Goal: Transaction & Acquisition: Purchase product/service

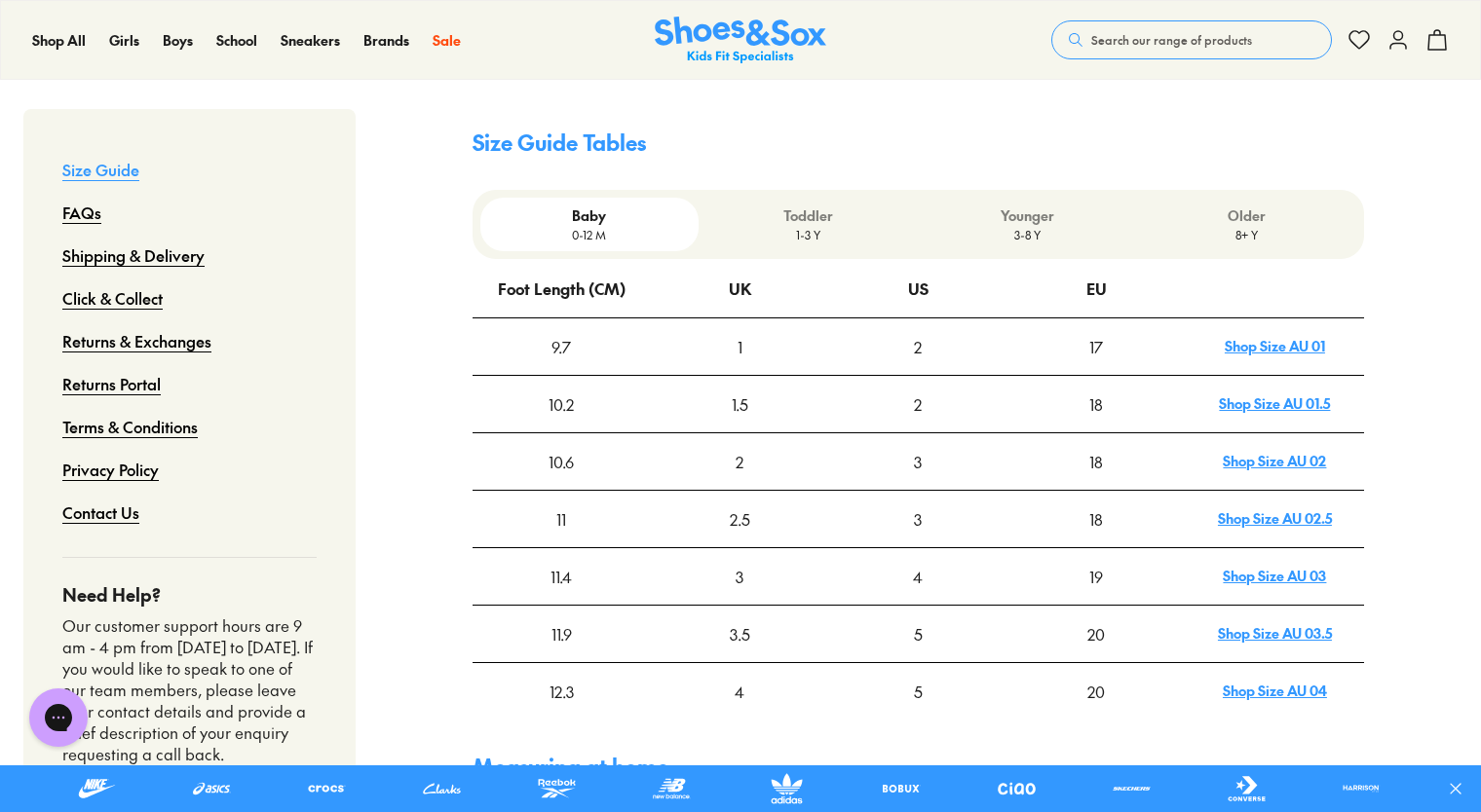
scroll to position [572, 0]
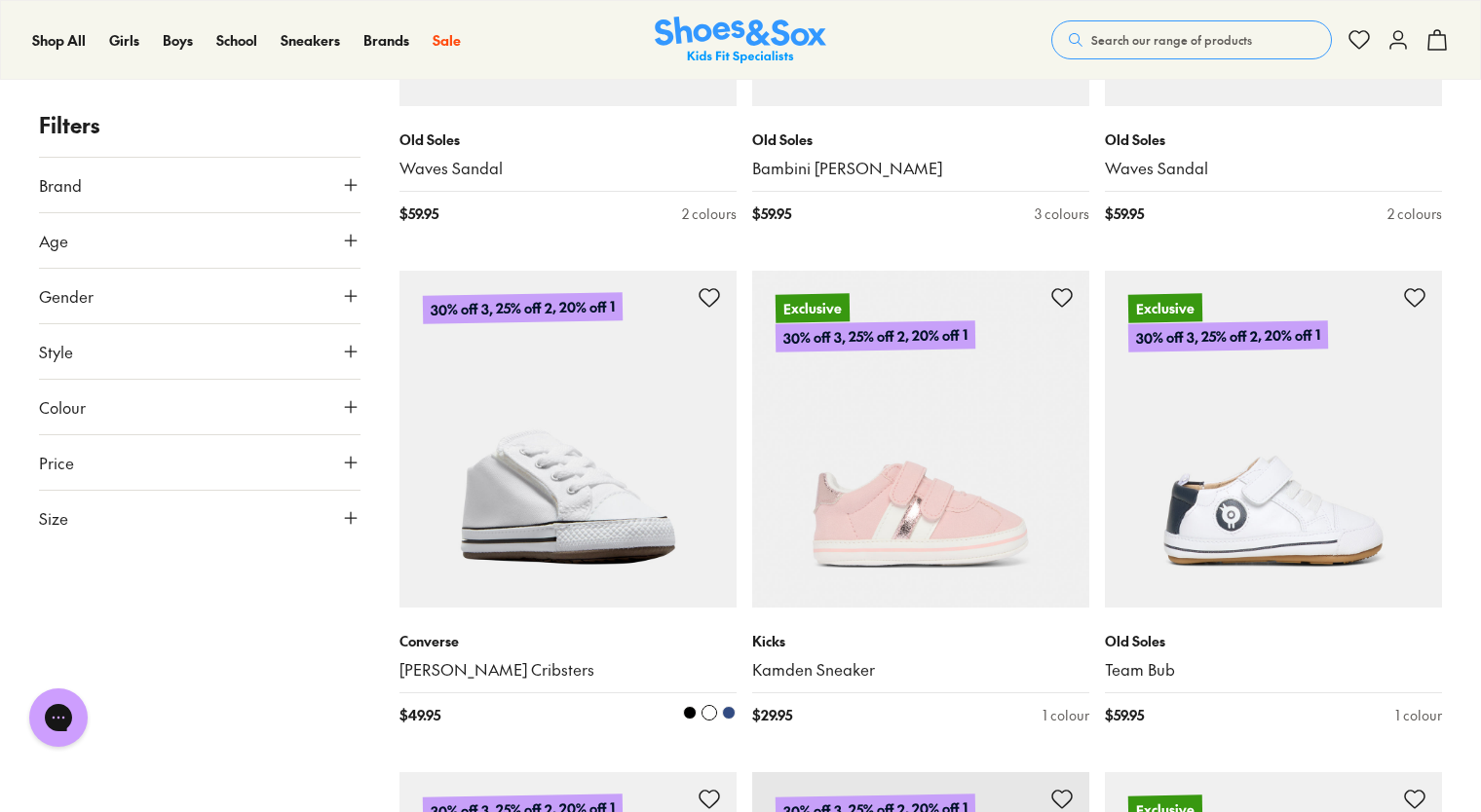
scroll to position [3170, 0]
click at [561, 491] on img at bounding box center [568, 438] width 337 height 337
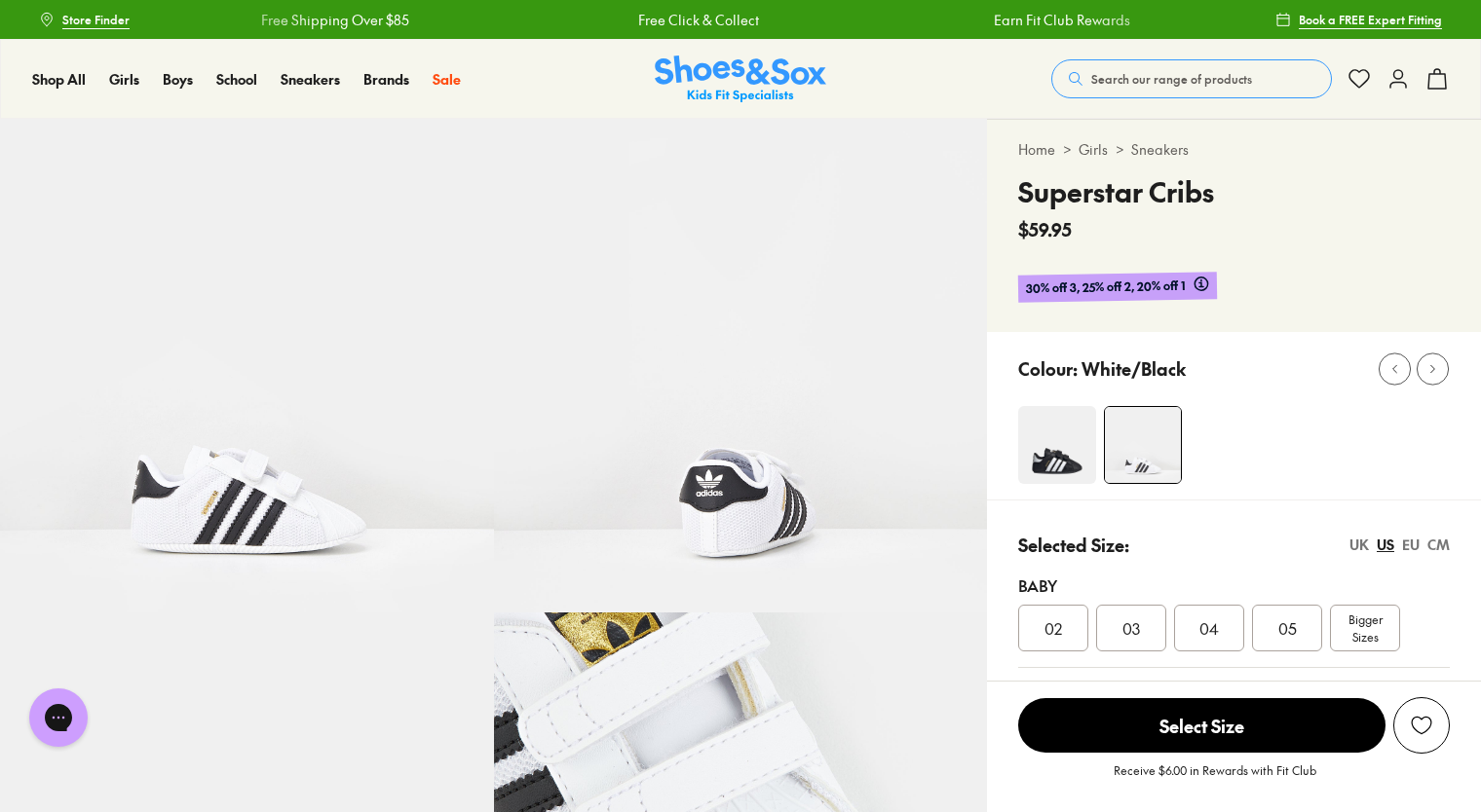
click at [1066, 432] on img at bounding box center [1057, 446] width 78 height 78
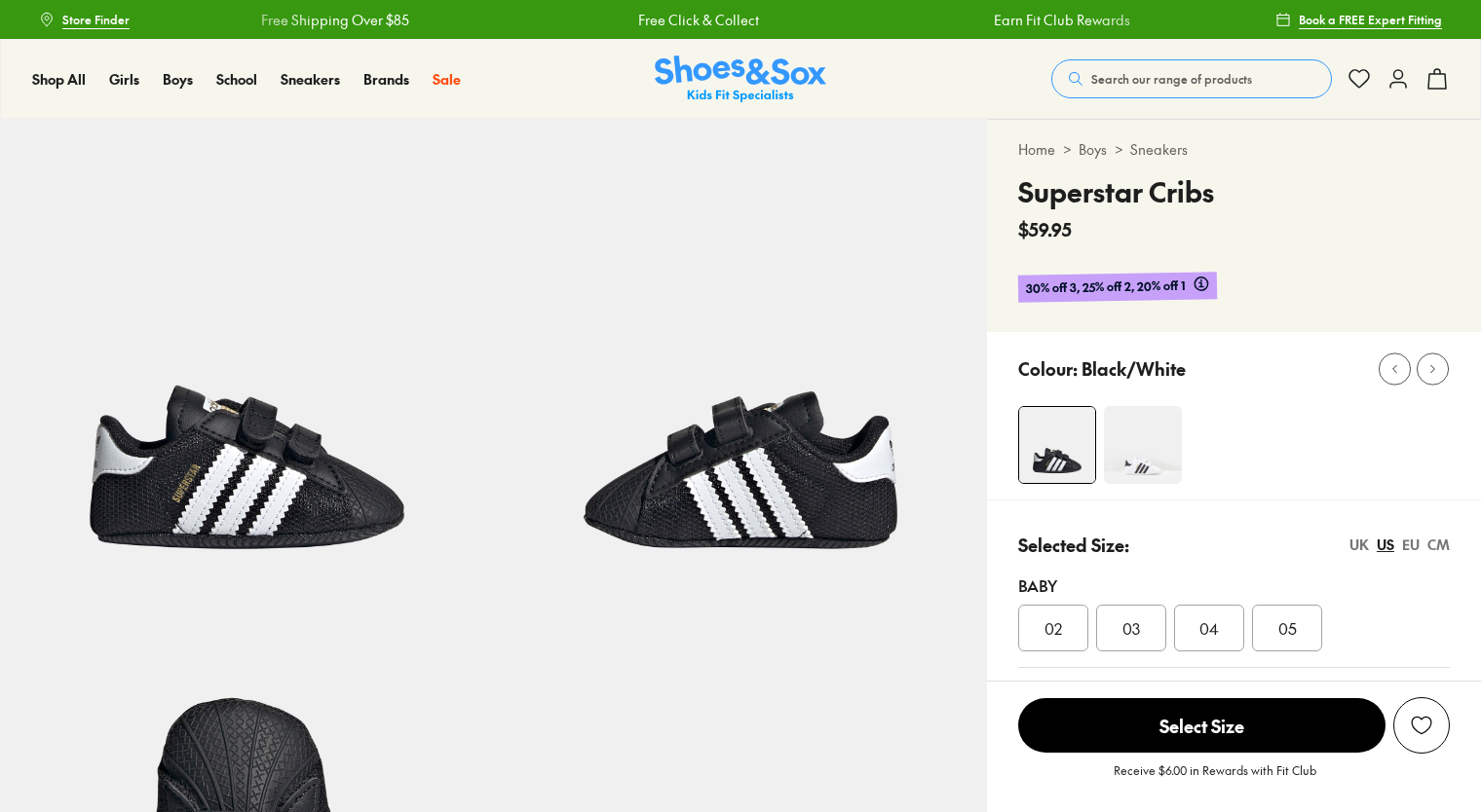
click at [1154, 442] on img at bounding box center [1143, 446] width 78 height 78
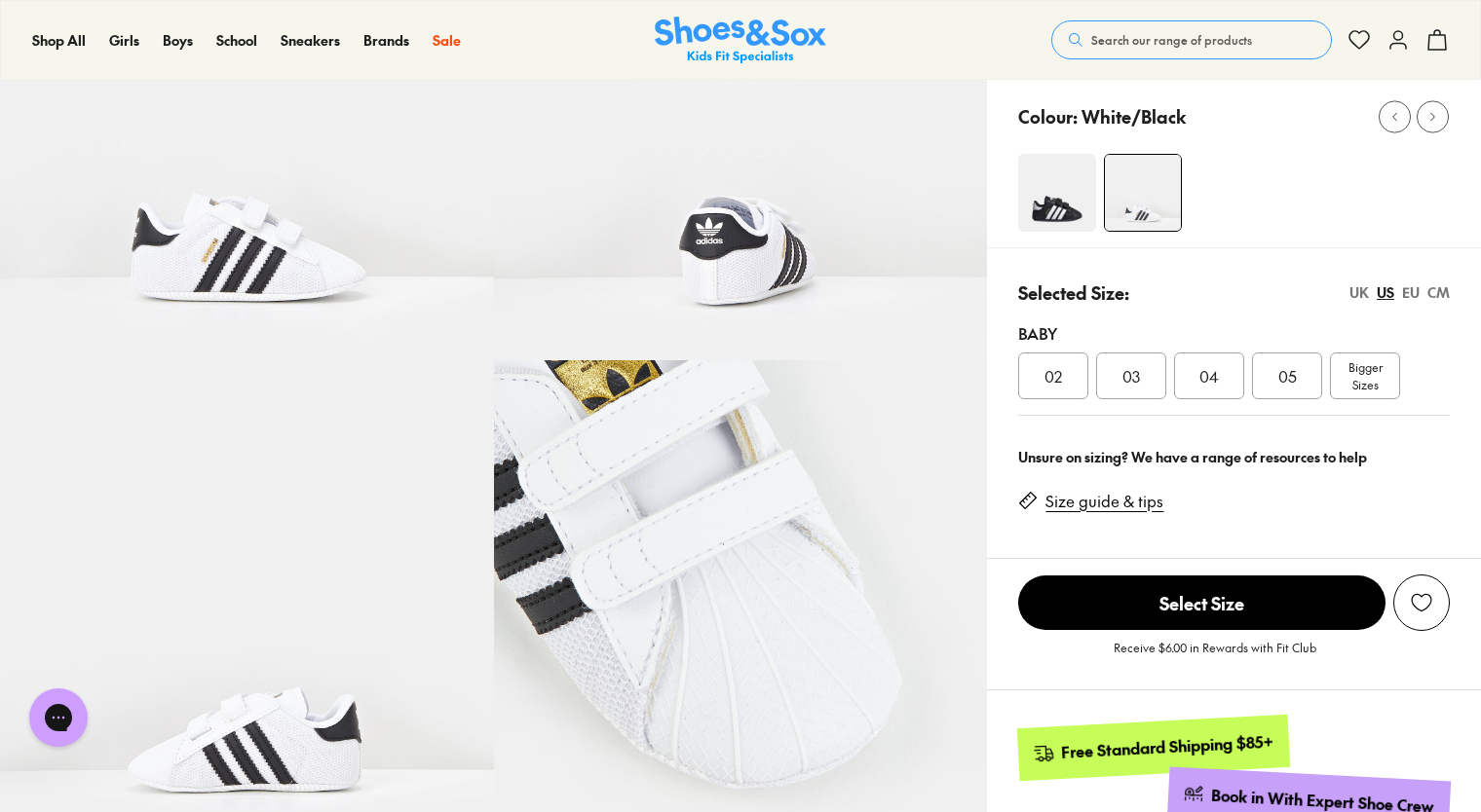
scroll to position [253, 0]
click at [1121, 361] on div "03" at bounding box center [1131, 375] width 70 height 47
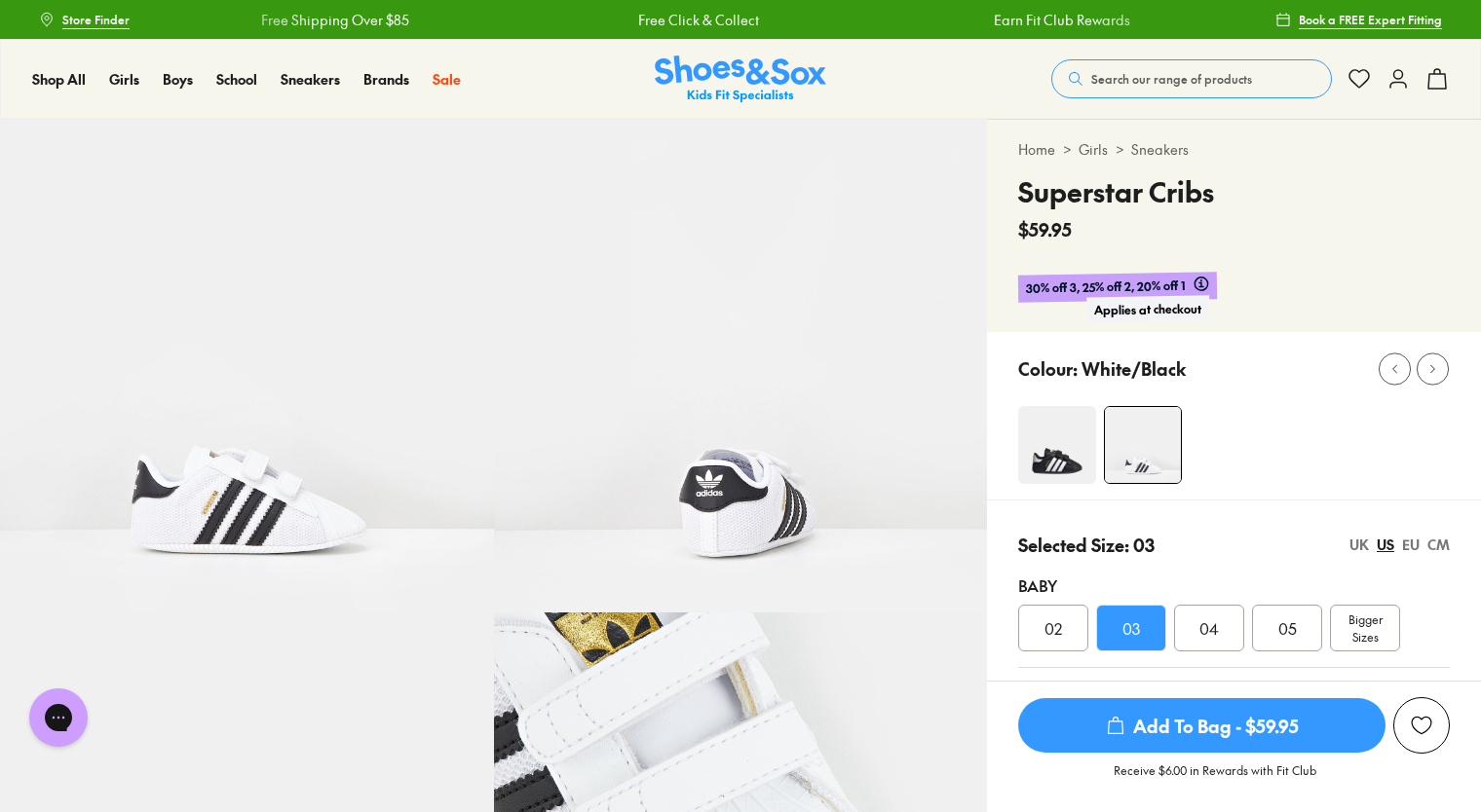
click at [1200, 281] on icon at bounding box center [1201, 283] width 16 height 16
click at [709, 78] on img at bounding box center [740, 79] width 171 height 48
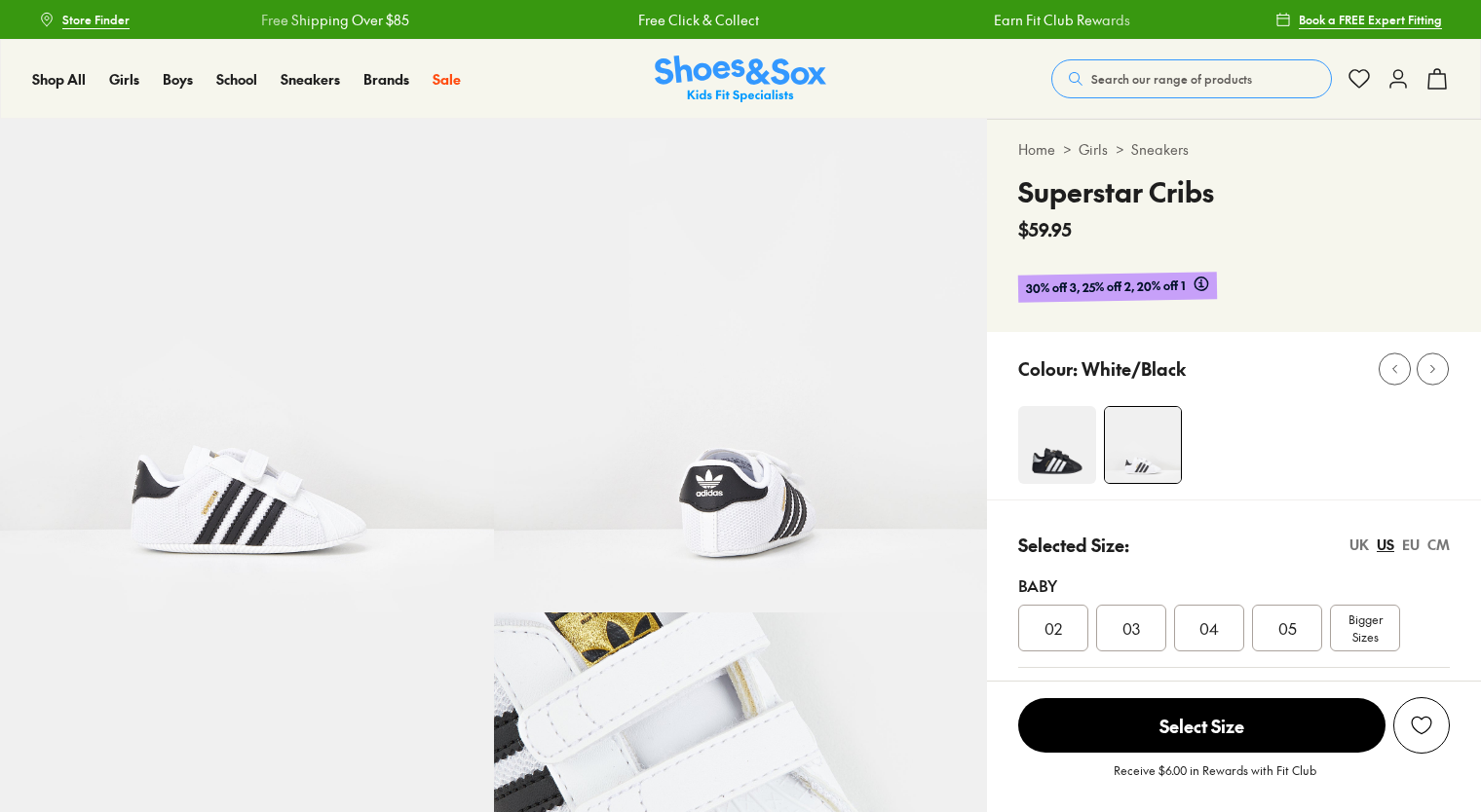
click at [1133, 629] on span "03" at bounding box center [1131, 628] width 18 height 23
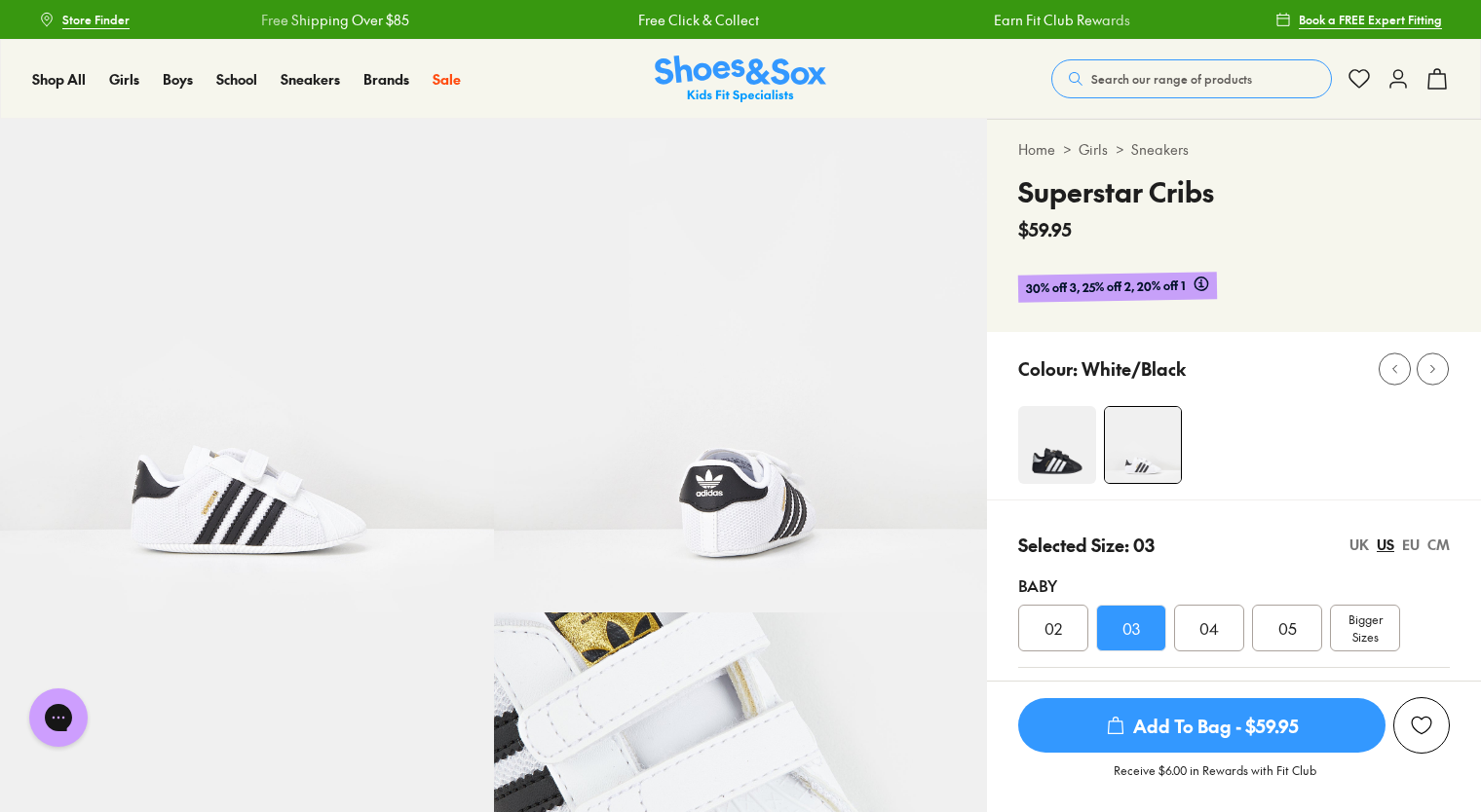
click at [1438, 542] on div "CM" at bounding box center [1438, 544] width 22 height 21
click at [1390, 547] on div "US" at bounding box center [1385, 544] width 18 height 21
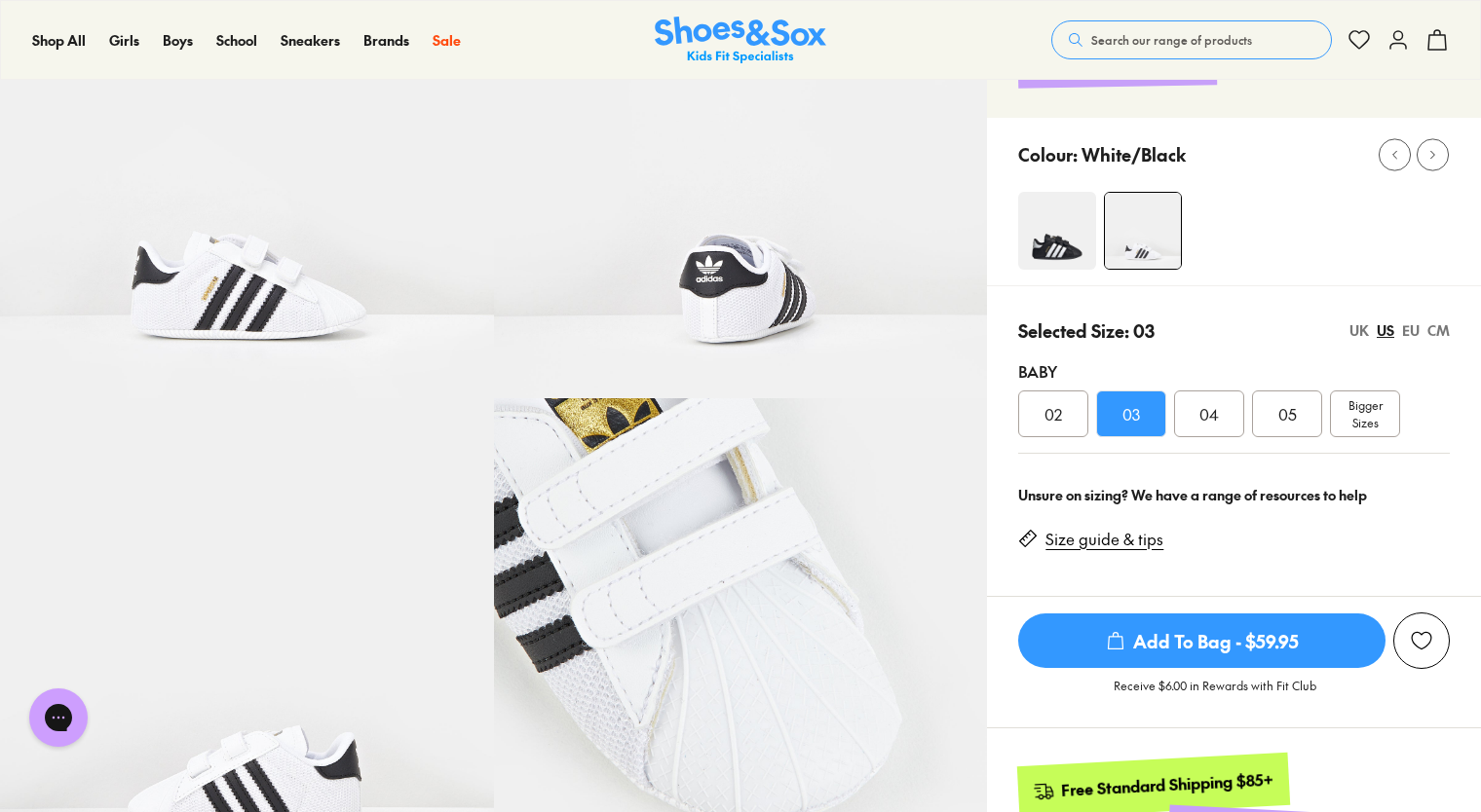
scroll to position [216, 0]
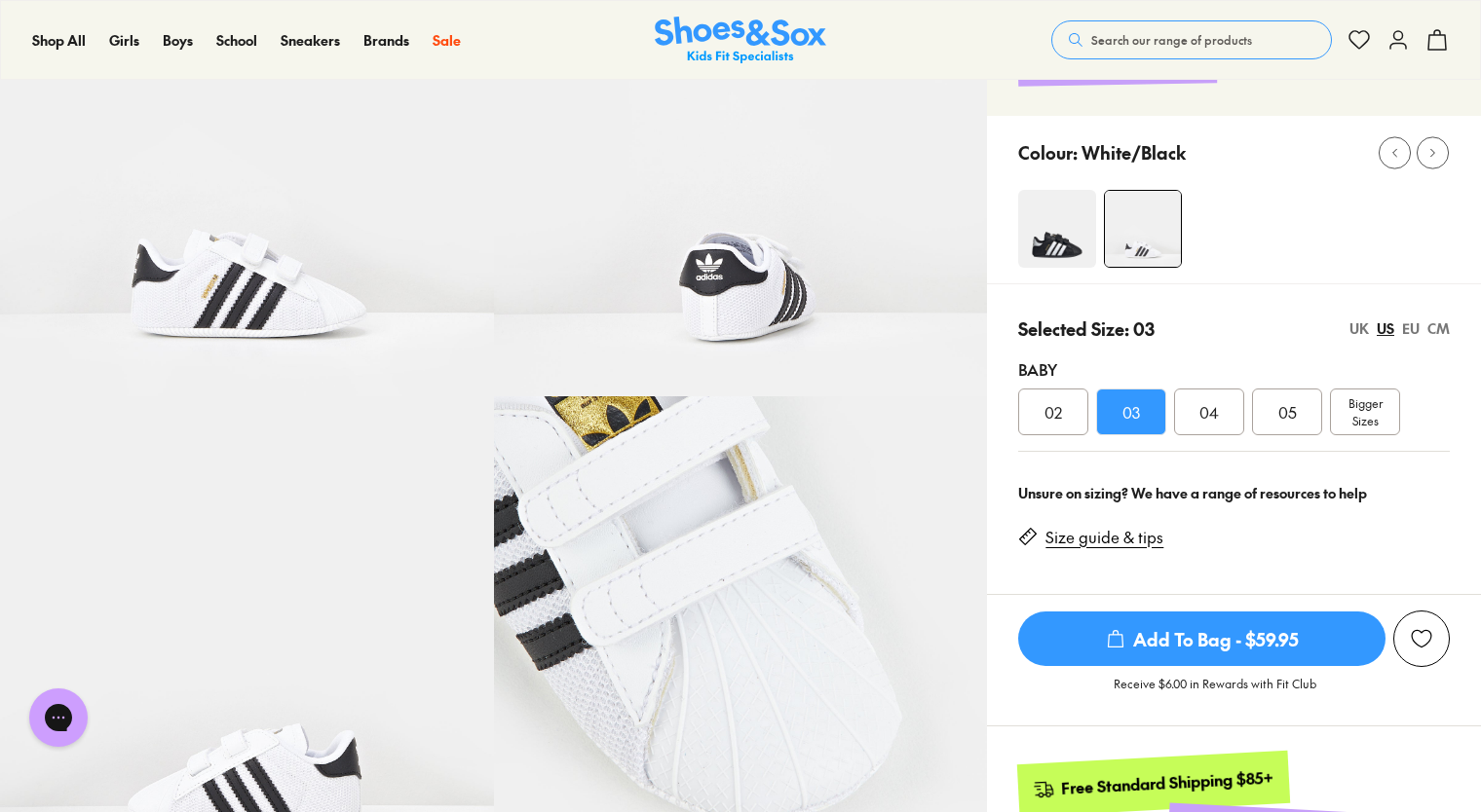
click at [1407, 329] on div "EU" at bounding box center [1411, 328] width 18 height 21
click at [1365, 326] on div "UK" at bounding box center [1359, 328] width 20 height 21
click at [1381, 326] on div "US" at bounding box center [1385, 328] width 18 height 21
click at [1446, 329] on div "CM" at bounding box center [1438, 328] width 22 height 21
click at [1229, 413] on div "10.6" at bounding box center [1209, 412] width 70 height 47
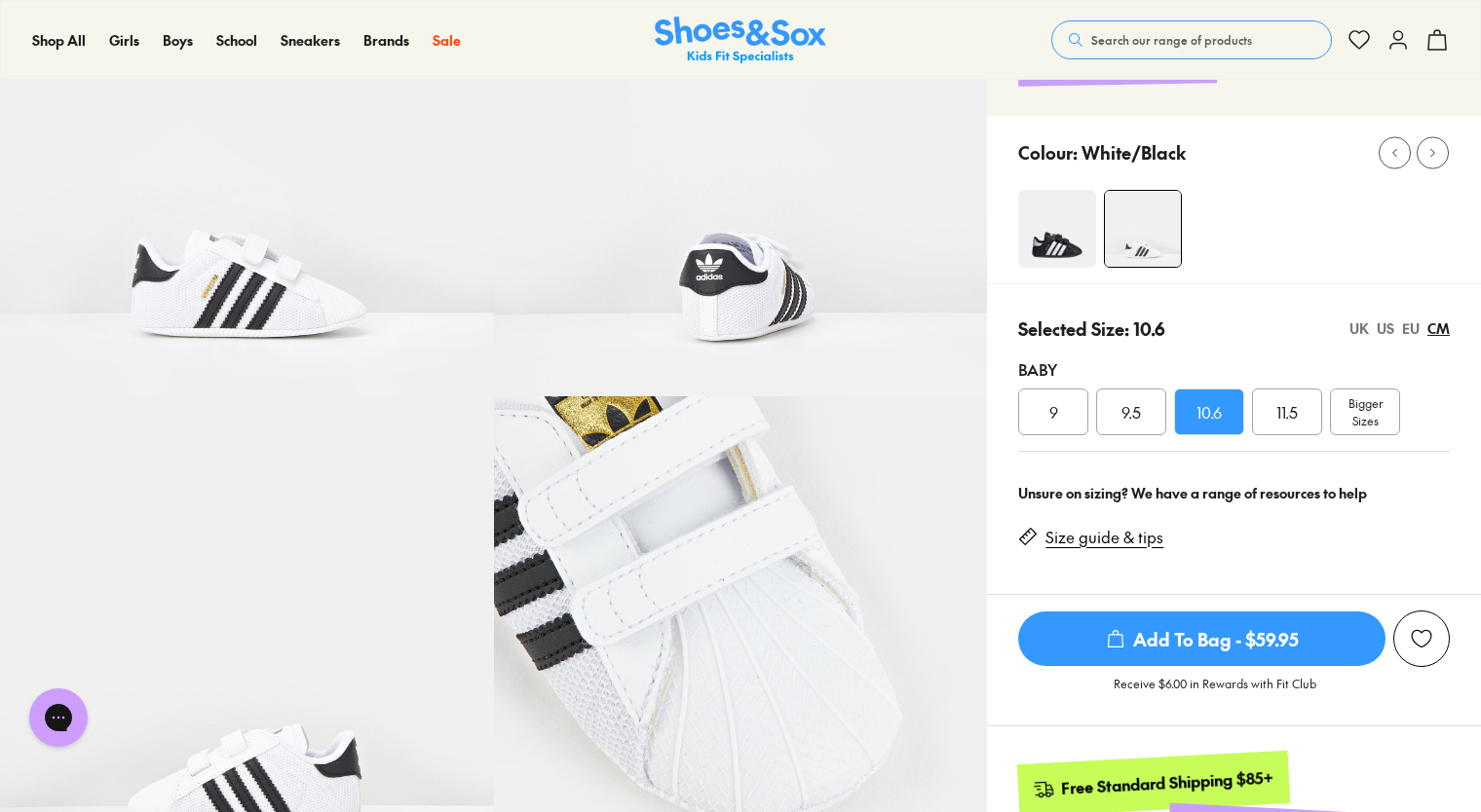
click at [1391, 325] on div "US" at bounding box center [1385, 328] width 18 height 21
click at [1439, 328] on div "CM" at bounding box center [1438, 328] width 22 height 21
click at [1228, 651] on span "Add To Bag - $59.95" at bounding box center [1201, 639] width 368 height 55
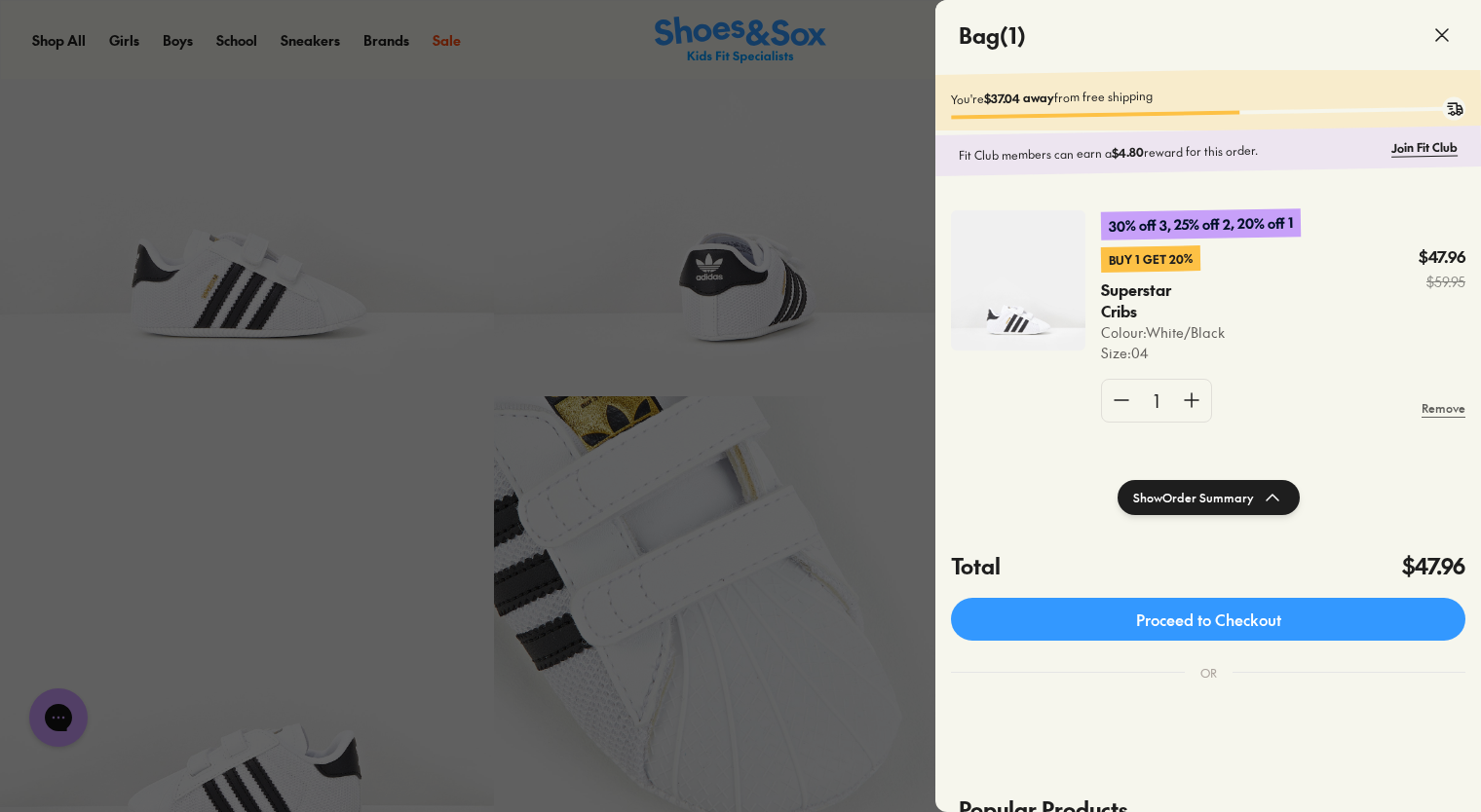
click at [1442, 23] on icon at bounding box center [1442, 35] width 23 height 23
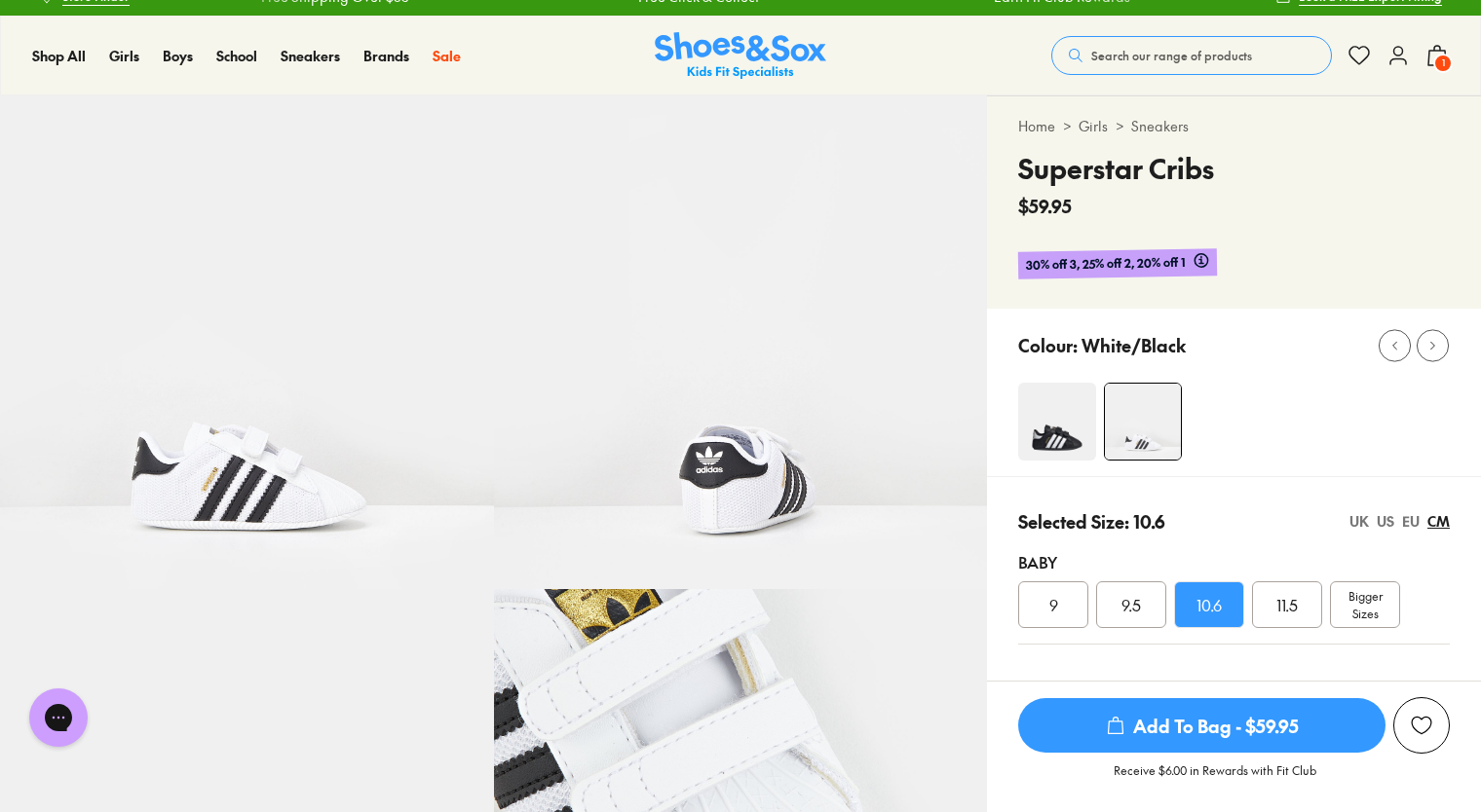
scroll to position [23, 0]
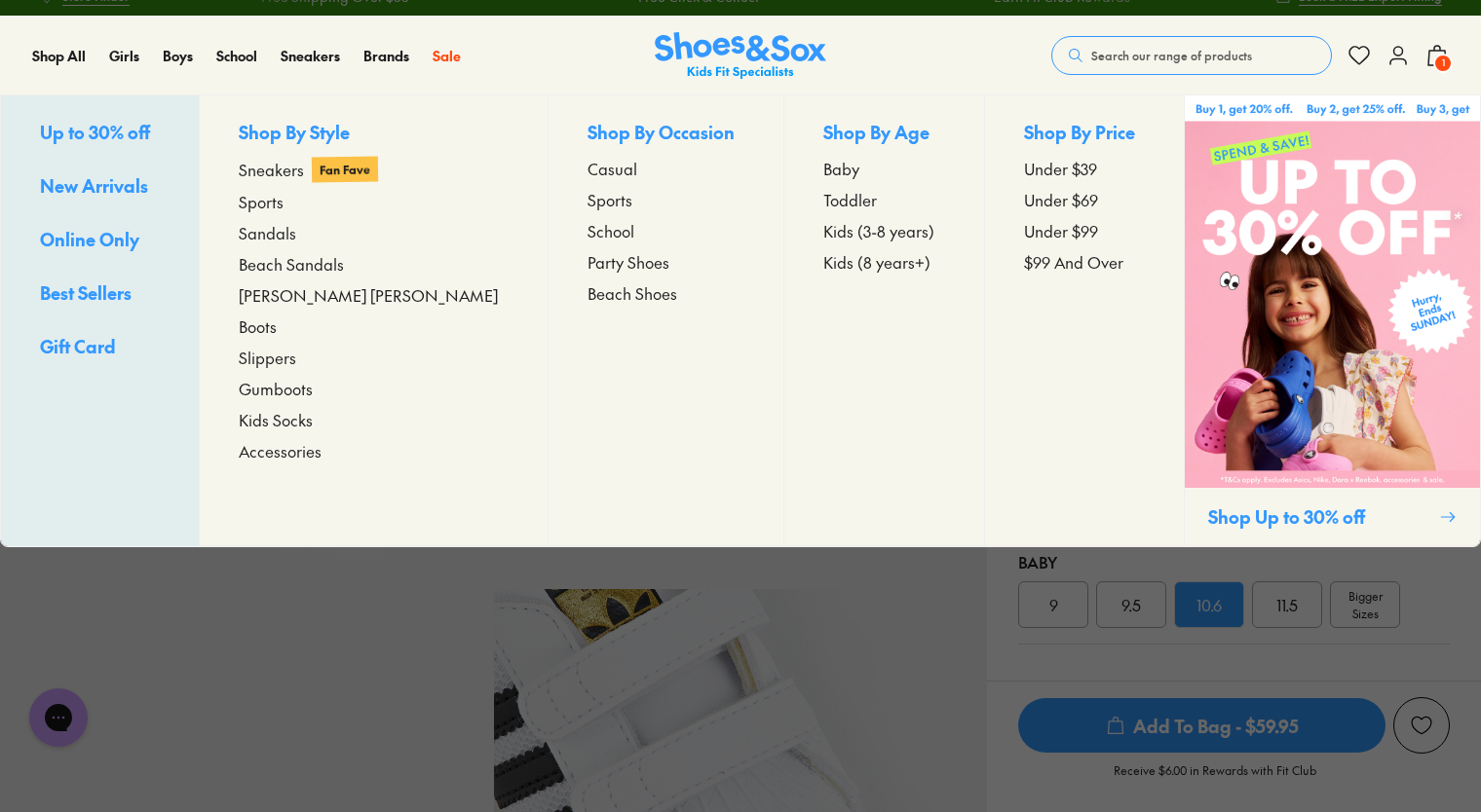
click at [823, 173] on span "Baby" at bounding box center [841, 168] width 36 height 23
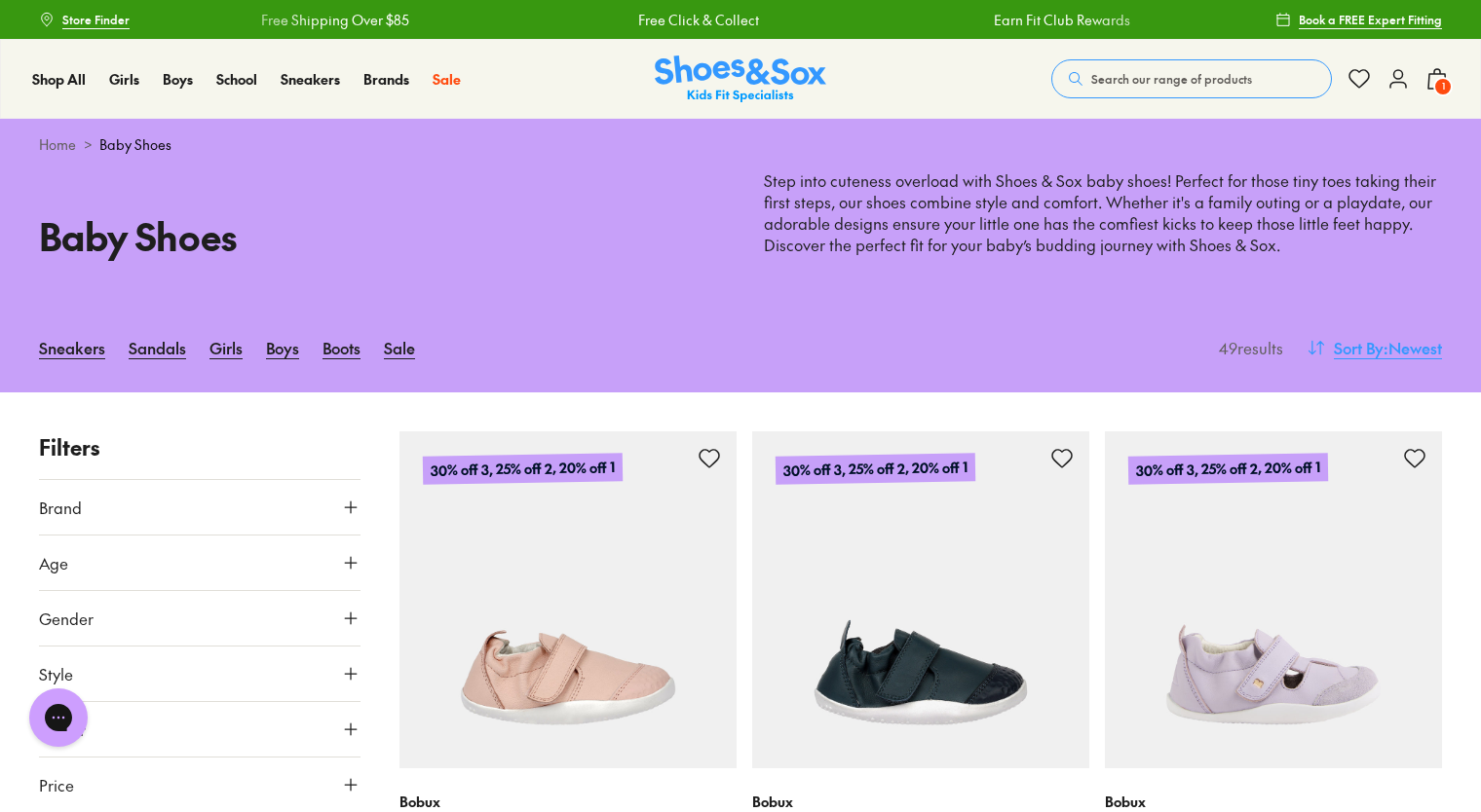
click at [1375, 350] on span "Sort By" at bounding box center [1358, 348] width 50 height 23
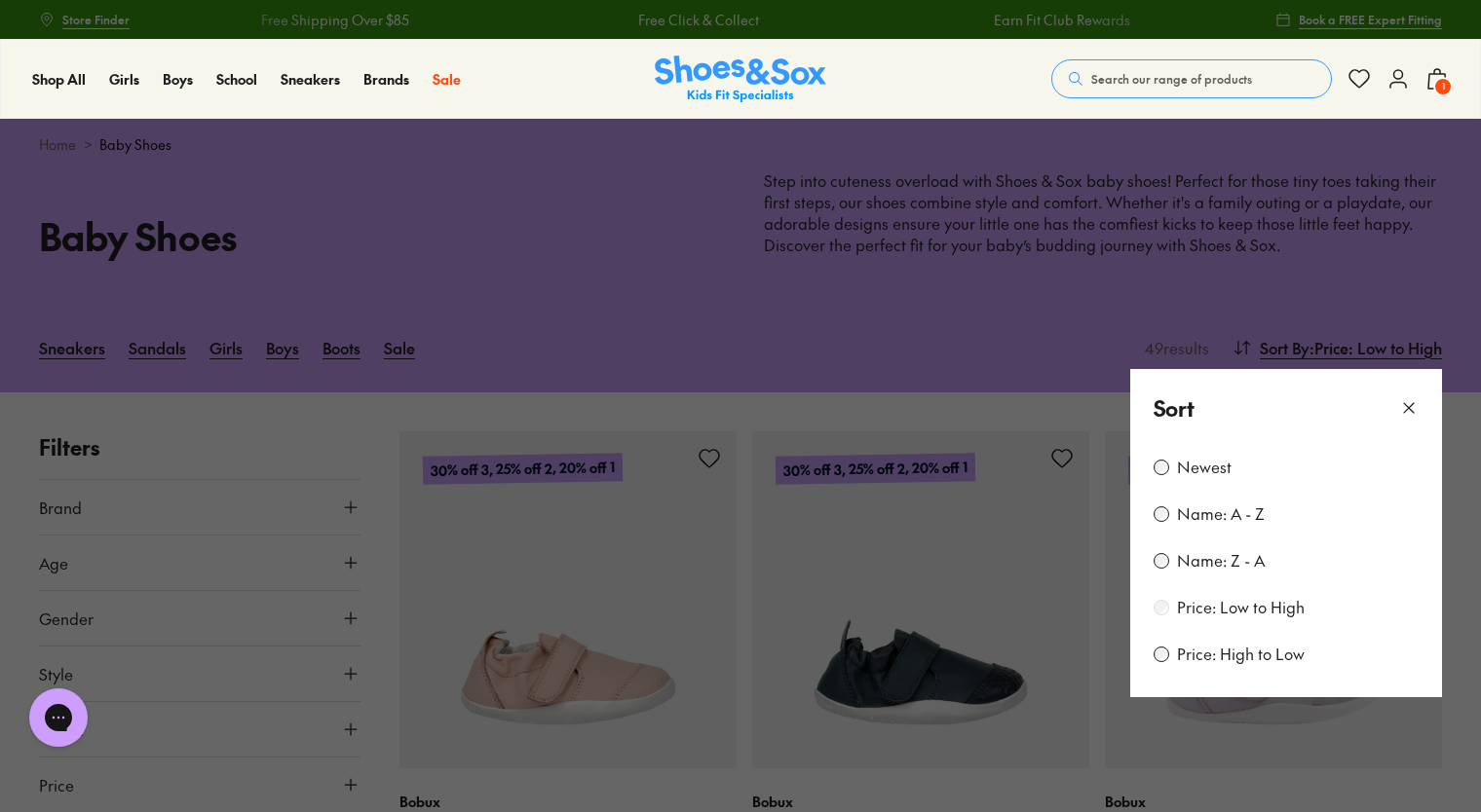
scroll to position [294, 0]
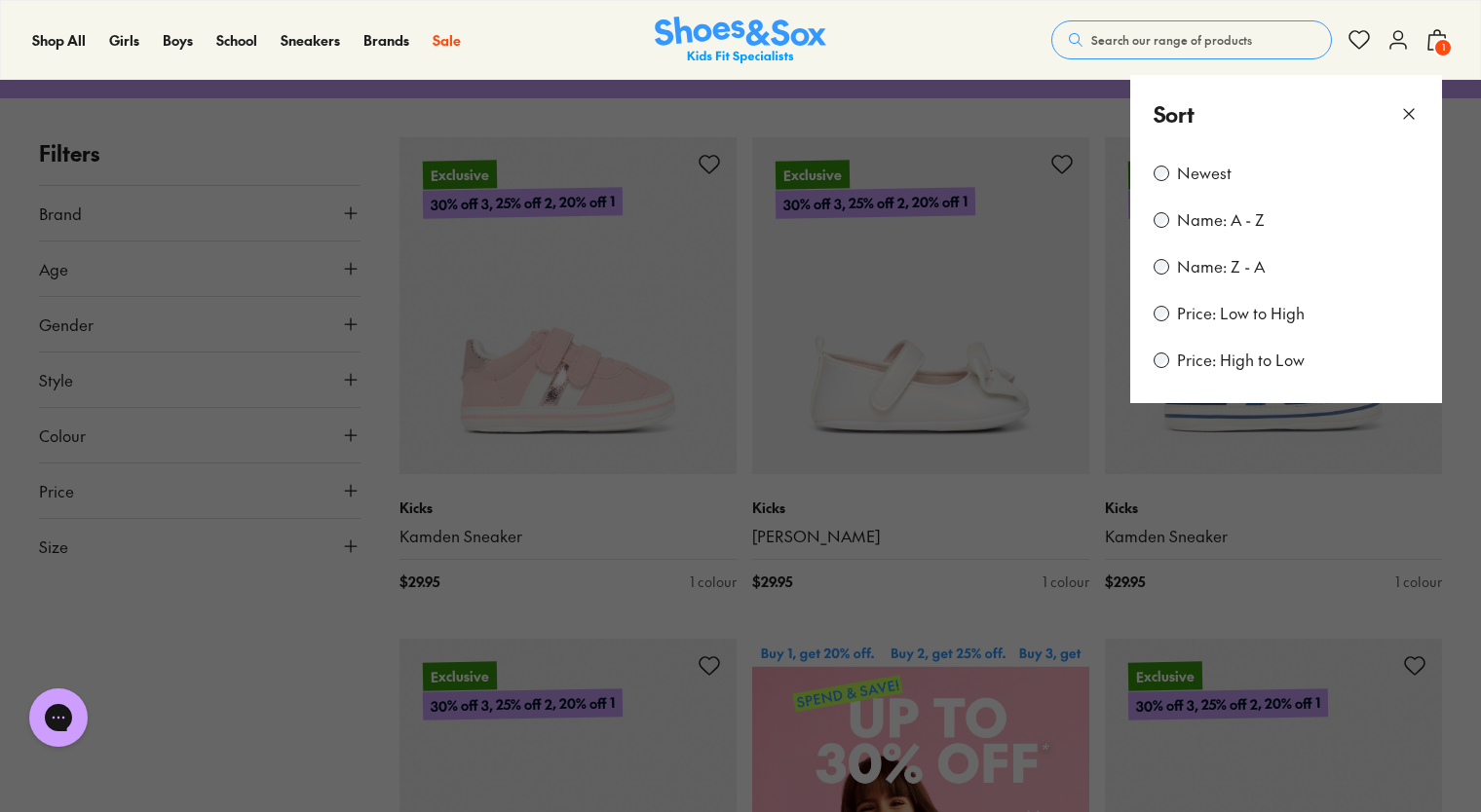
click at [1408, 108] on icon at bounding box center [1409, 114] width 20 height 20
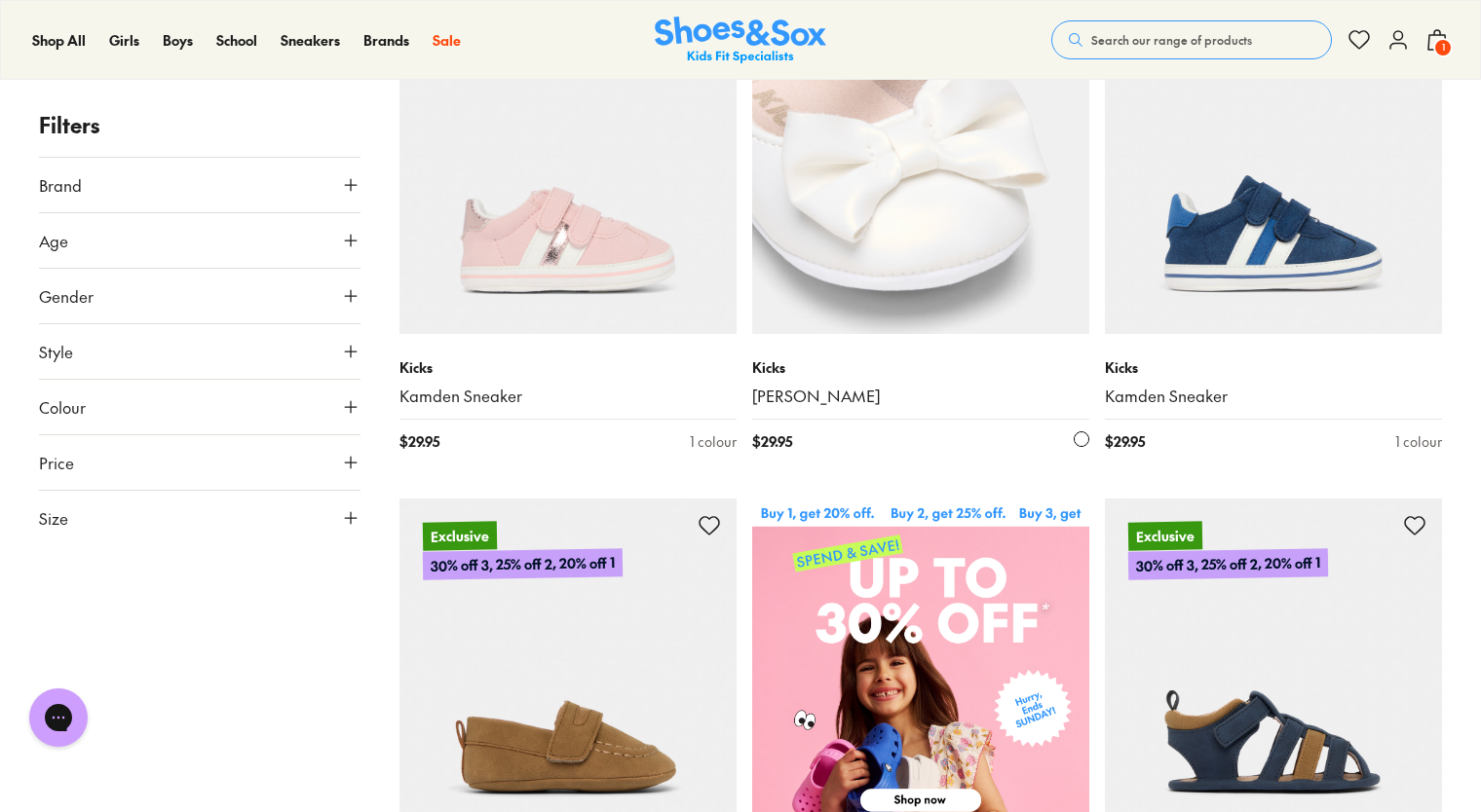
scroll to position [426, 0]
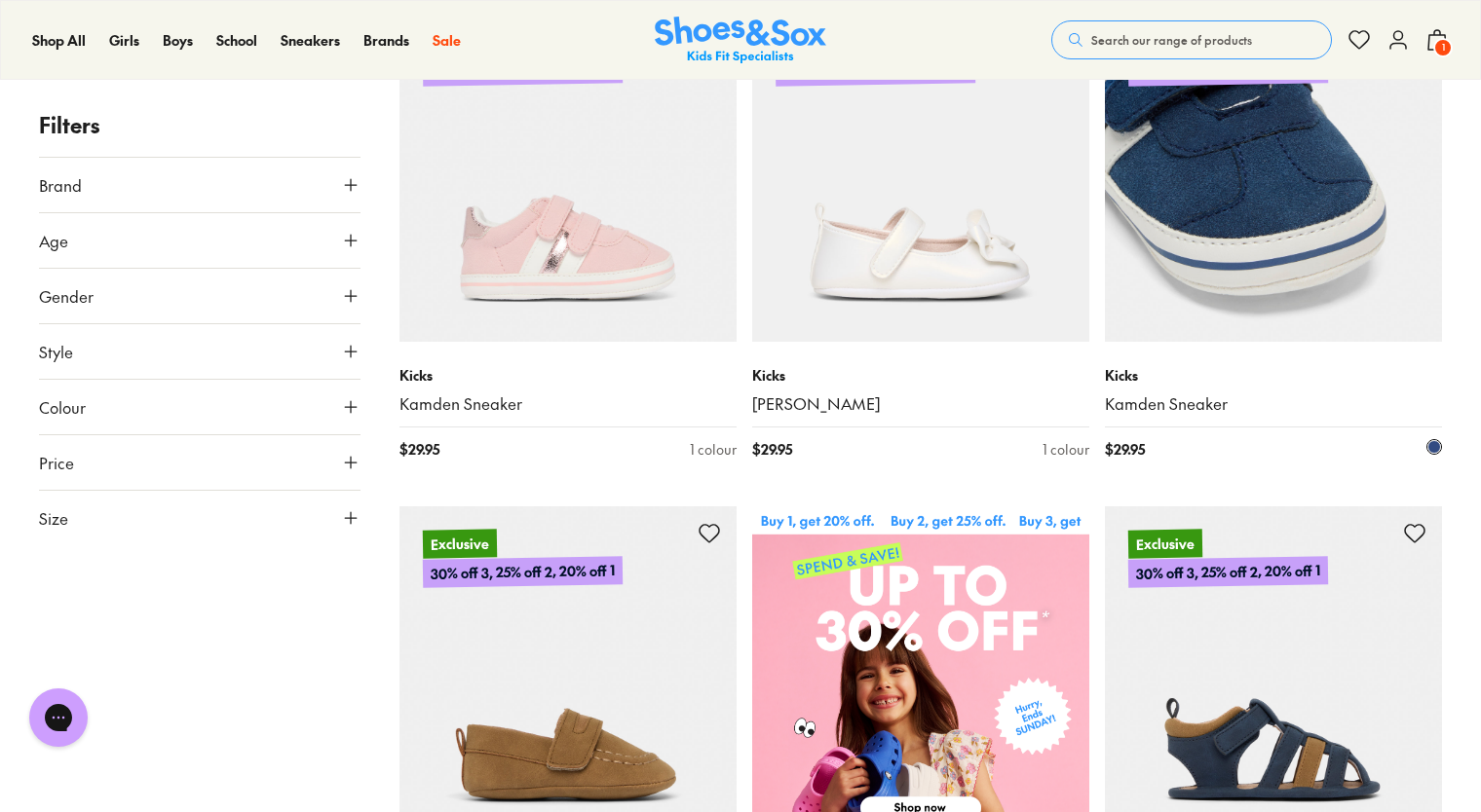
click at [1203, 187] on img at bounding box center [1273, 173] width 337 height 337
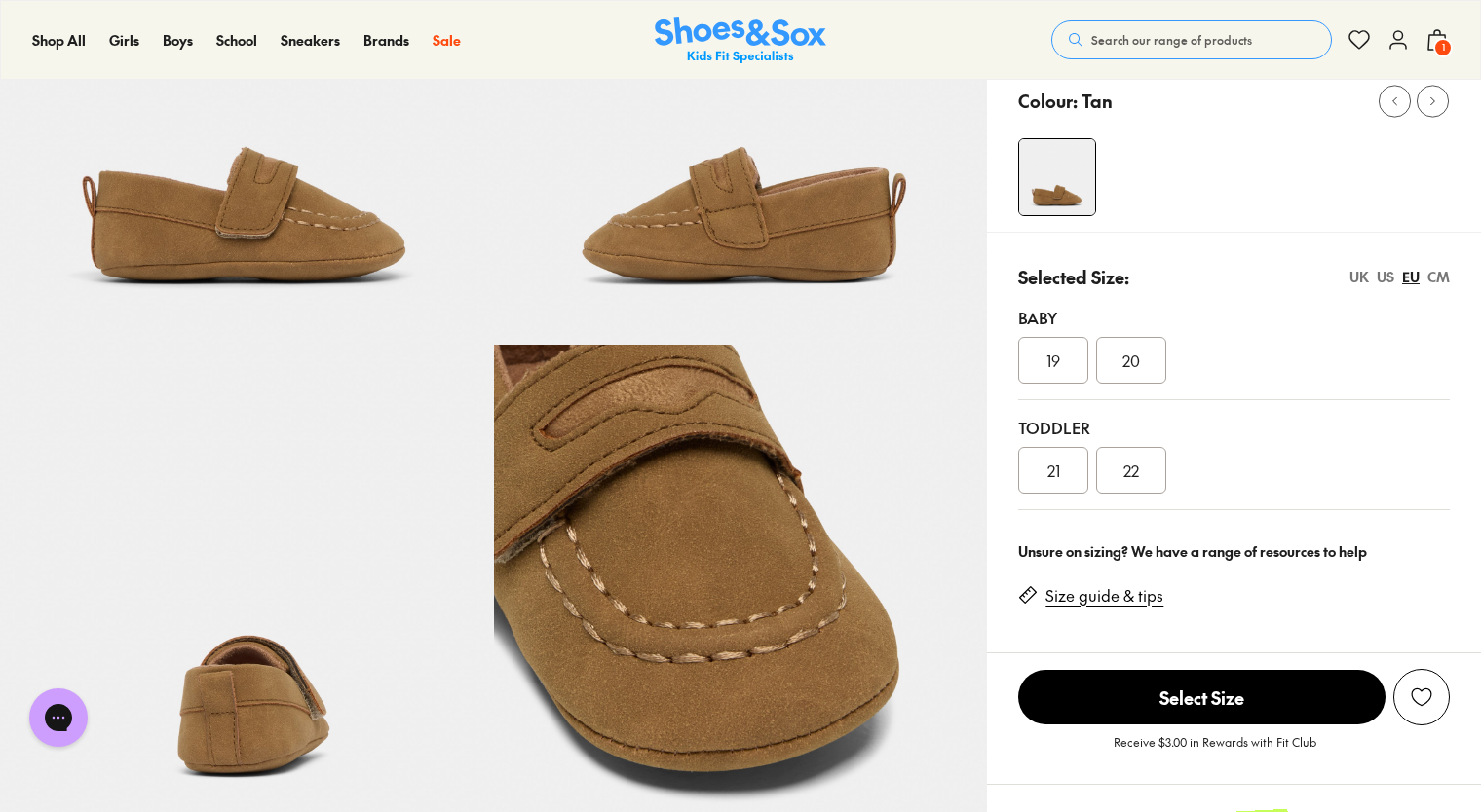
scroll to position [290, 0]
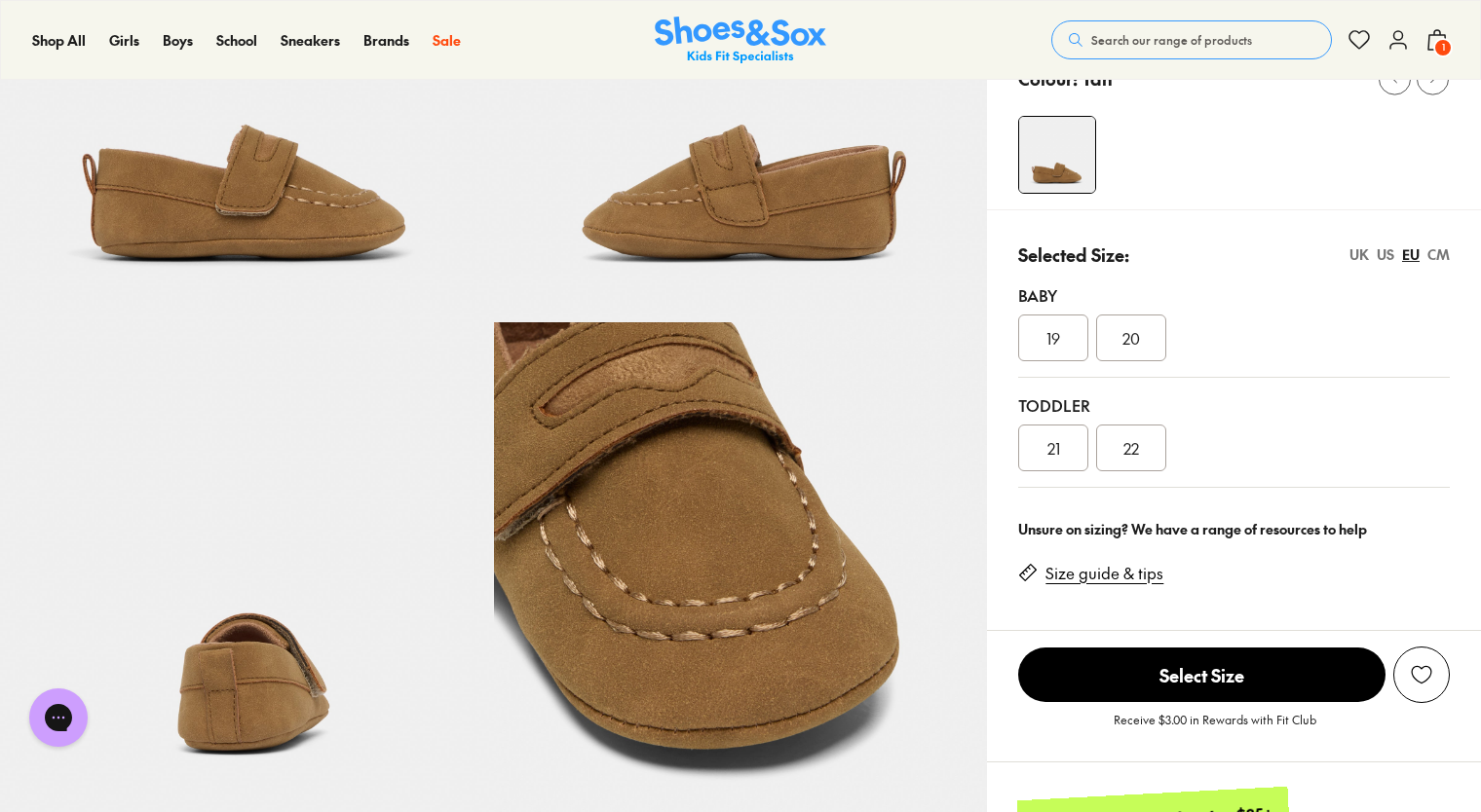
click at [1044, 332] on div "19" at bounding box center [1053, 338] width 70 height 47
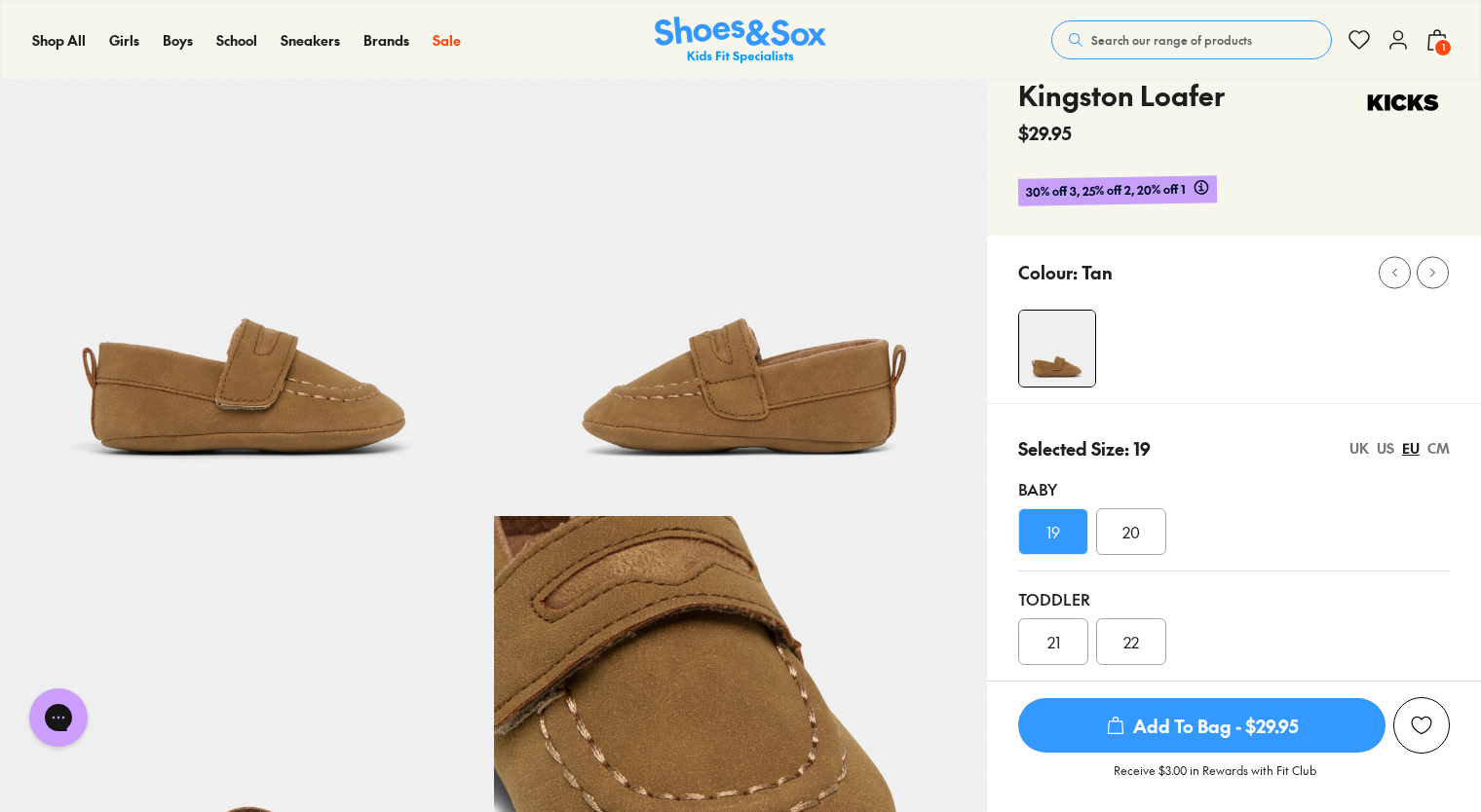
scroll to position [82, 0]
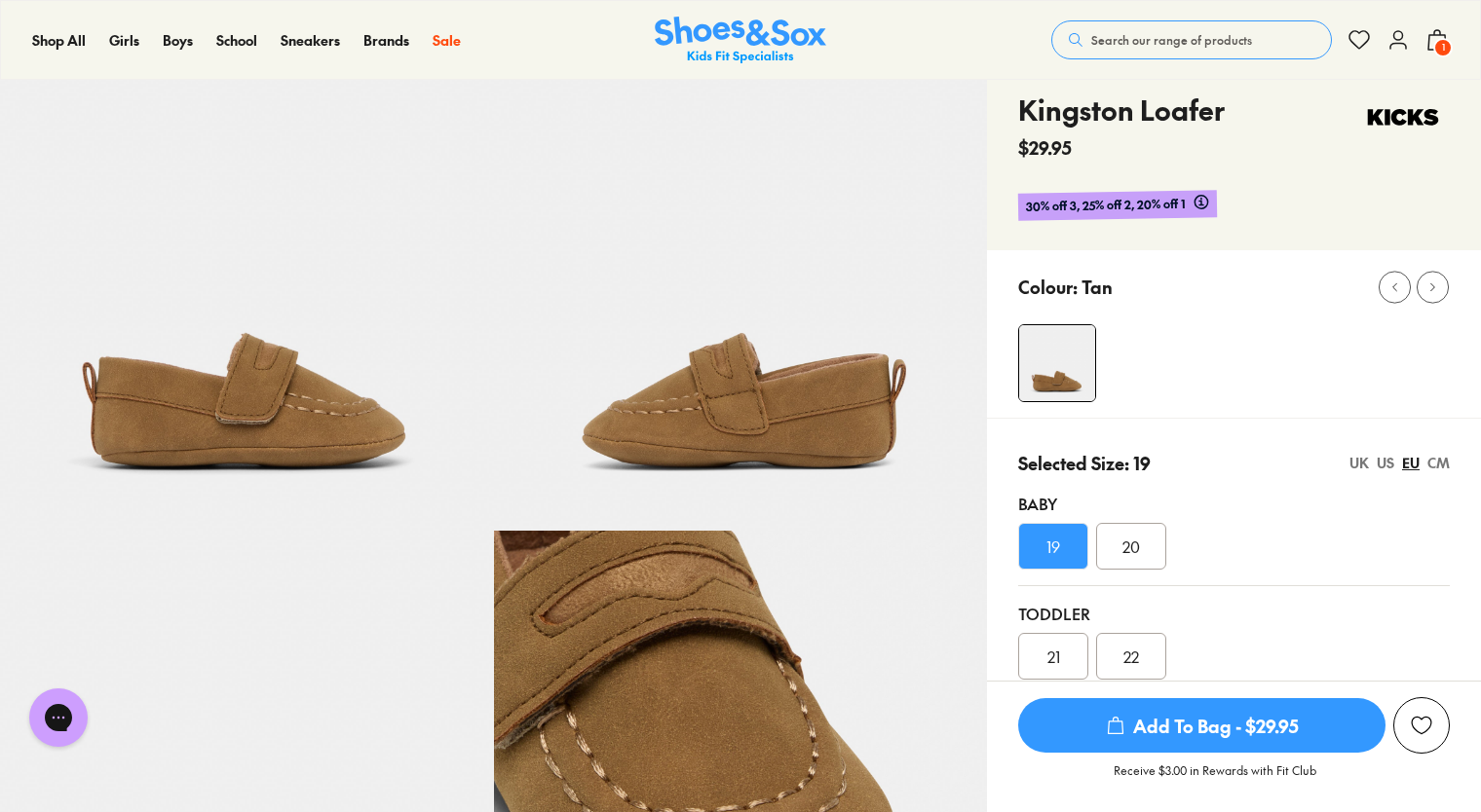
click at [1137, 534] on span "20" at bounding box center [1131, 546] width 18 height 23
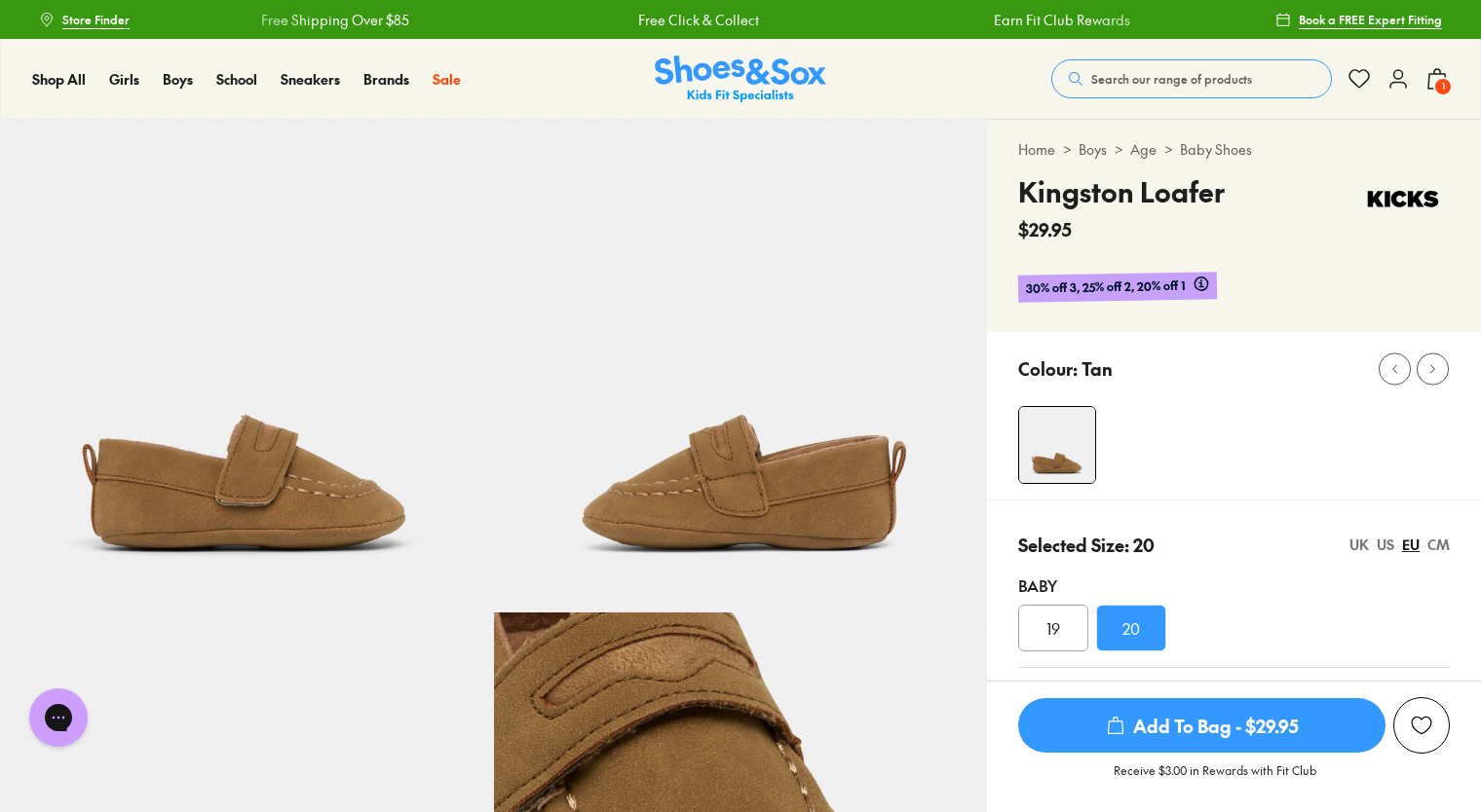
click at [1440, 77] on span "1" at bounding box center [1443, 87] width 20 height 20
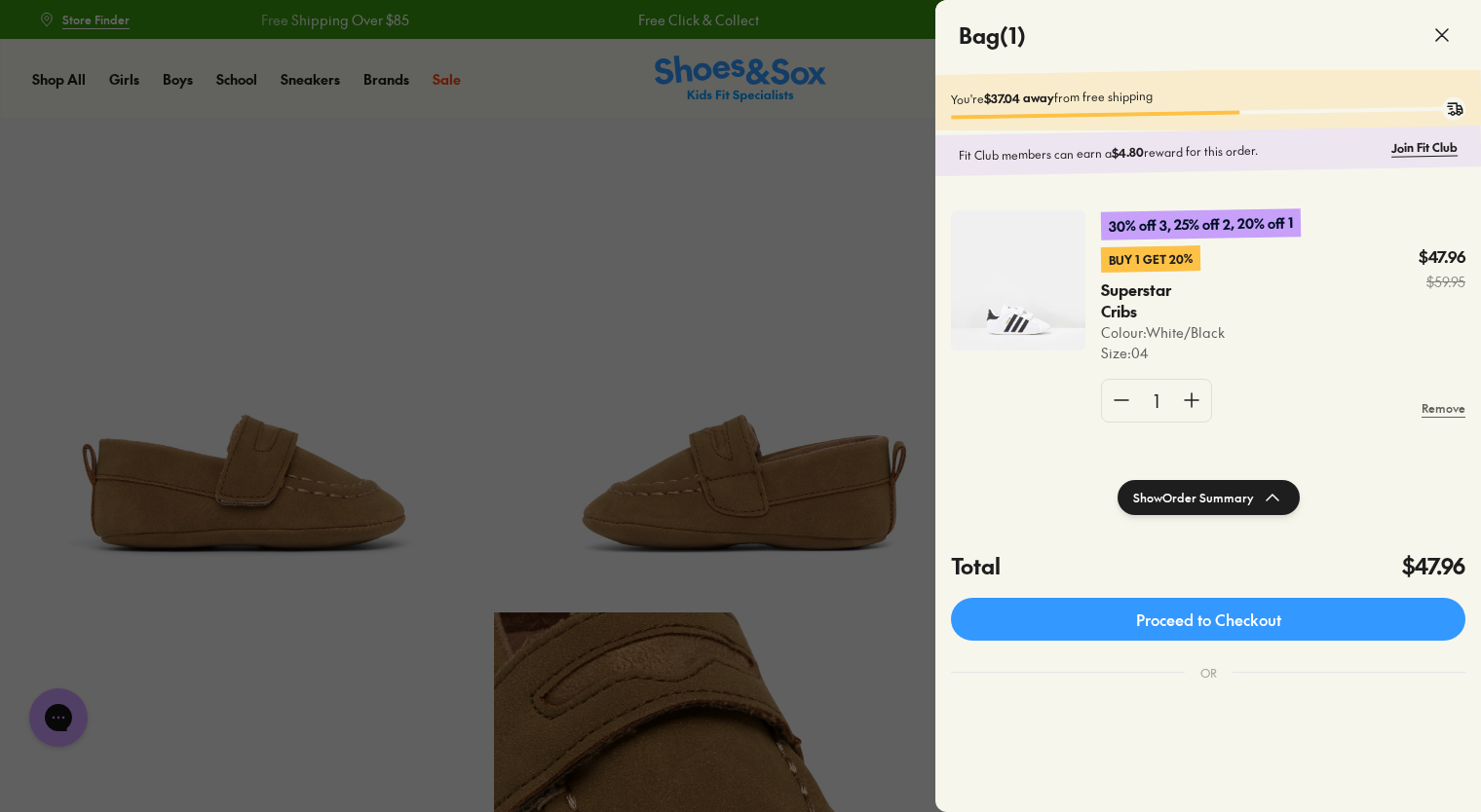
click at [767, 560] on div at bounding box center [740, 406] width 1481 height 812
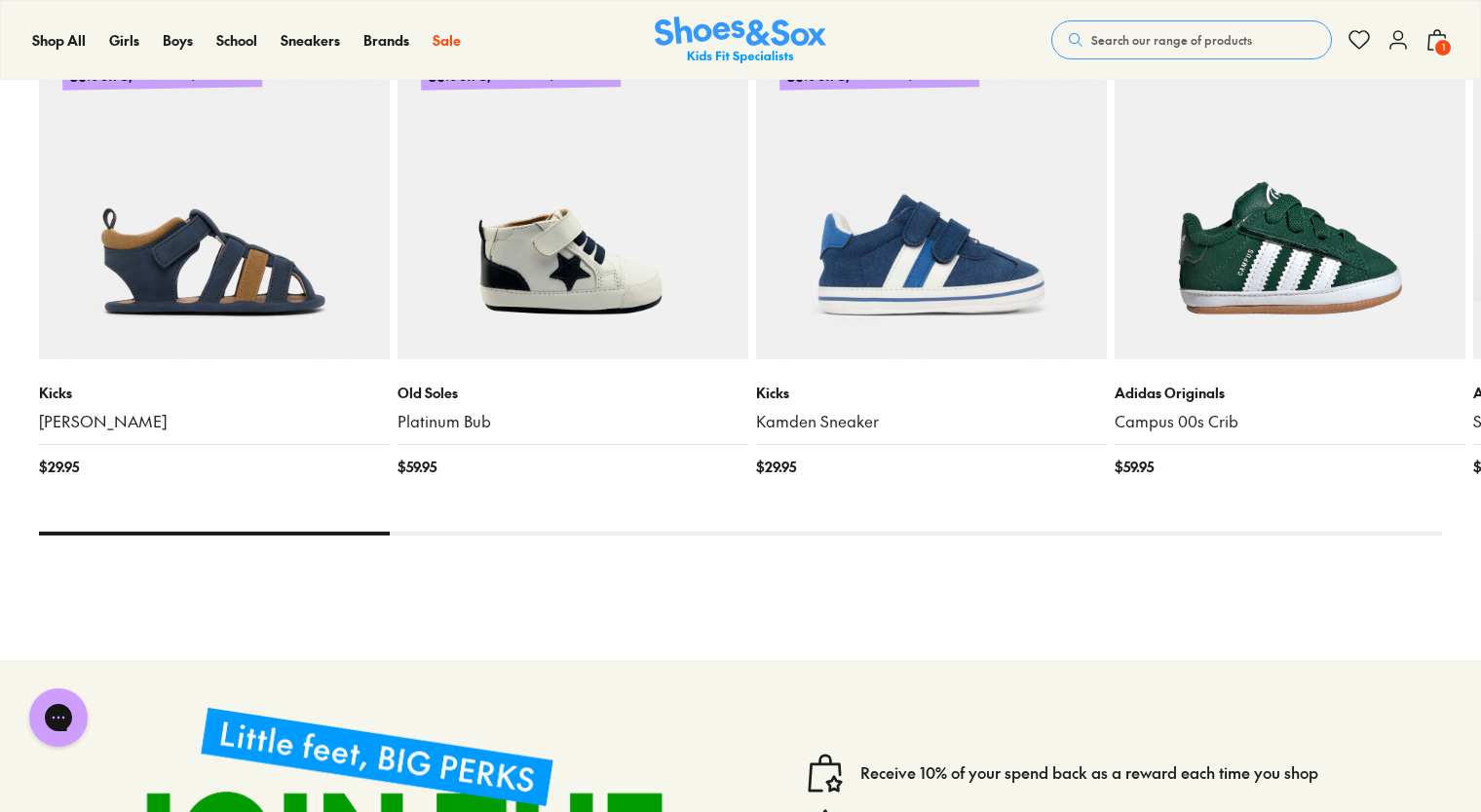
scroll to position [1993, 0]
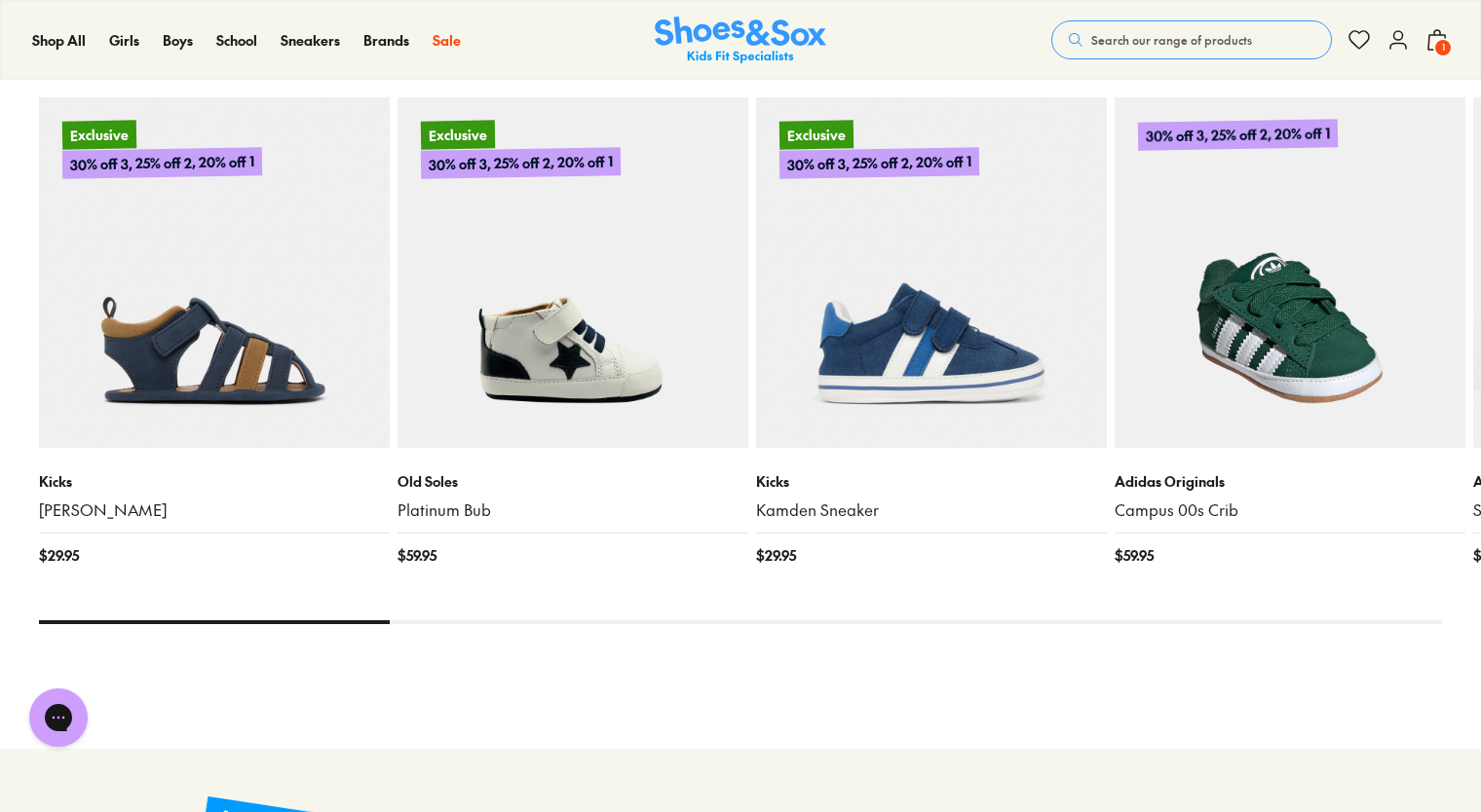
click at [1303, 301] on img at bounding box center [1289, 273] width 351 height 351
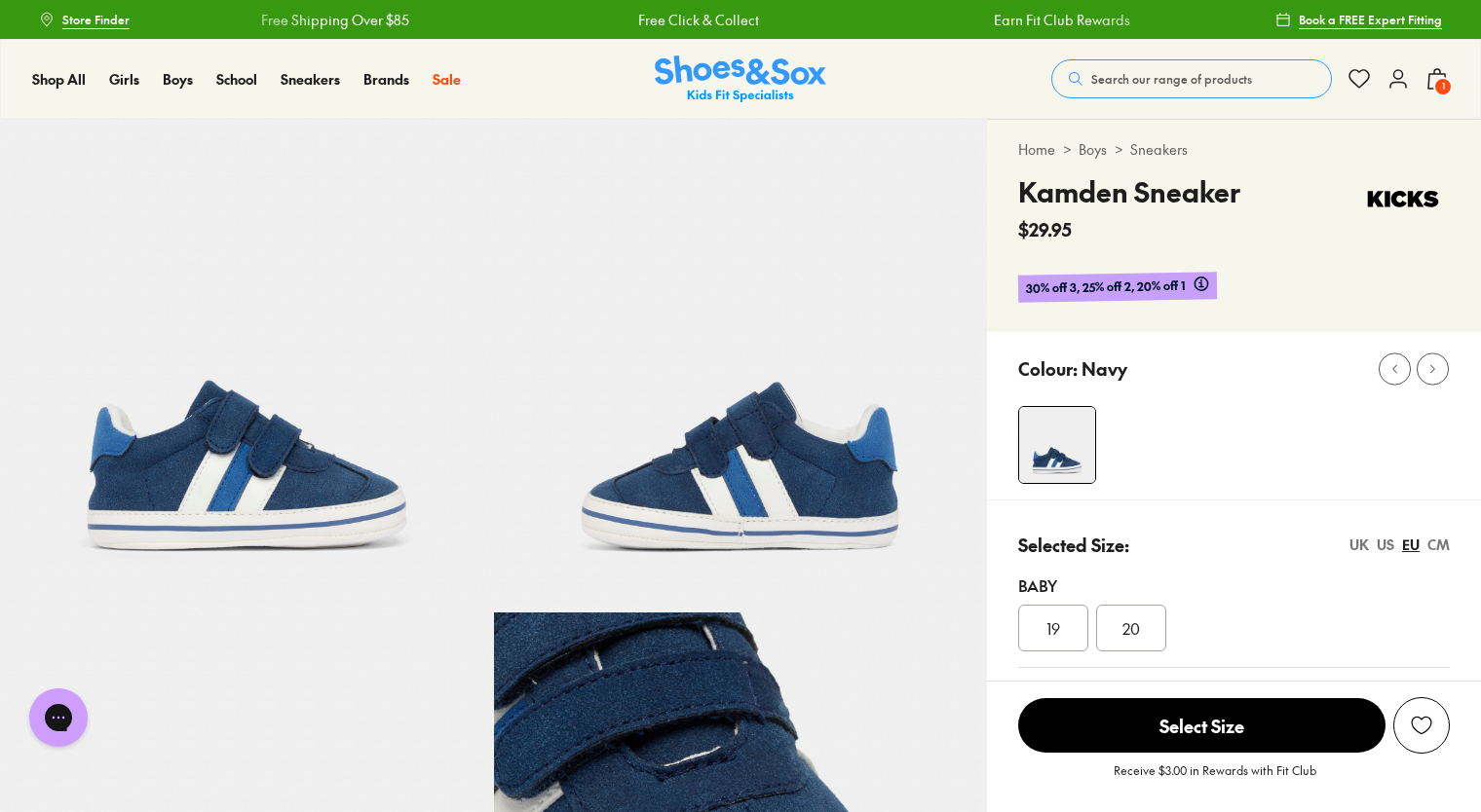
click at [1446, 547] on div "CM" at bounding box center [1438, 544] width 22 height 21
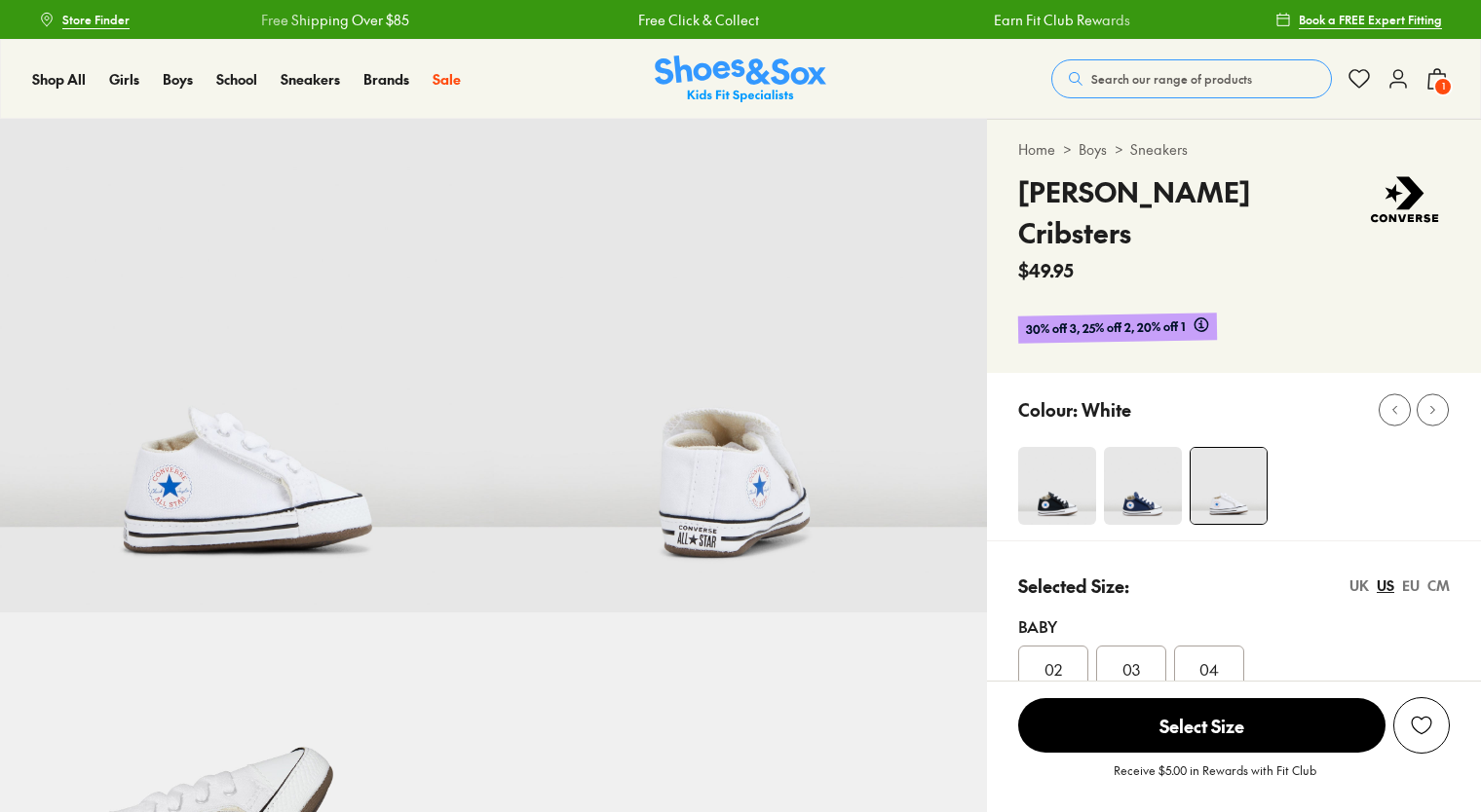
click at [1445, 576] on div "CM" at bounding box center [1438, 585] width 22 height 21
click at [1380, 576] on div "US" at bounding box center [1385, 585] width 18 height 21
click at [1138, 447] on img at bounding box center [1143, 486] width 78 height 78
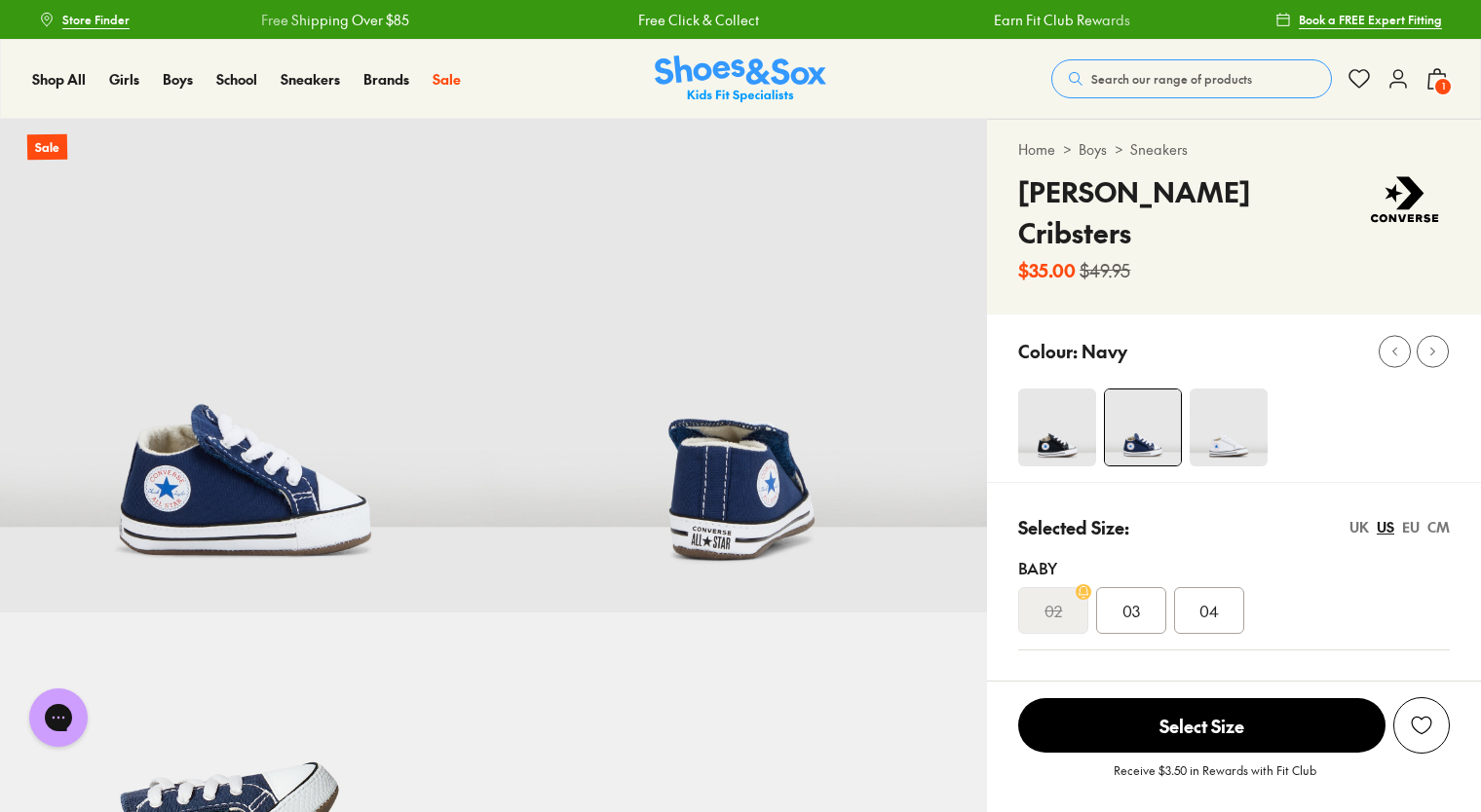
click at [1064, 400] on img at bounding box center [1057, 428] width 78 height 78
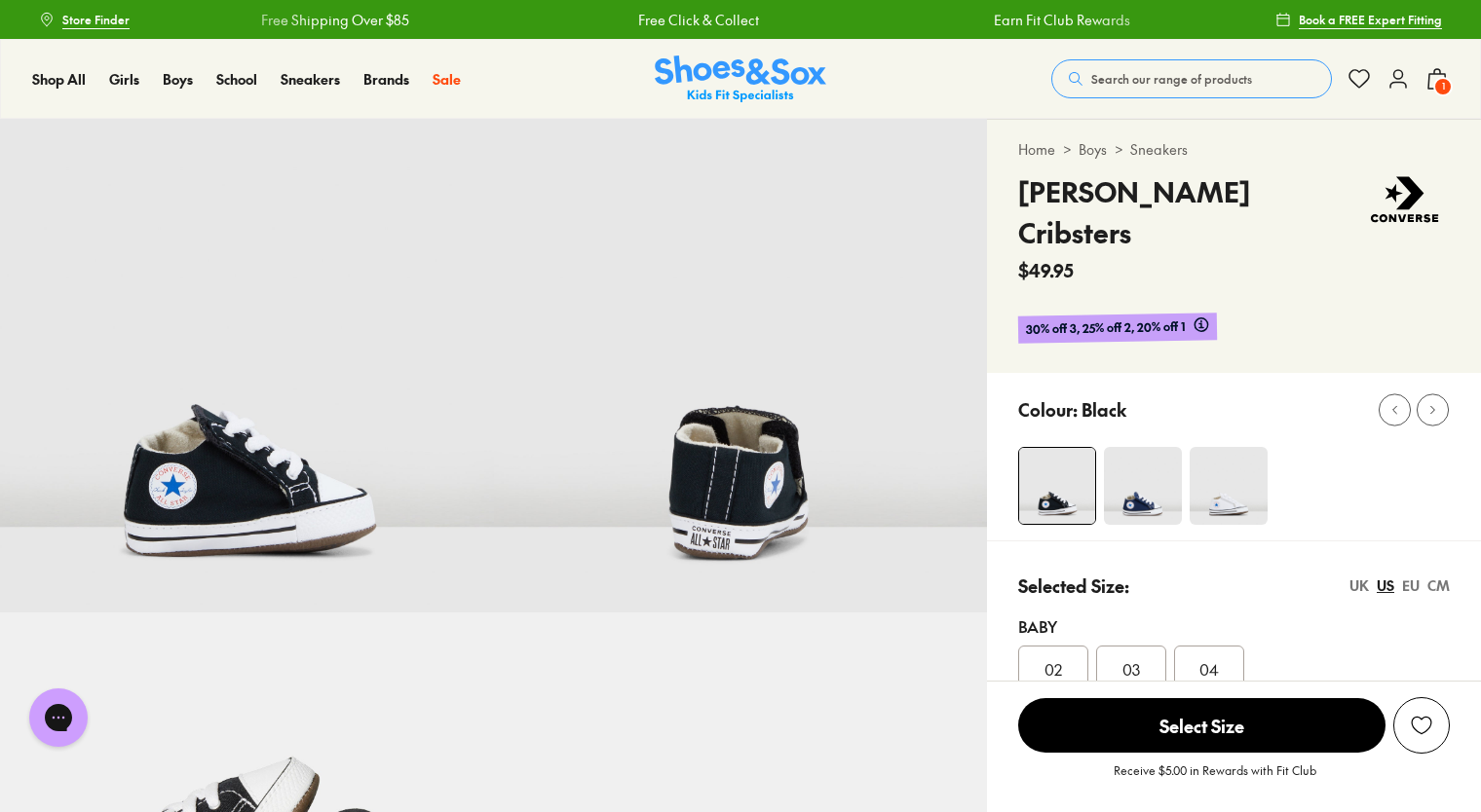
click at [1242, 447] on img at bounding box center [1229, 486] width 78 height 78
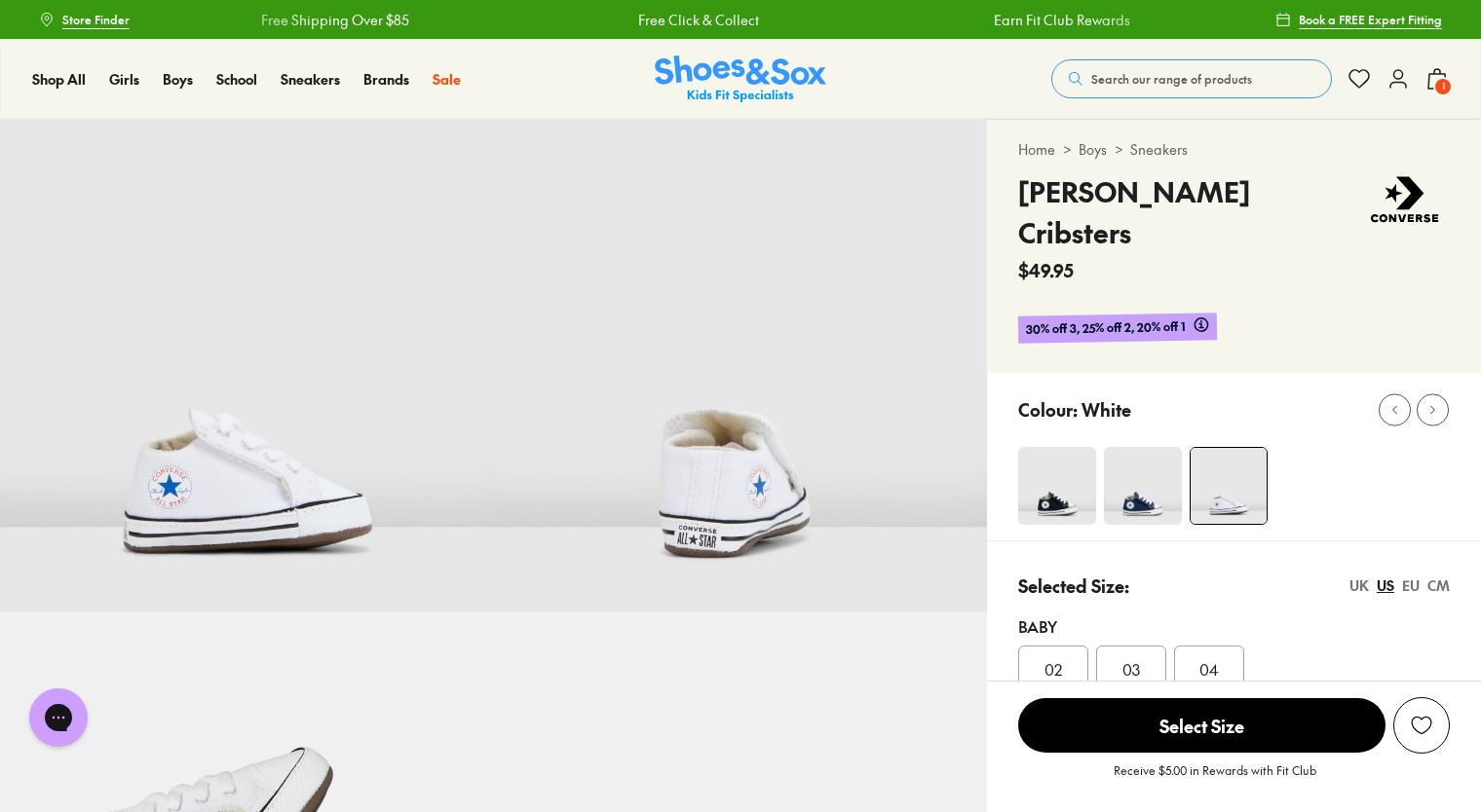
click at [1054, 462] on img at bounding box center [1057, 486] width 78 height 78
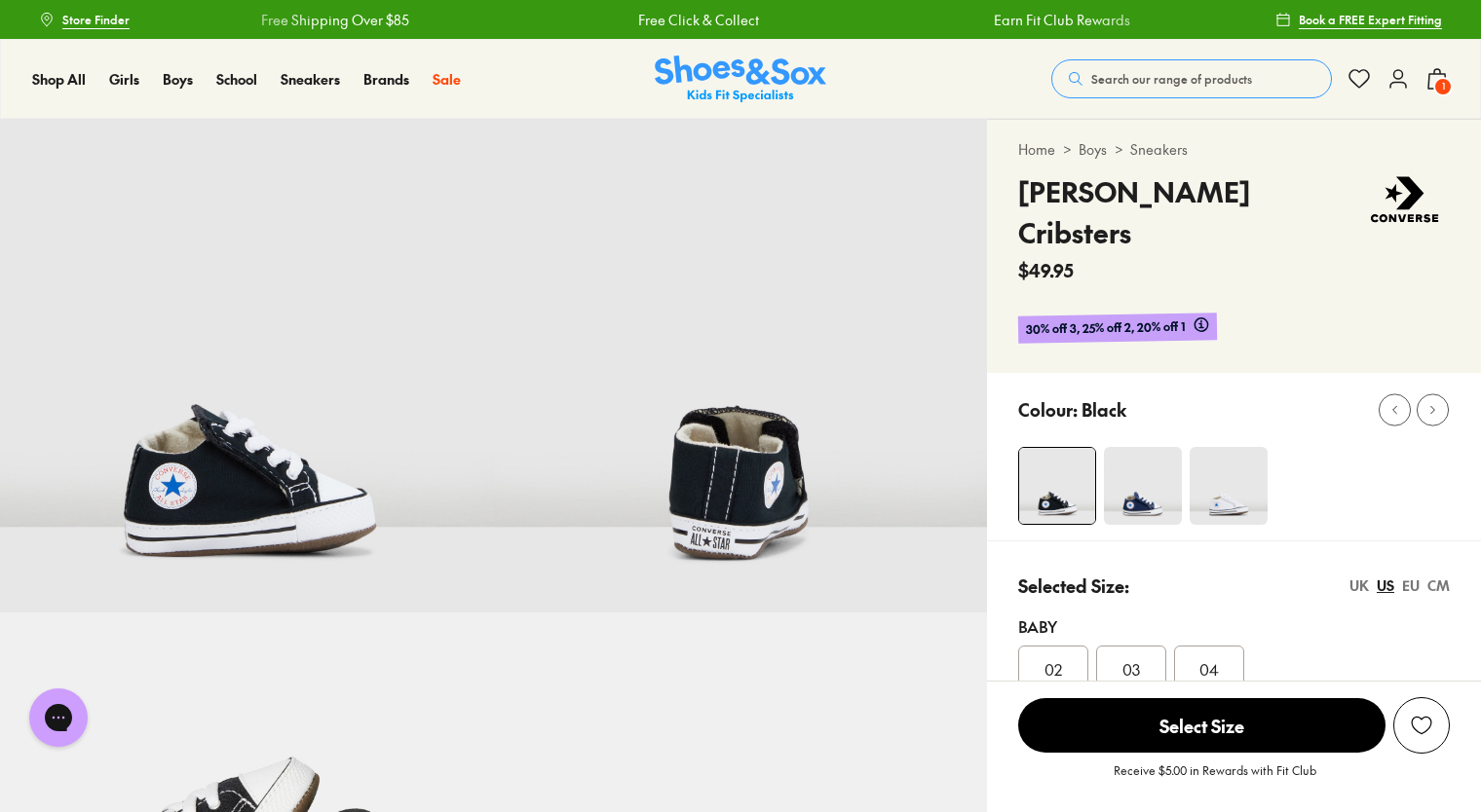
click at [1444, 576] on div "CM" at bounding box center [1438, 585] width 22 height 21
click at [1060, 646] on div "11" at bounding box center [1053, 669] width 70 height 47
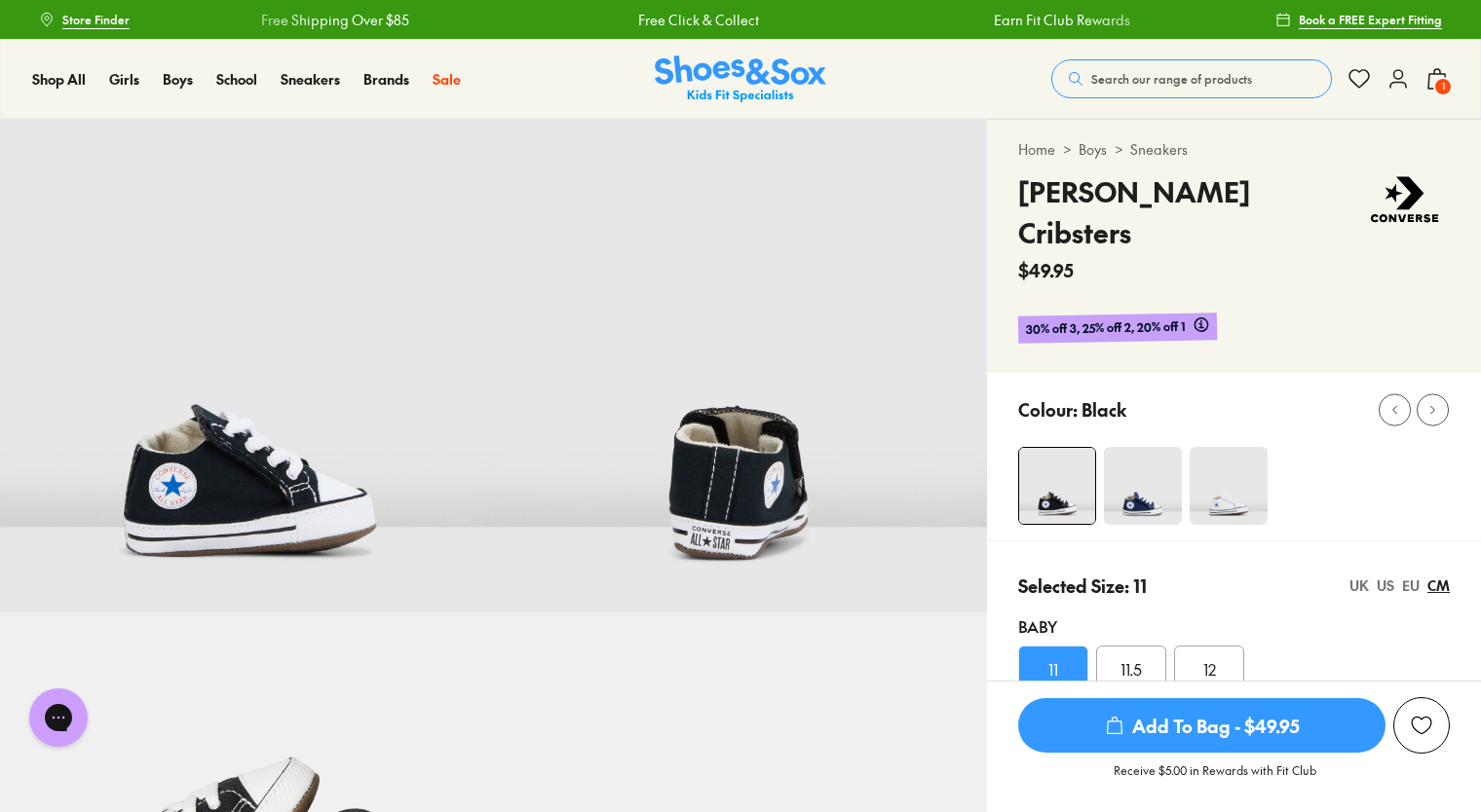
click at [1174, 726] on span "Add To Bag - $49.95" at bounding box center [1201, 725] width 368 height 55
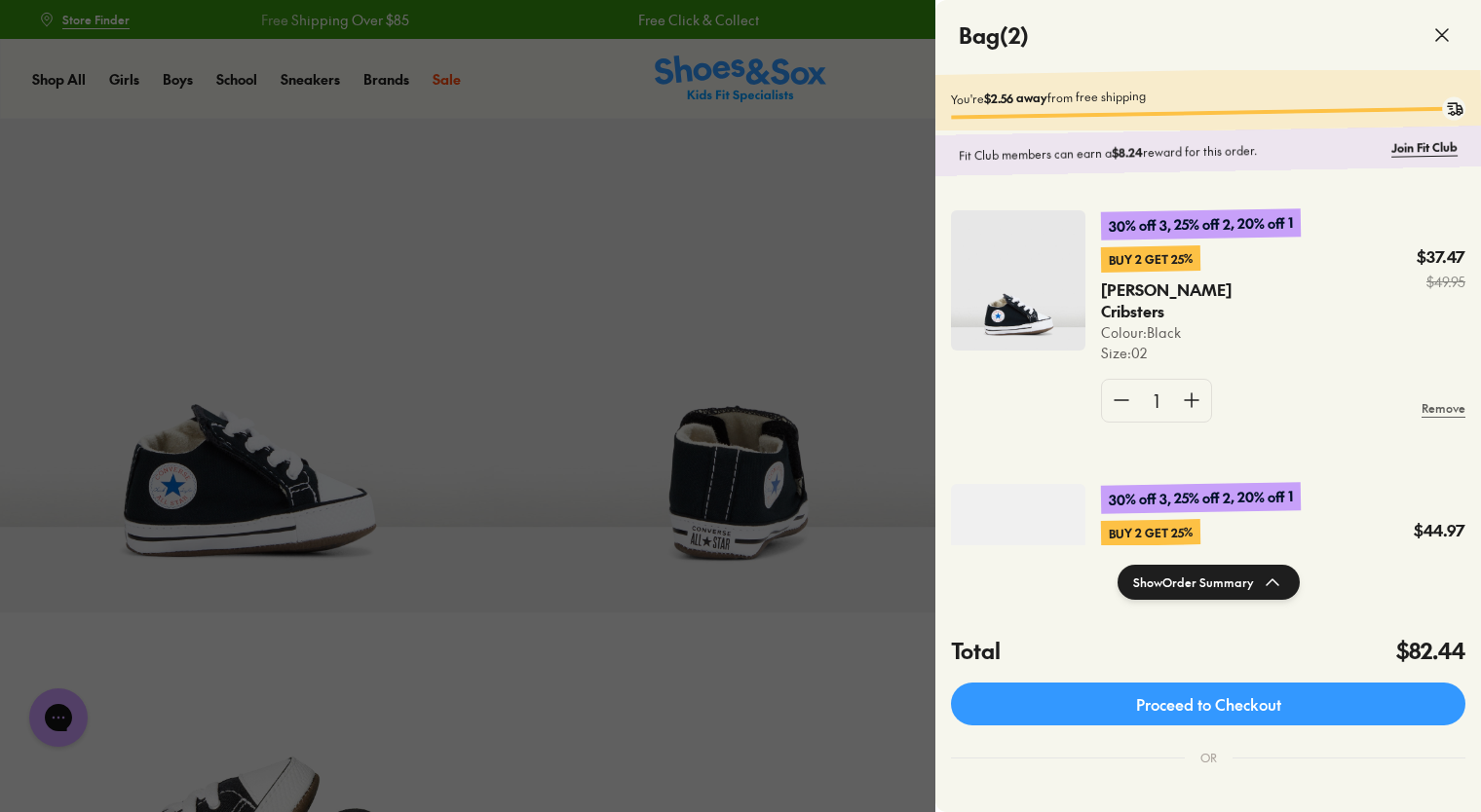
click at [836, 618] on div at bounding box center [740, 406] width 1481 height 812
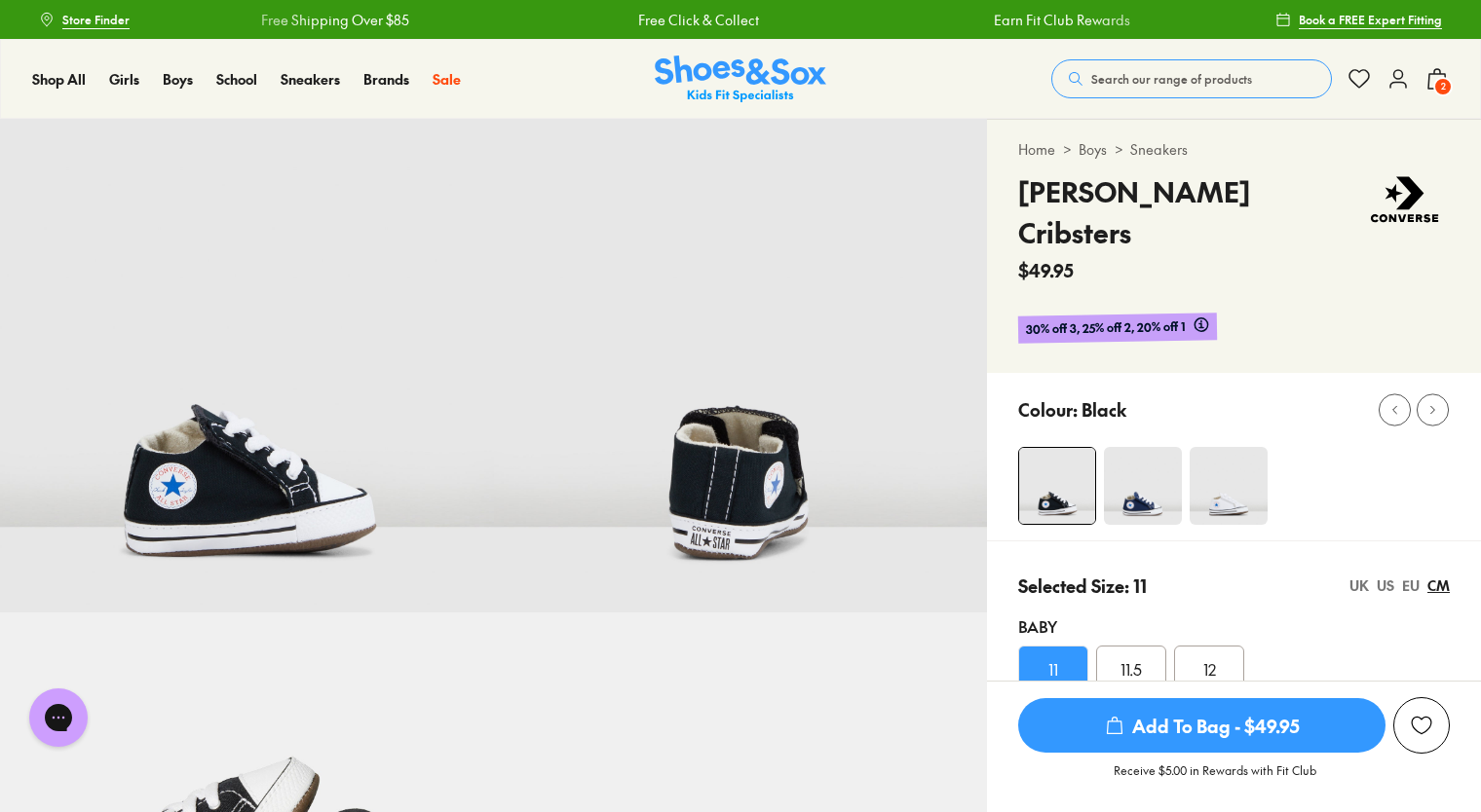
click at [1245, 465] on img at bounding box center [1229, 486] width 78 height 78
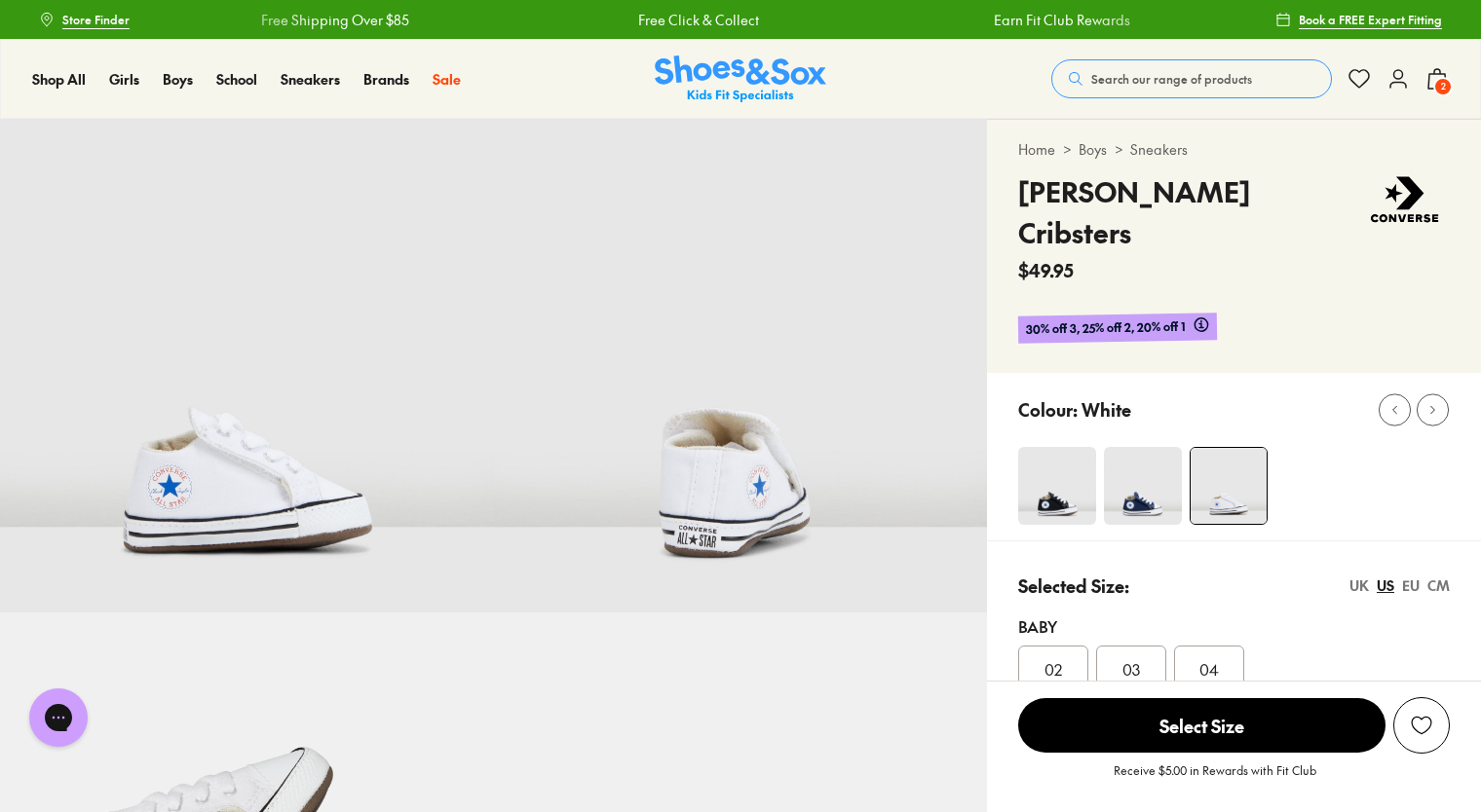
click at [1066, 646] on div "02" at bounding box center [1053, 669] width 70 height 47
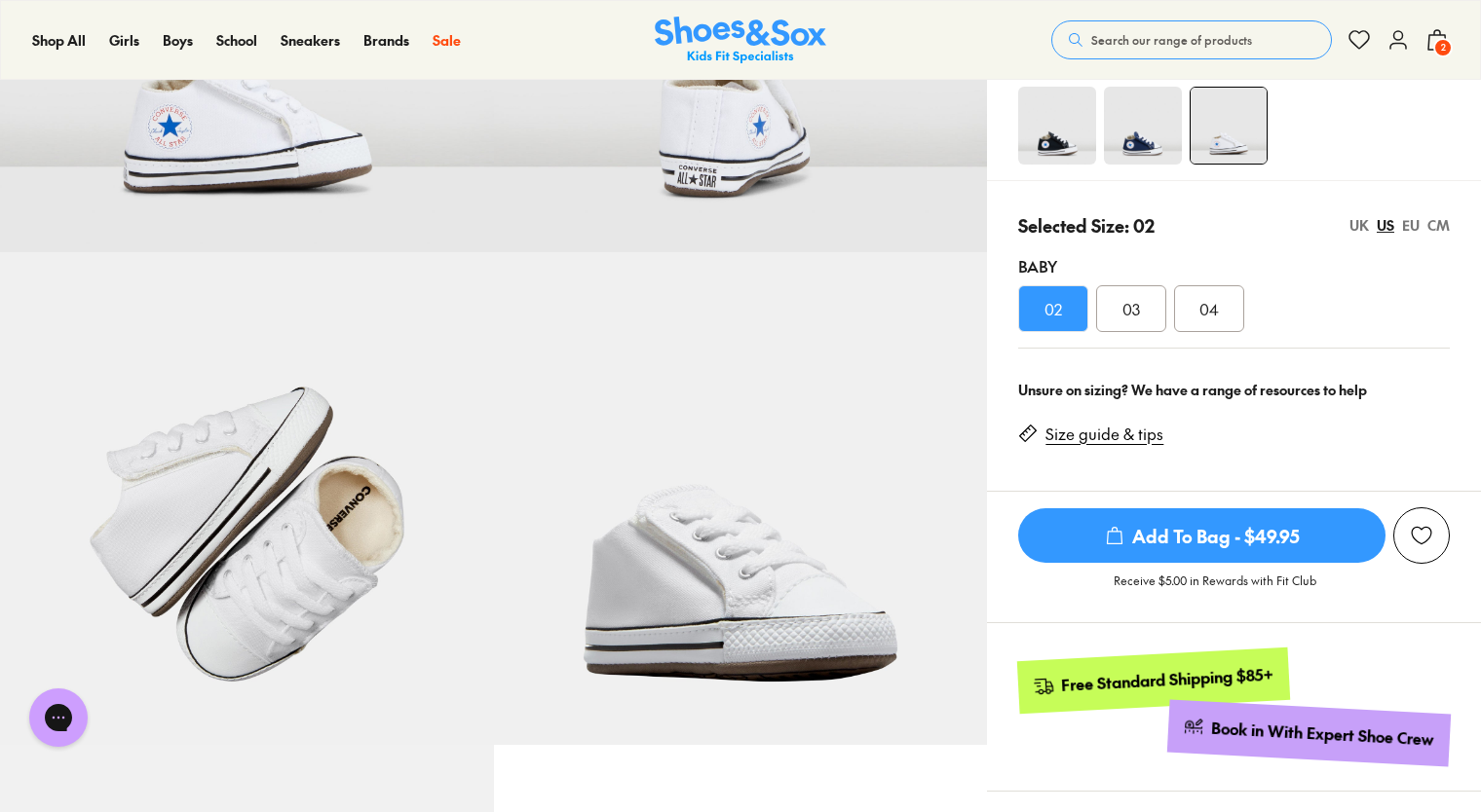
scroll to position [359, 0]
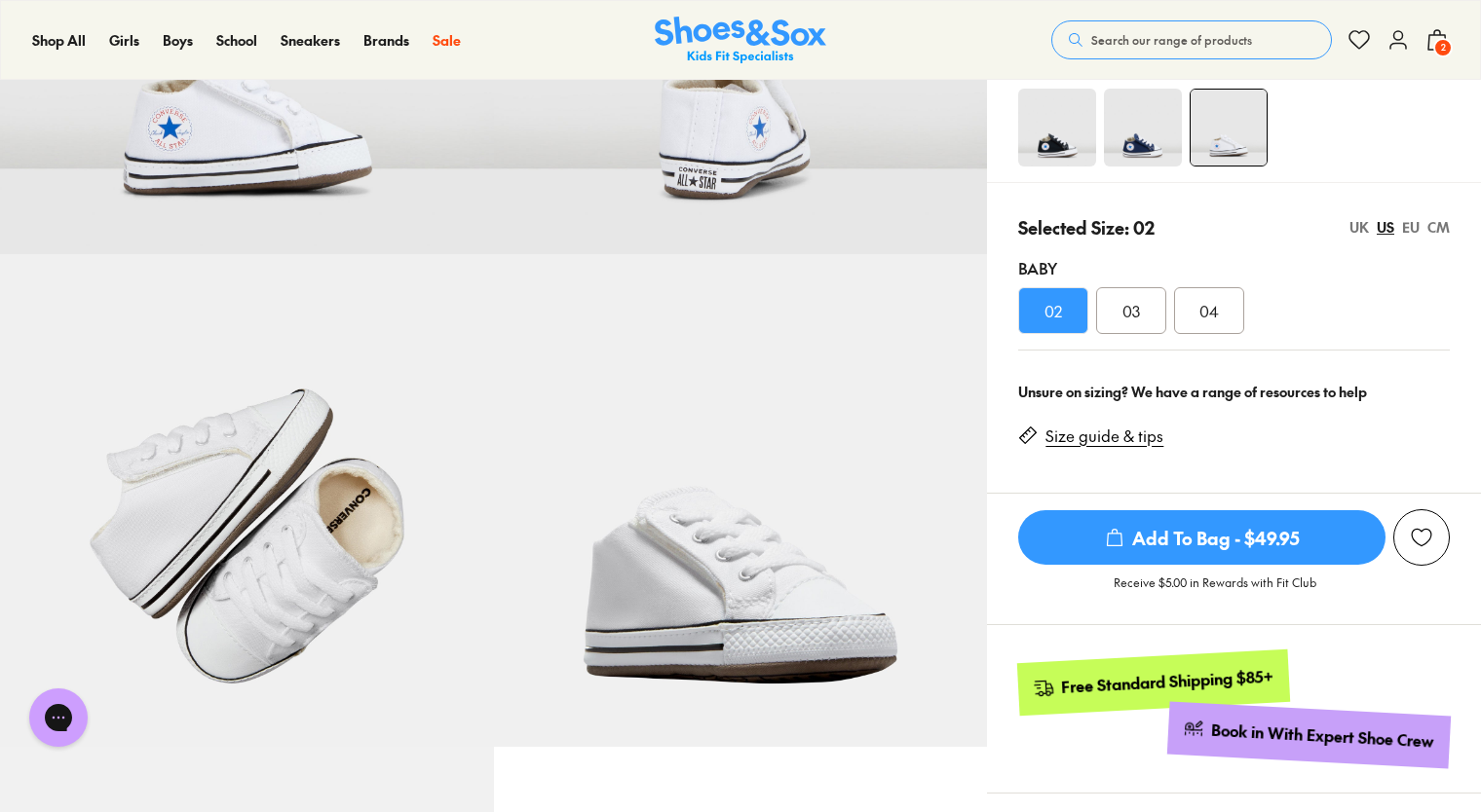
click at [1061, 107] on img at bounding box center [1057, 128] width 78 height 78
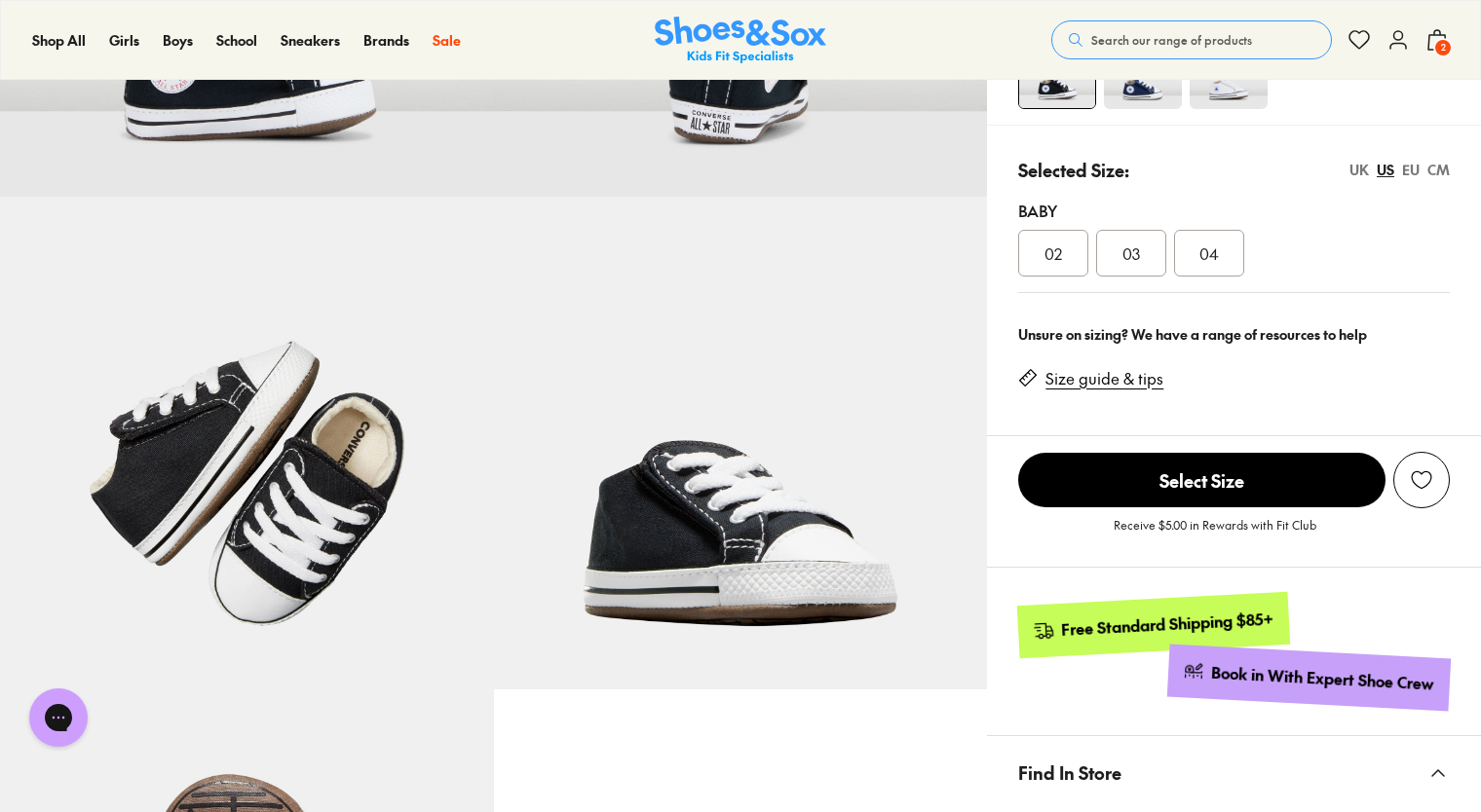
scroll to position [413, 0]
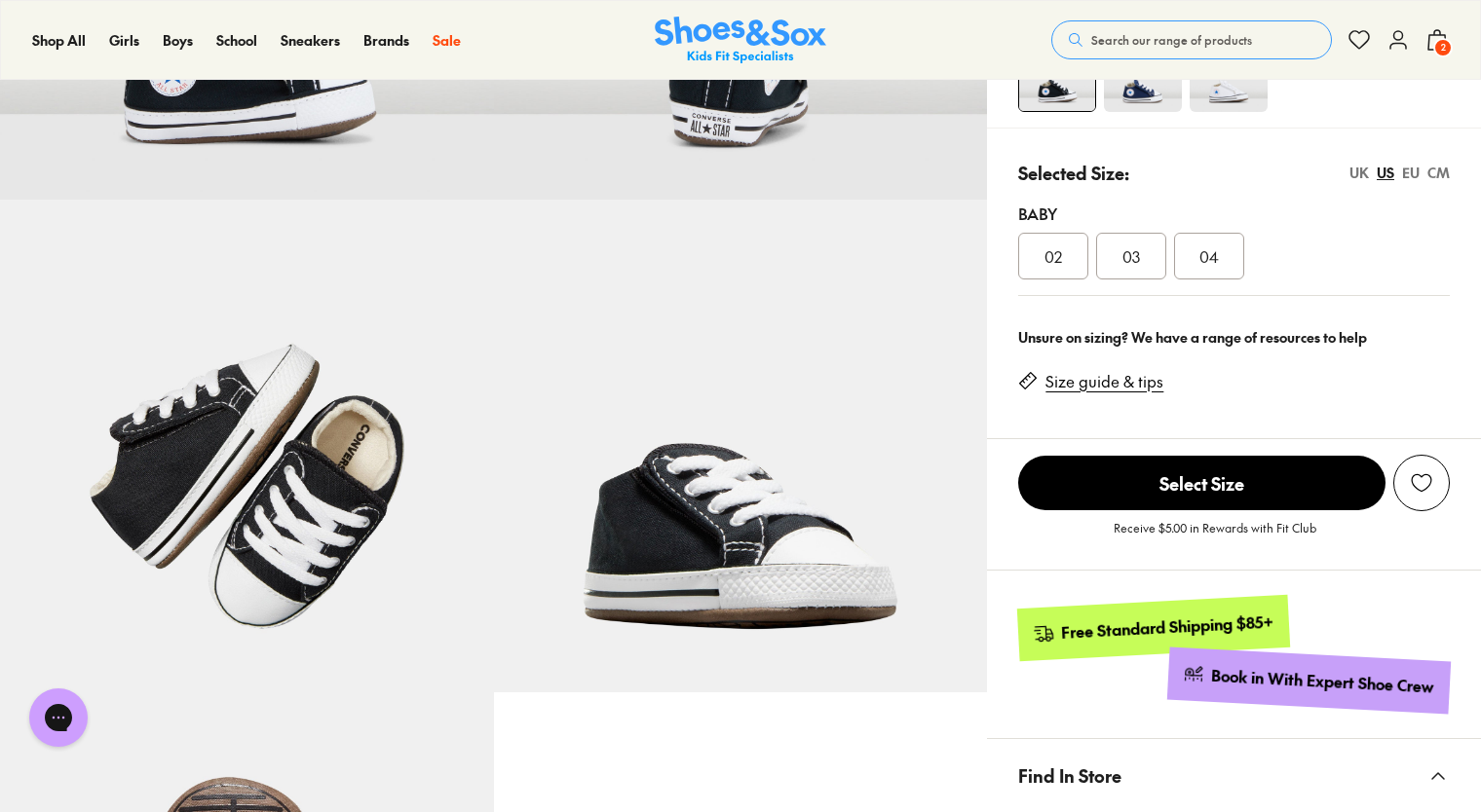
click at [1056, 233] on div "02" at bounding box center [1053, 256] width 70 height 47
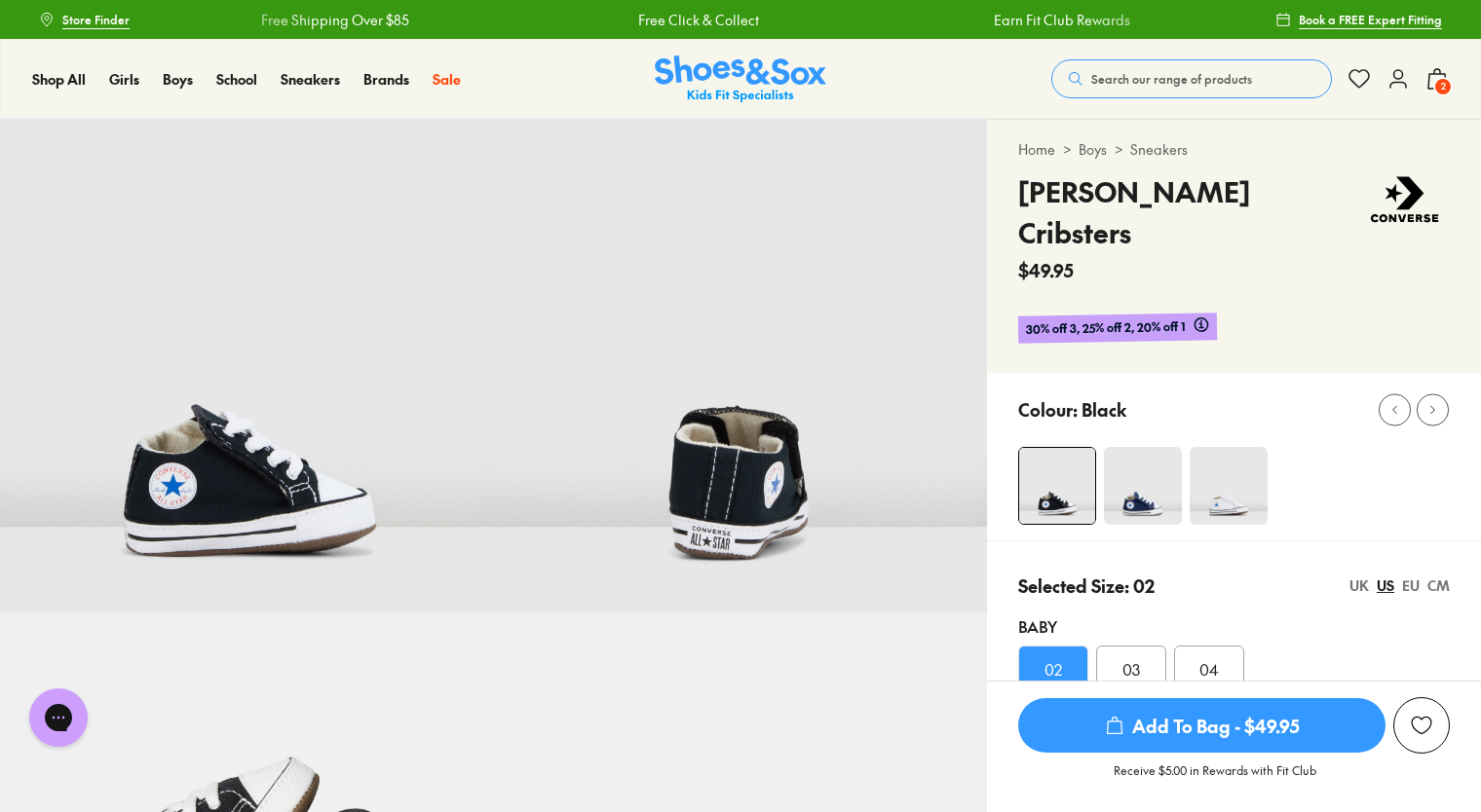
click at [1417, 576] on div "EU" at bounding box center [1411, 585] width 18 height 21
click at [1145, 447] on img at bounding box center [1143, 486] width 78 height 78
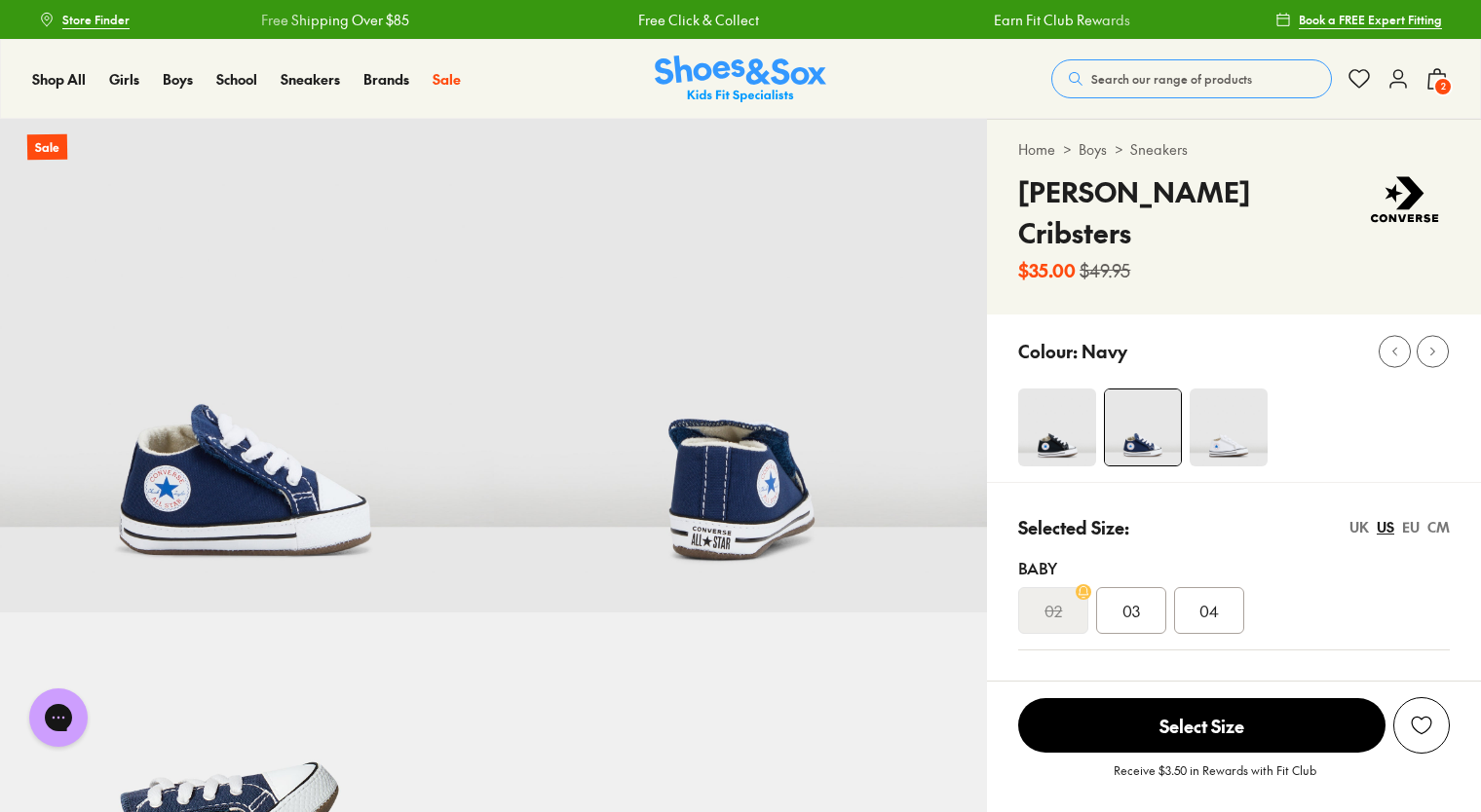
click at [1238, 390] on img at bounding box center [1229, 428] width 78 height 78
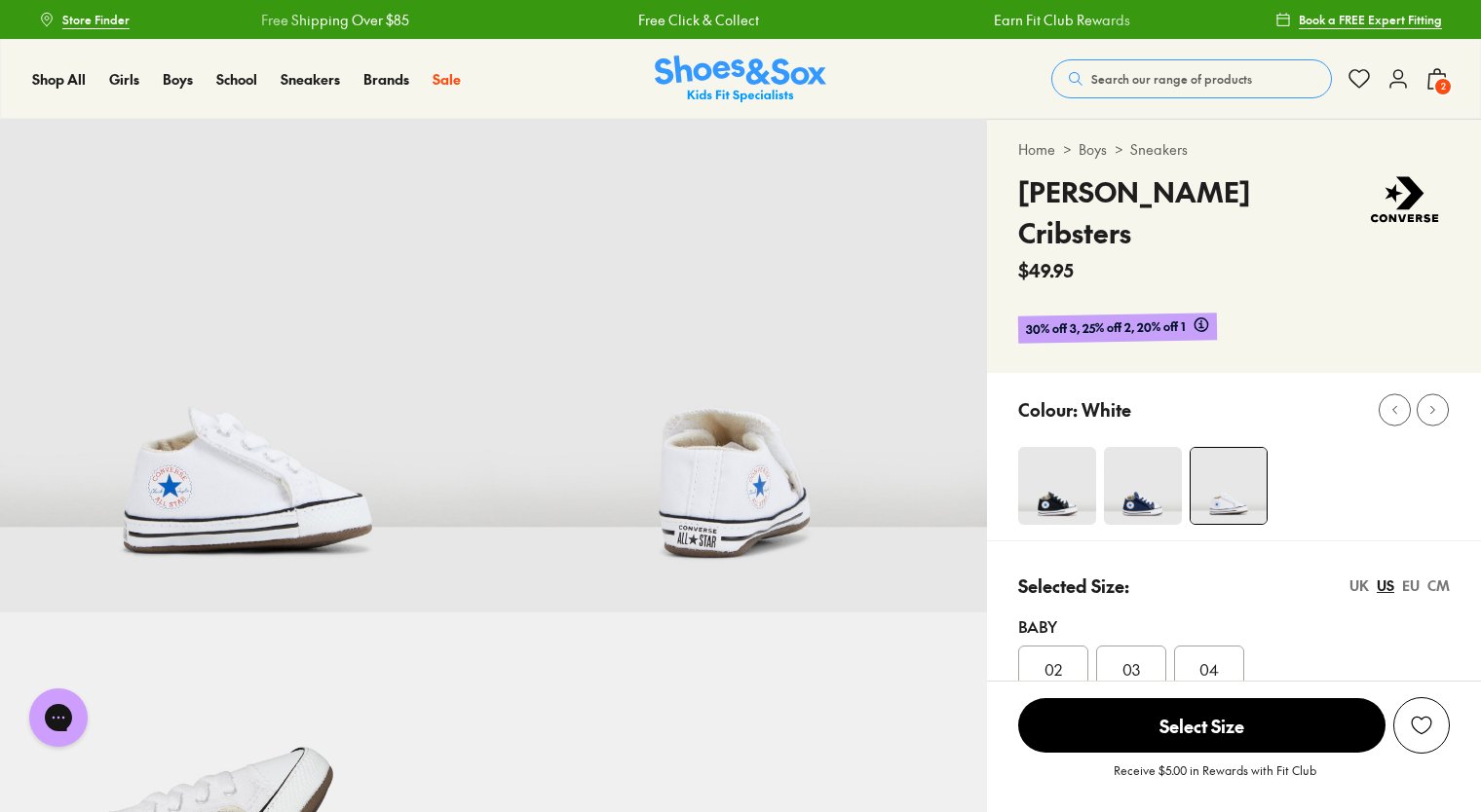
click at [1070, 646] on div "02" at bounding box center [1053, 669] width 70 height 47
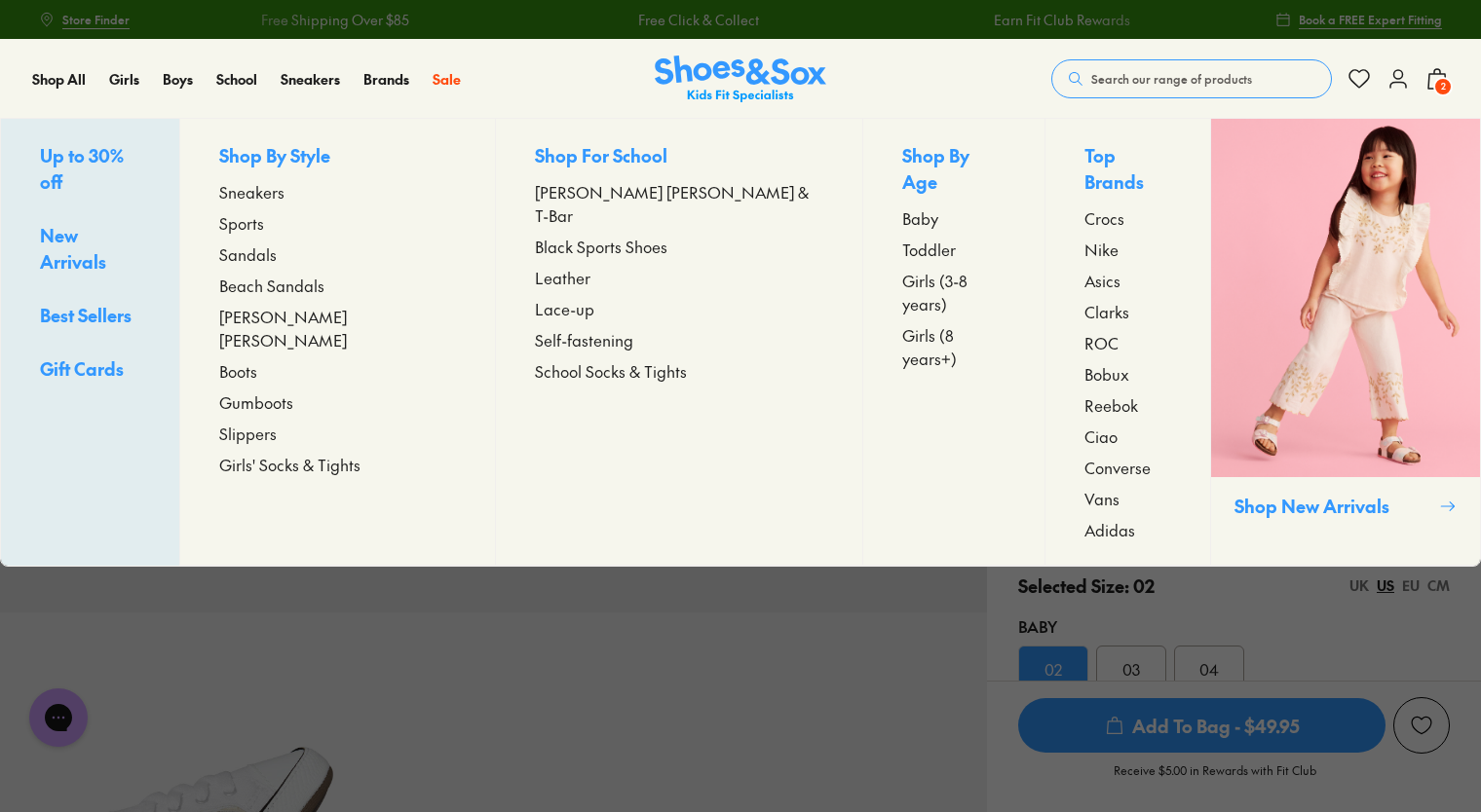
click at [902, 206] on span "Baby" at bounding box center [920, 218] width 36 height 23
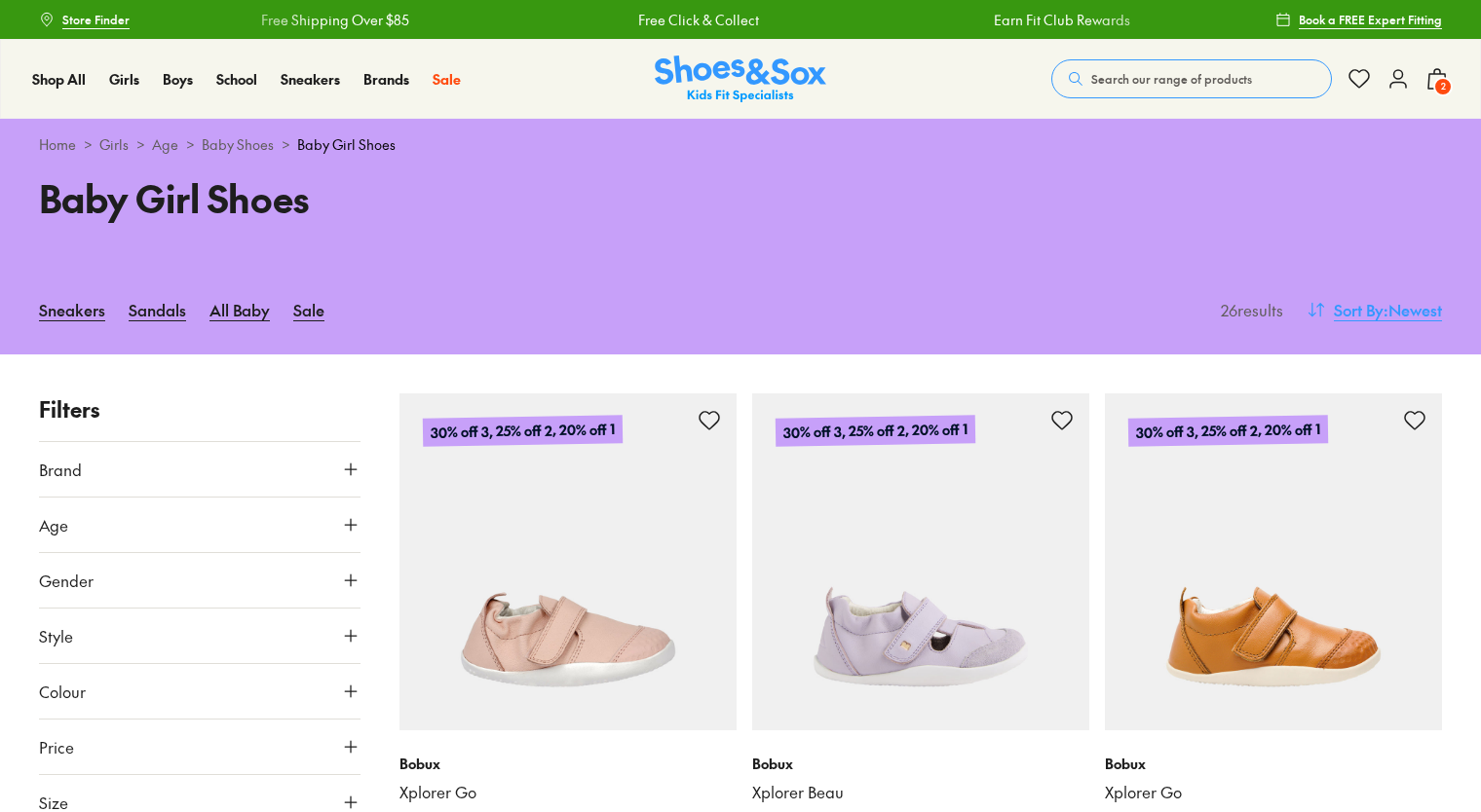
click at [1386, 316] on span ": Newest" at bounding box center [1413, 310] width 59 height 23
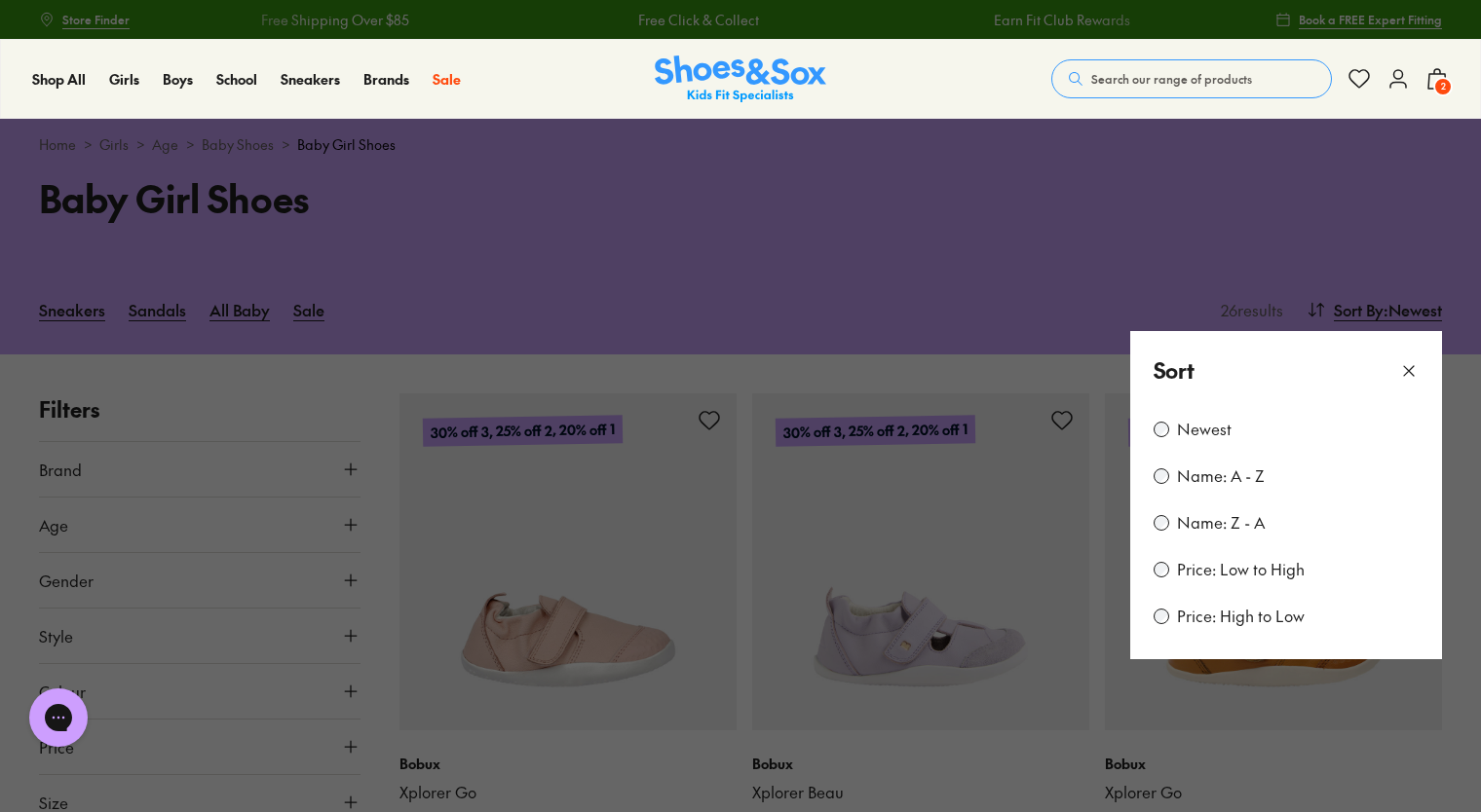
click at [1197, 567] on label "Price: Low to High" at bounding box center [1241, 570] width 128 height 21
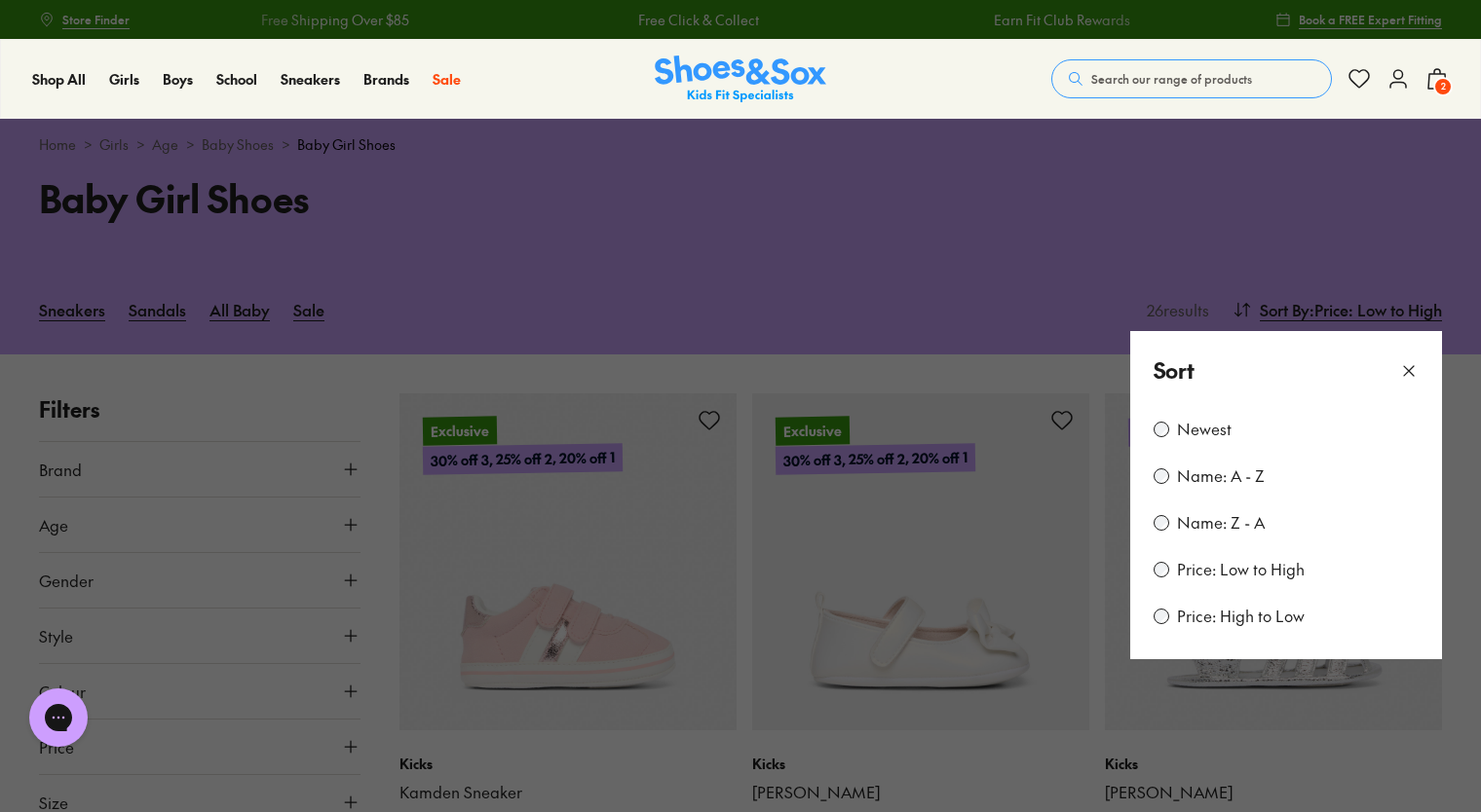
click at [1413, 373] on icon at bounding box center [1409, 371] width 20 height 20
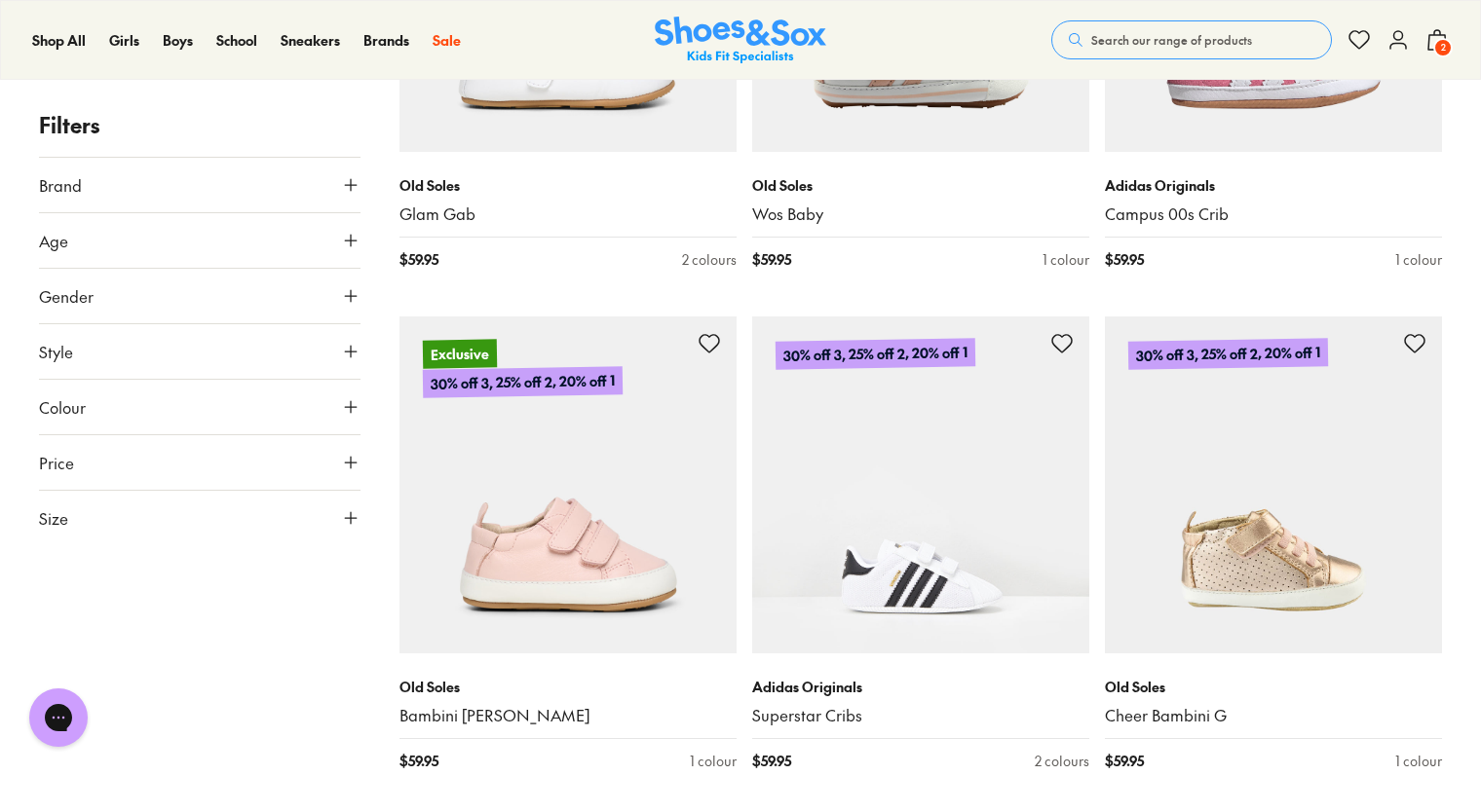
scroll to position [1584, 0]
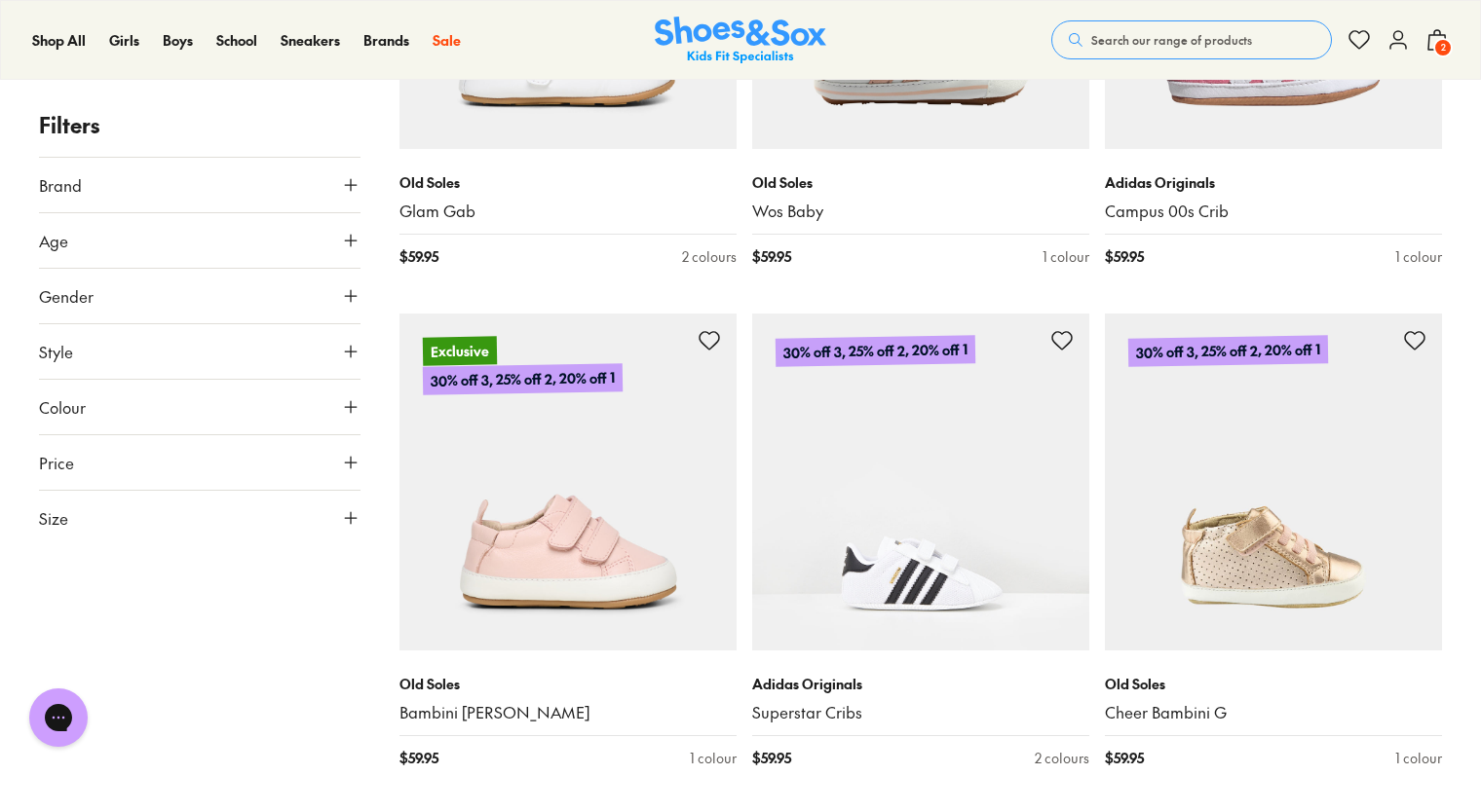
click at [961, 596] on img at bounding box center [920, 482] width 337 height 337
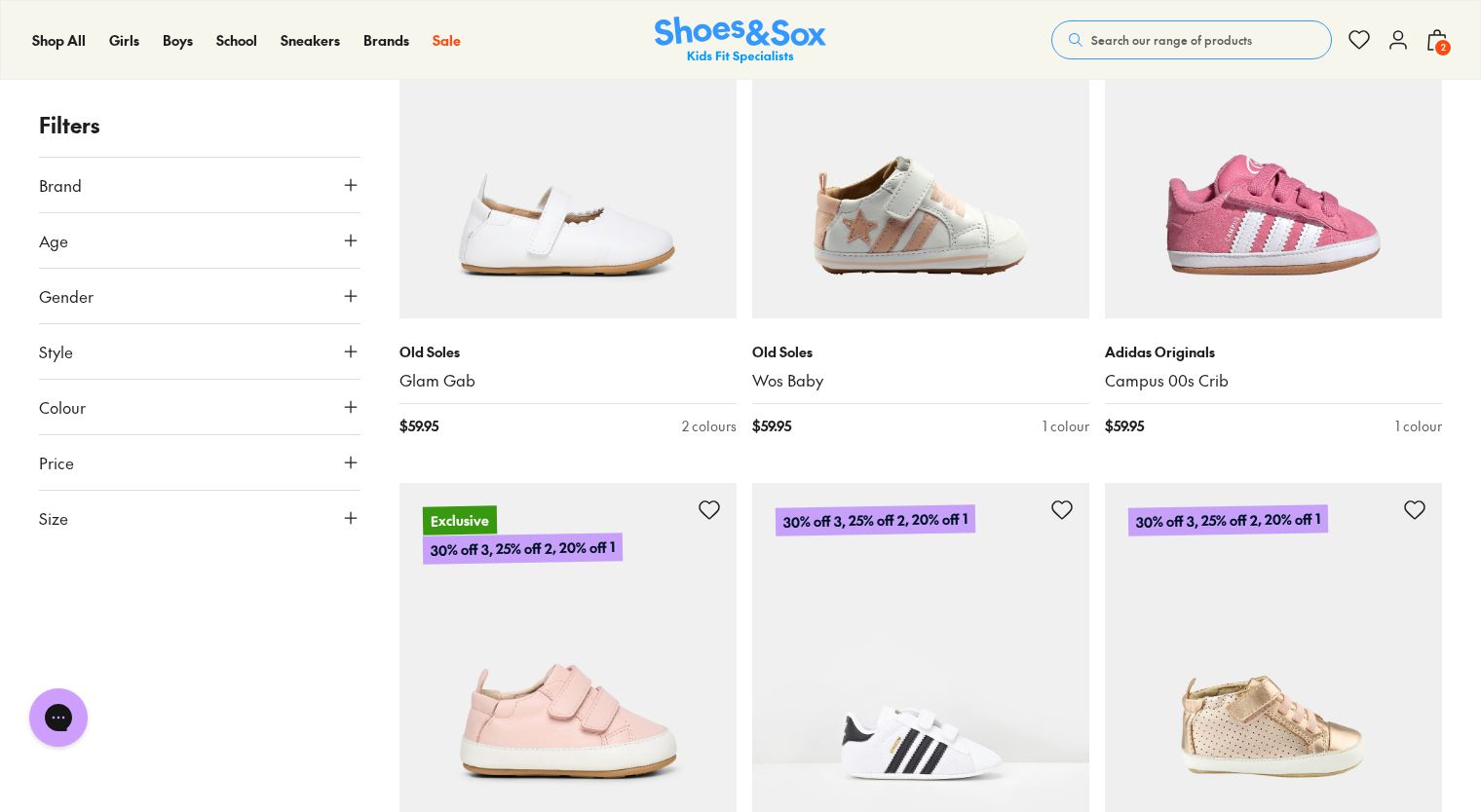
scroll to position [1416, 0]
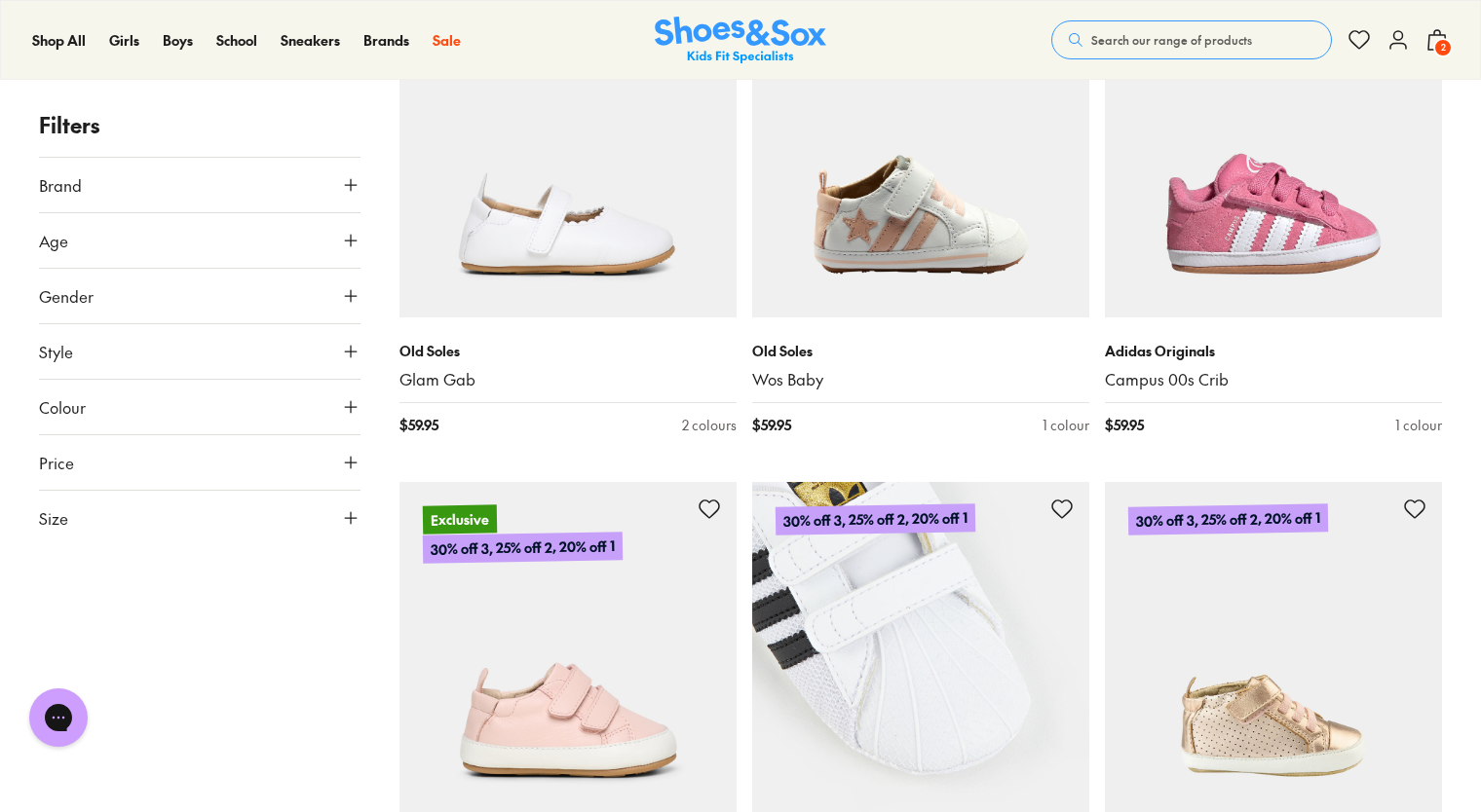
click at [946, 569] on img at bounding box center [920, 650] width 337 height 337
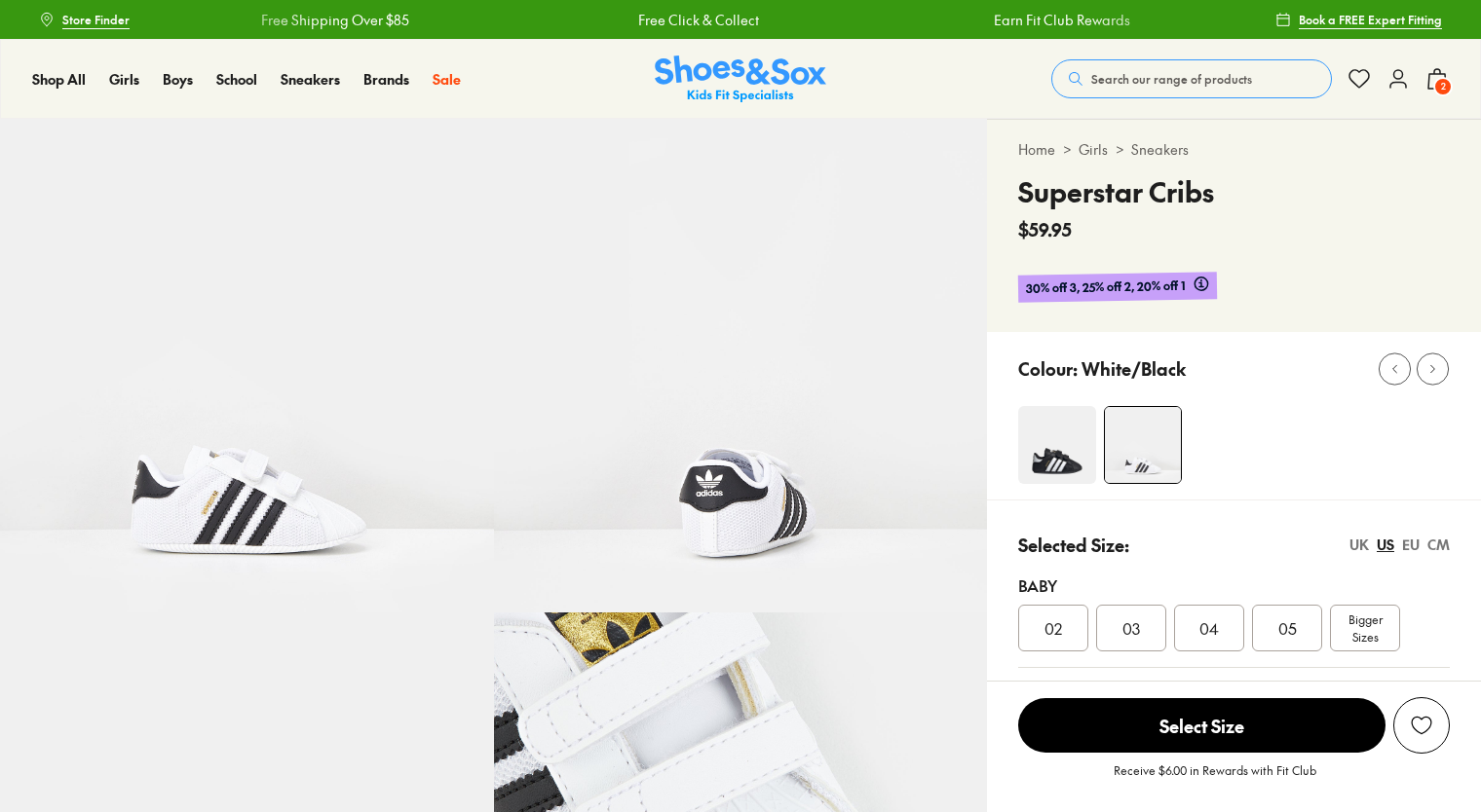
click at [1108, 622] on div "03" at bounding box center [1131, 628] width 70 height 47
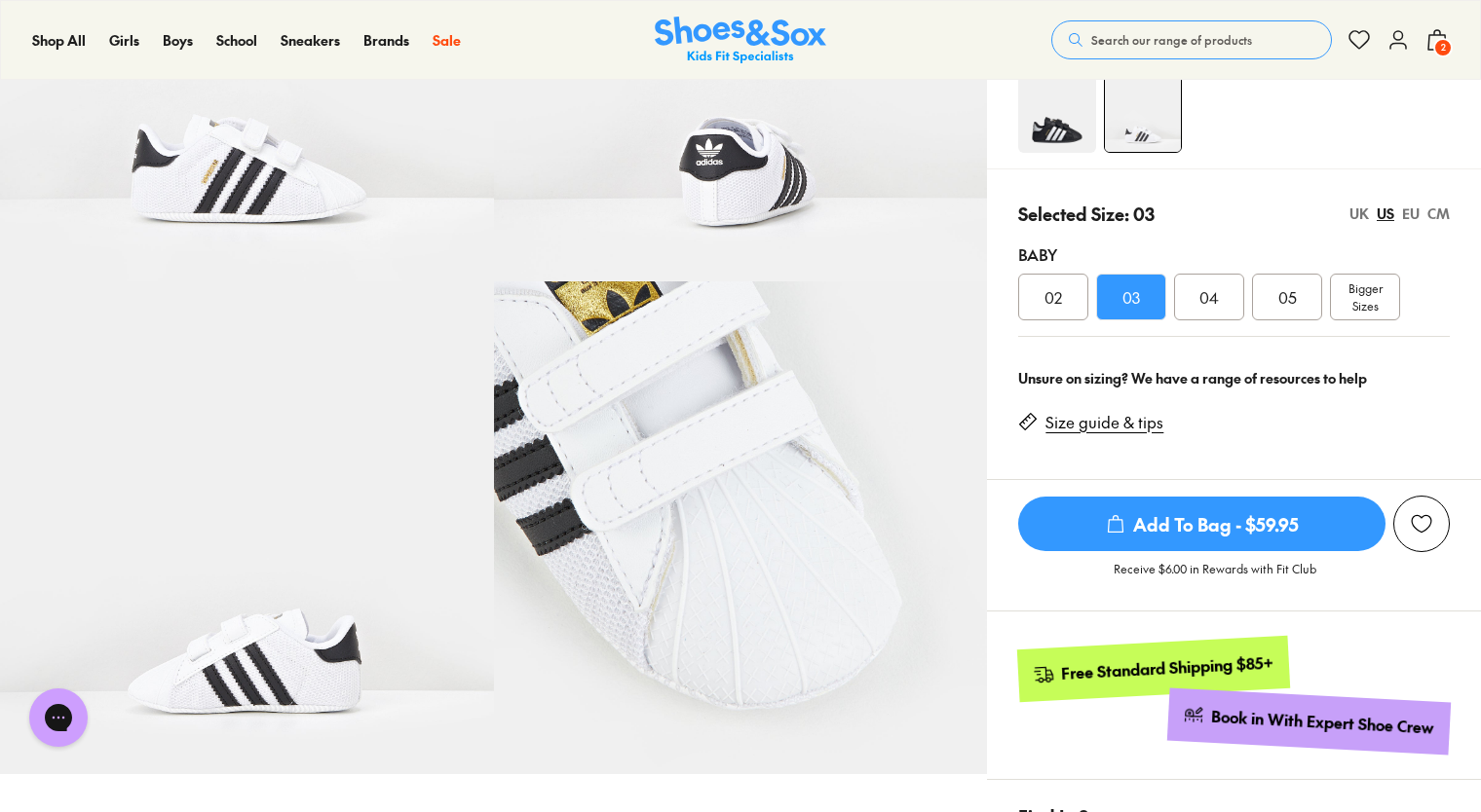
scroll to position [320, 0]
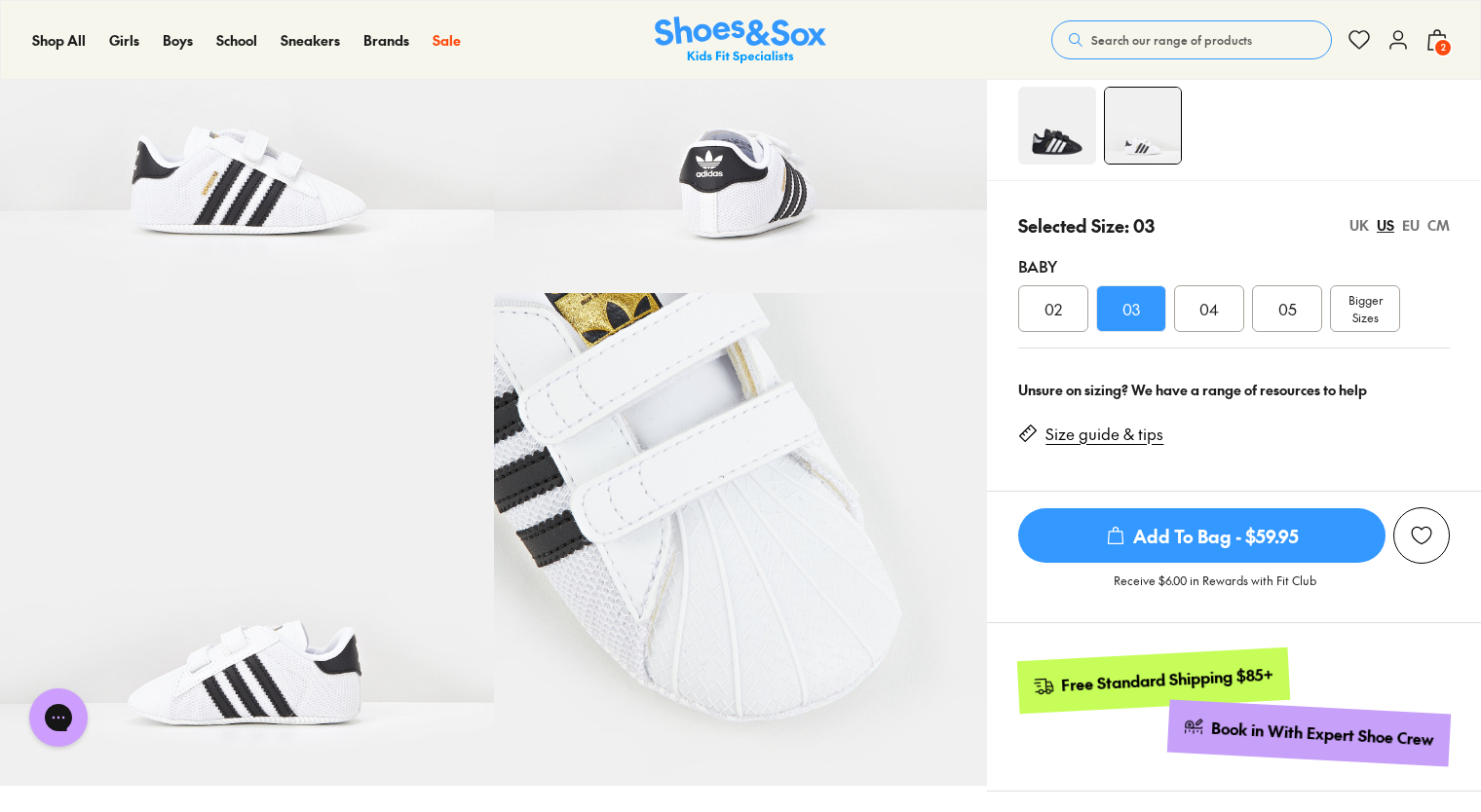
click at [1073, 316] on div "02" at bounding box center [1053, 309] width 70 height 47
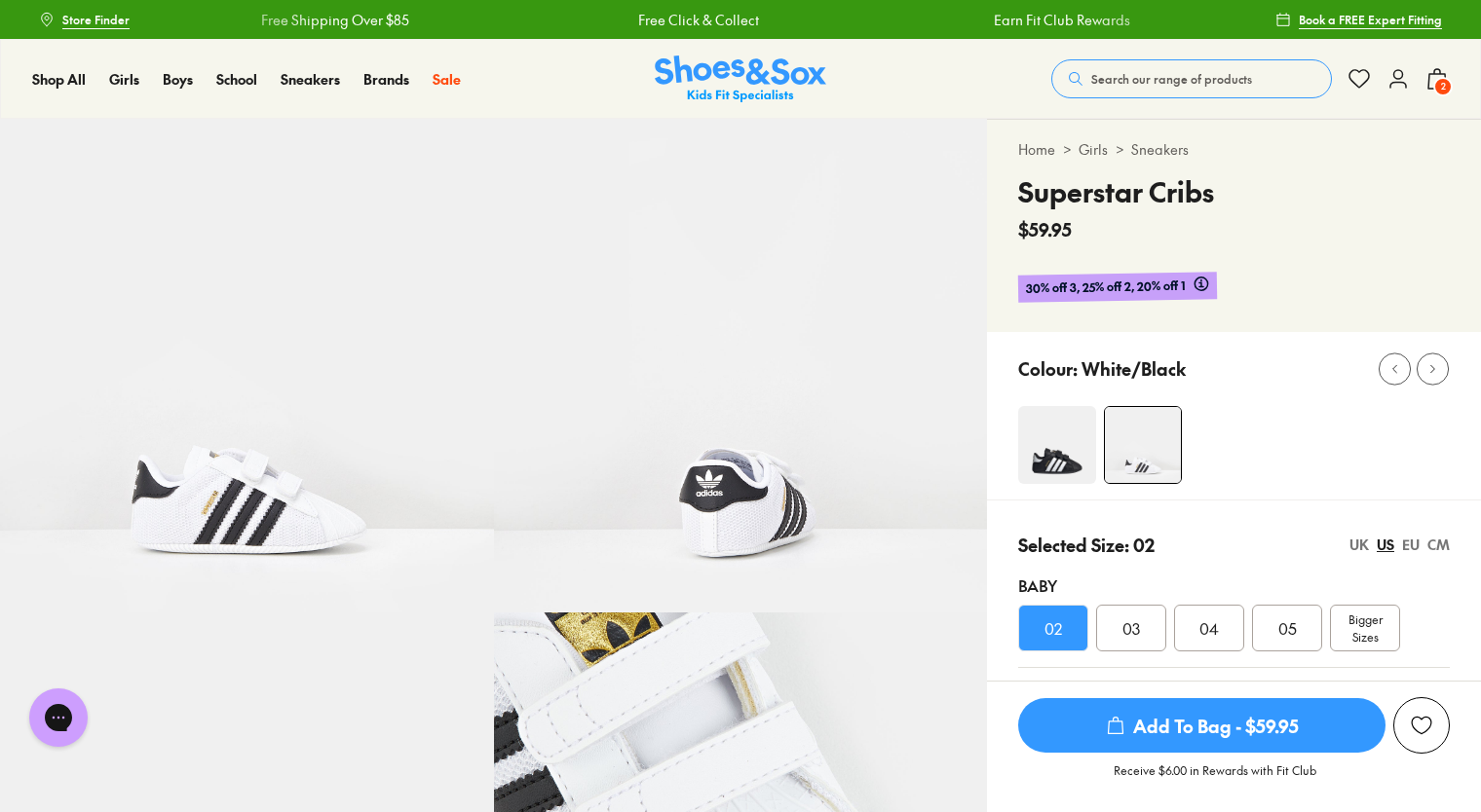
click at [1449, 547] on div "CM" at bounding box center [1438, 544] width 22 height 21
click at [1415, 539] on div "EU" at bounding box center [1411, 544] width 18 height 21
click at [1362, 547] on div "UK" at bounding box center [1359, 544] width 20 height 21
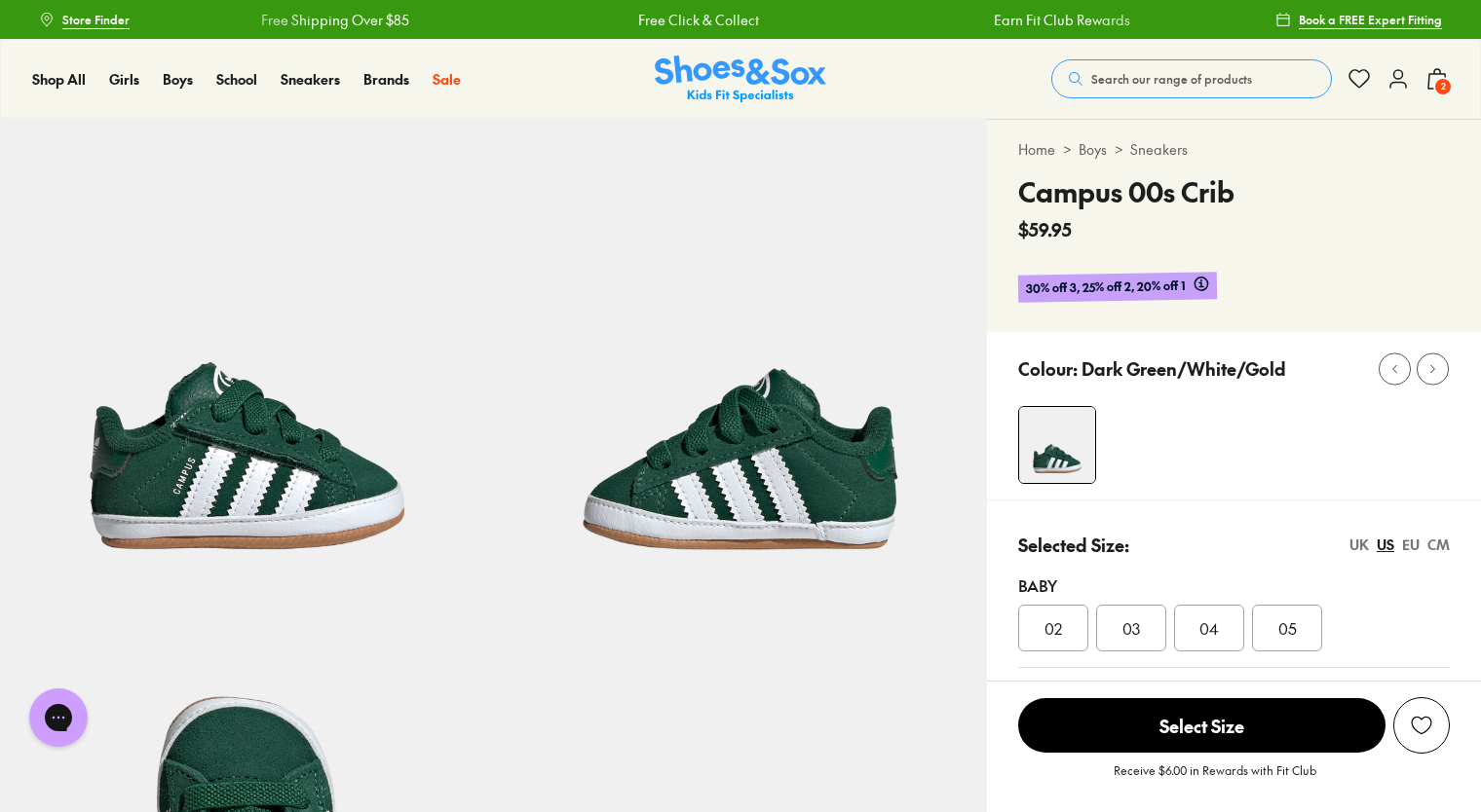
click at [1159, 146] on link "Sneakers" at bounding box center [1158, 149] width 58 height 21
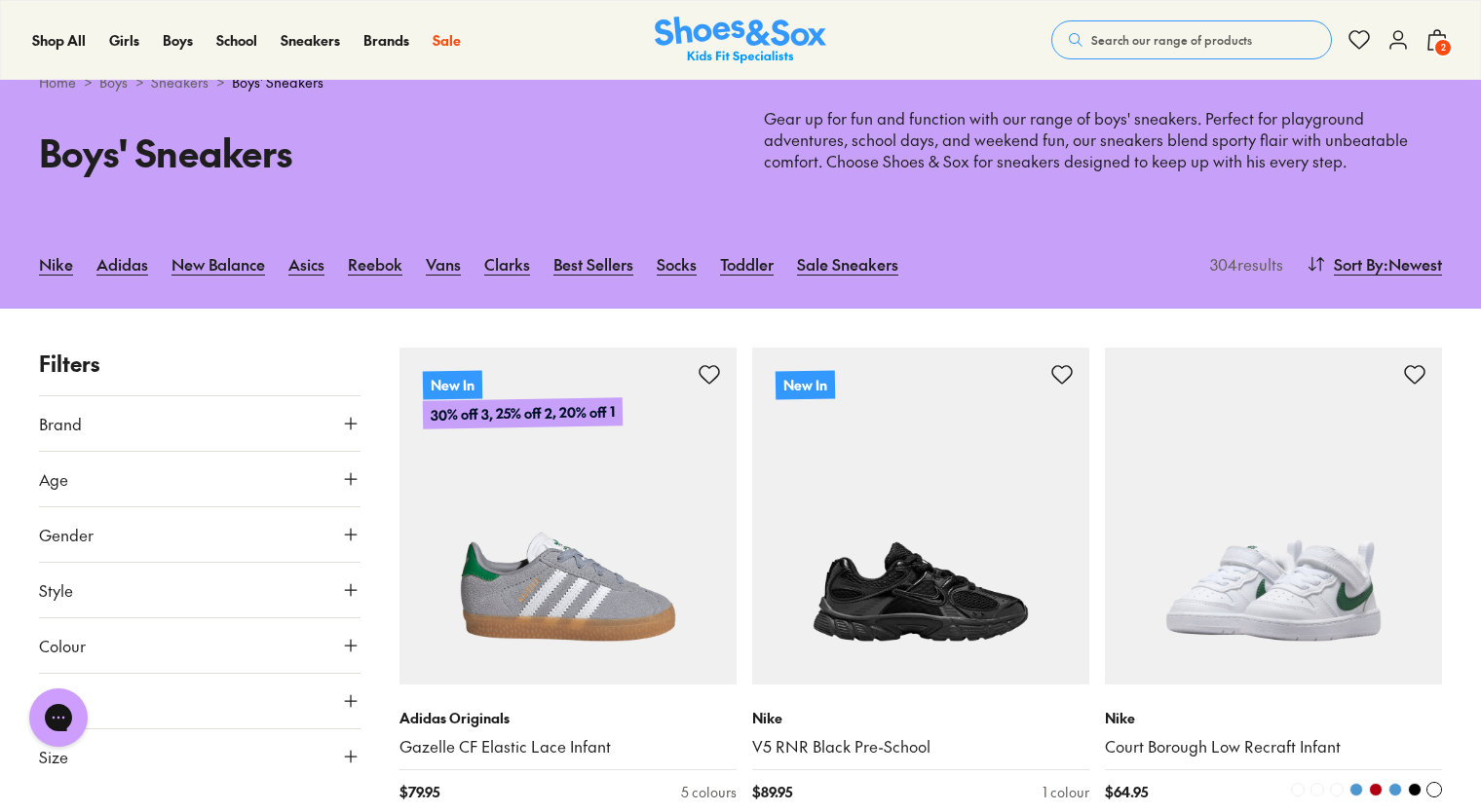
scroll to position [55, 0]
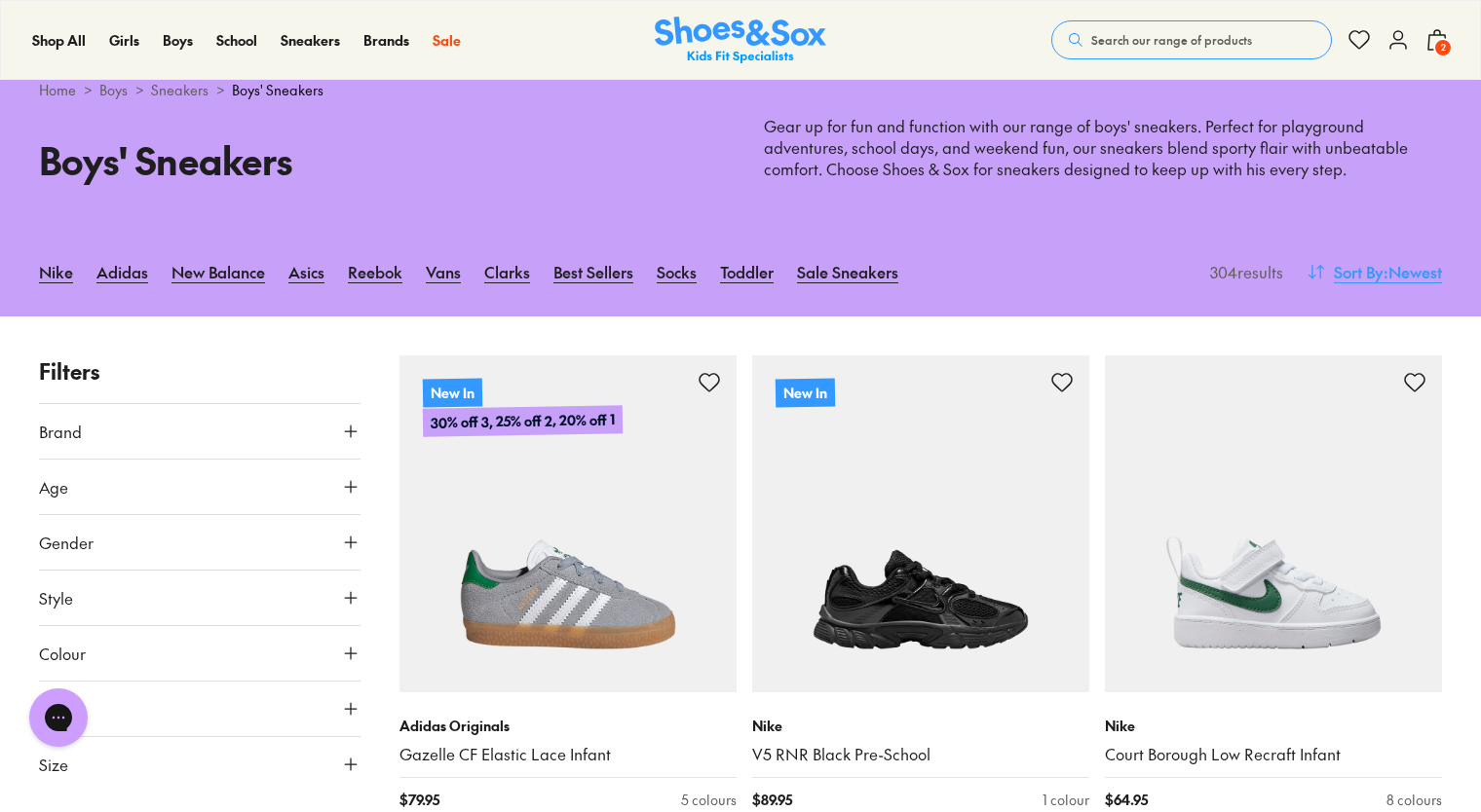
click at [1364, 255] on button "Sort By : Newest" at bounding box center [1373, 272] width 136 height 43
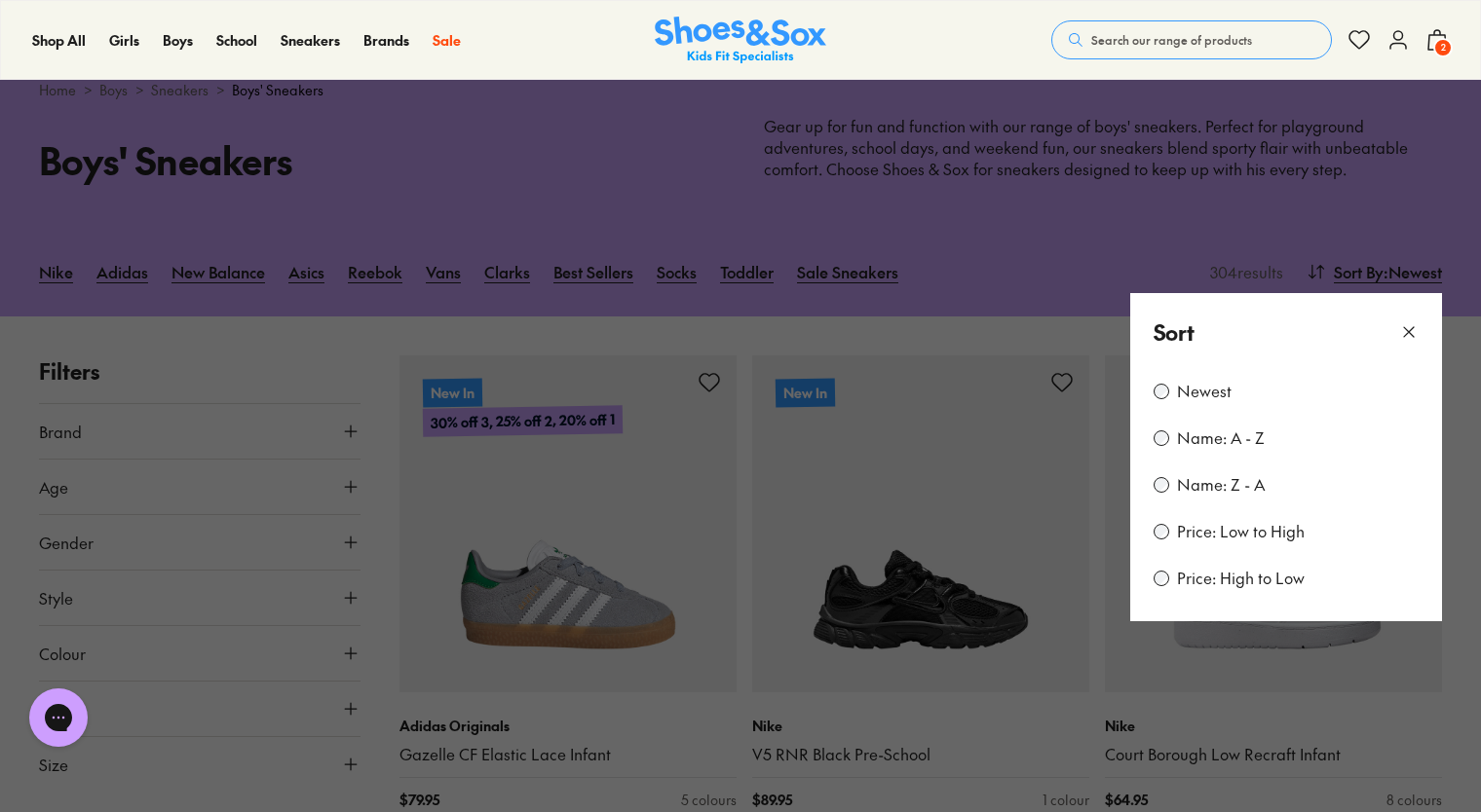
click at [1184, 534] on label "Price: Low to High" at bounding box center [1241, 532] width 128 height 21
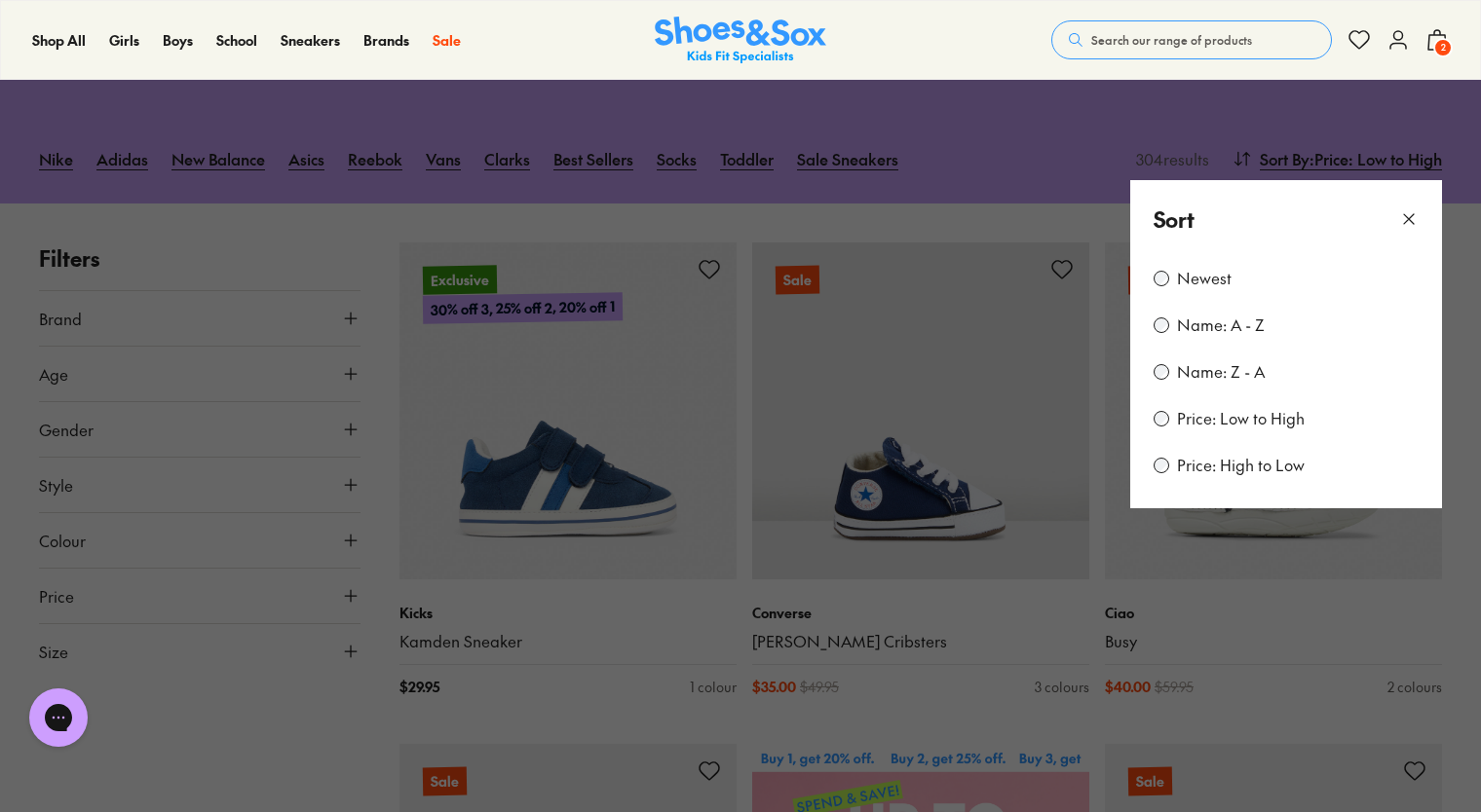
click at [1035, 715] on button at bounding box center [740, 406] width 1481 height 812
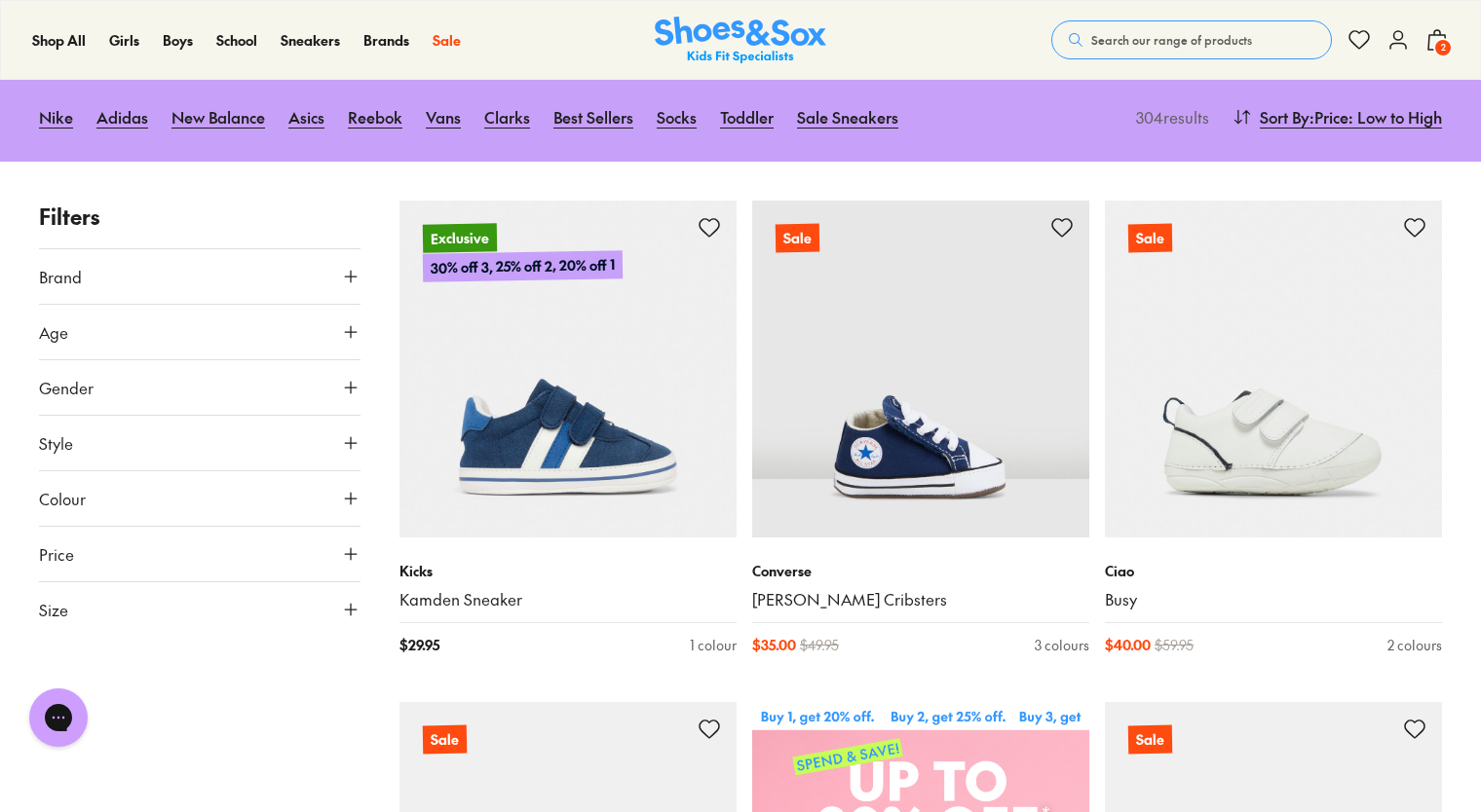
scroll to position [210, 0]
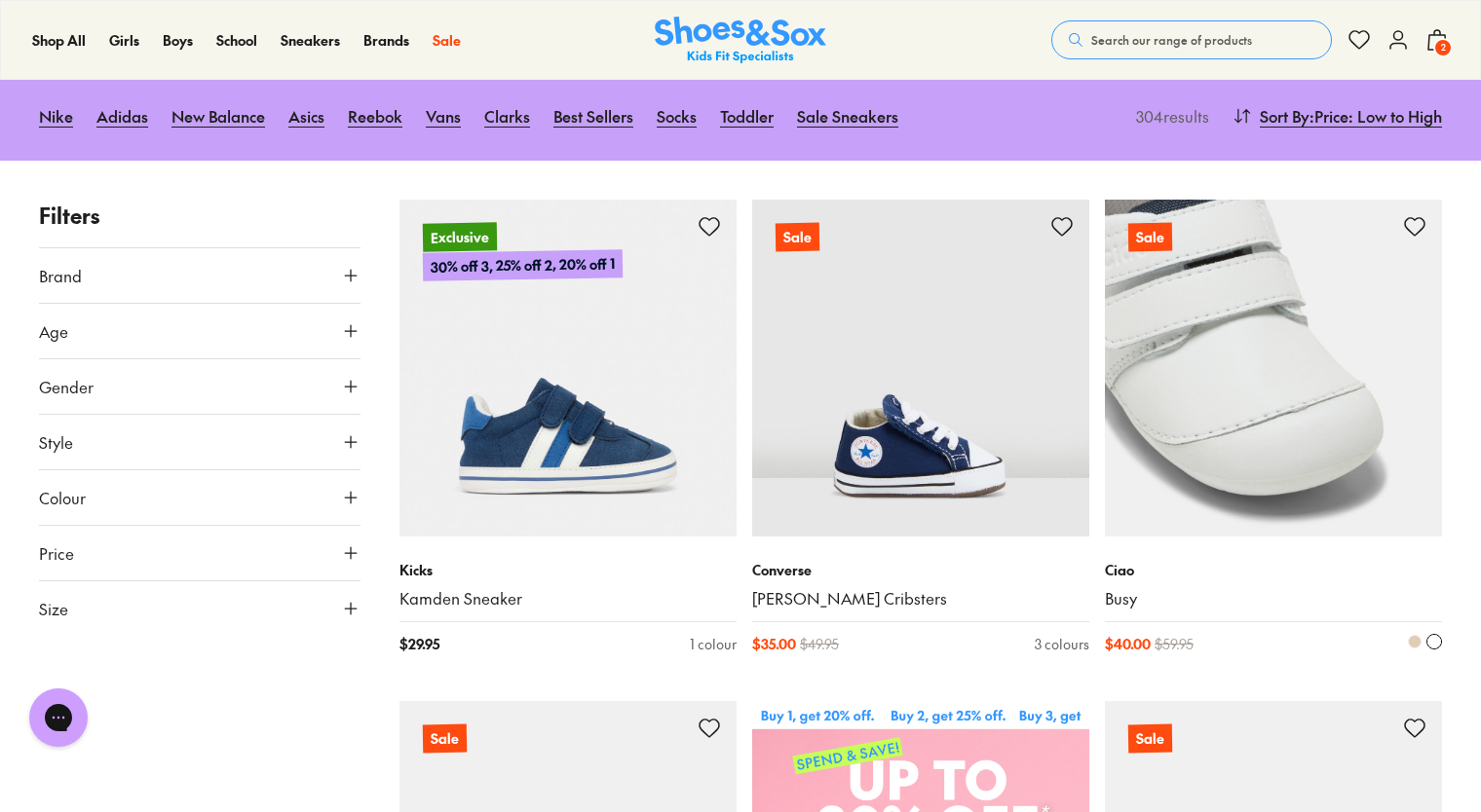
click at [1251, 459] on img at bounding box center [1273, 367] width 337 height 337
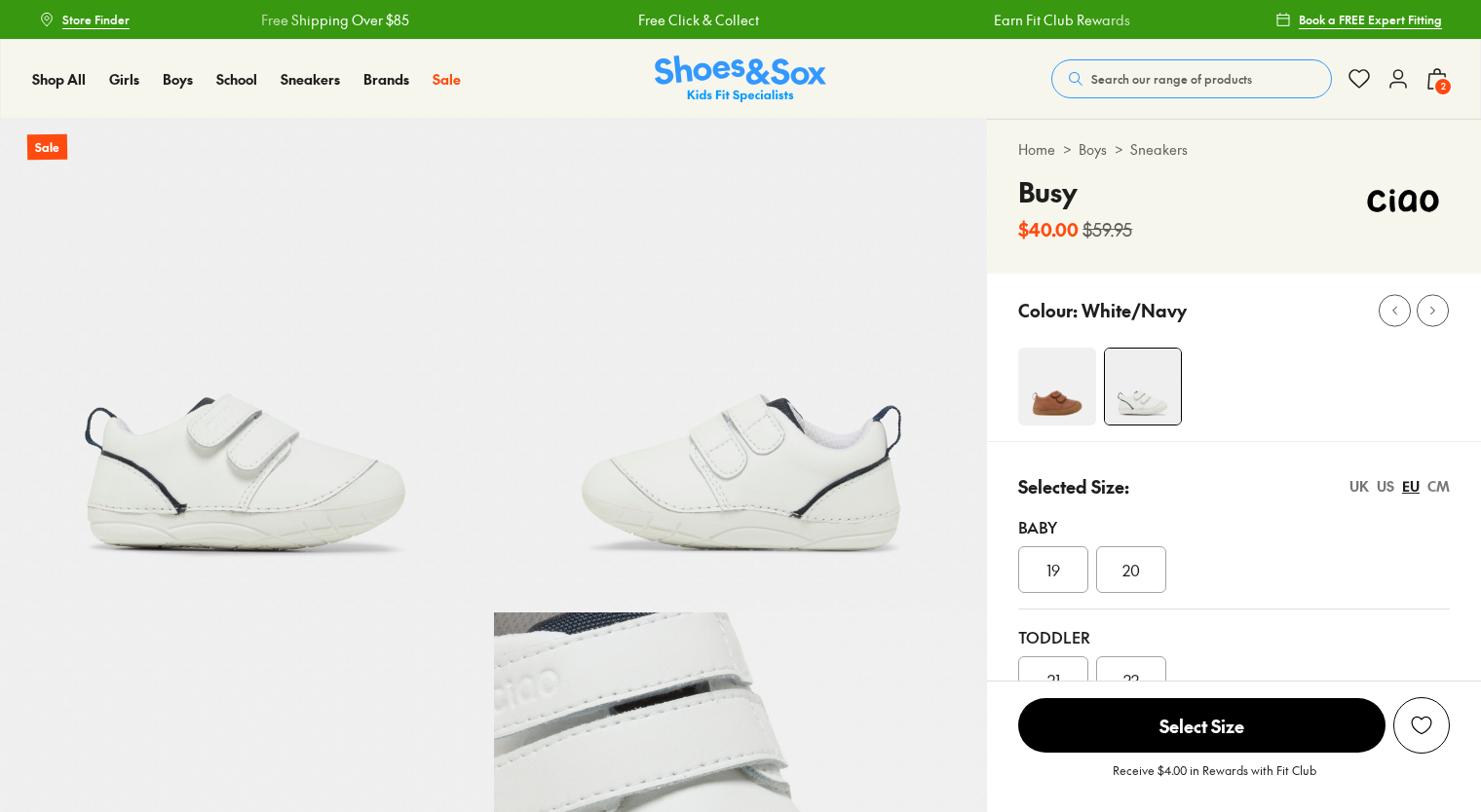
click at [1059, 408] on img at bounding box center [1057, 387] width 78 height 78
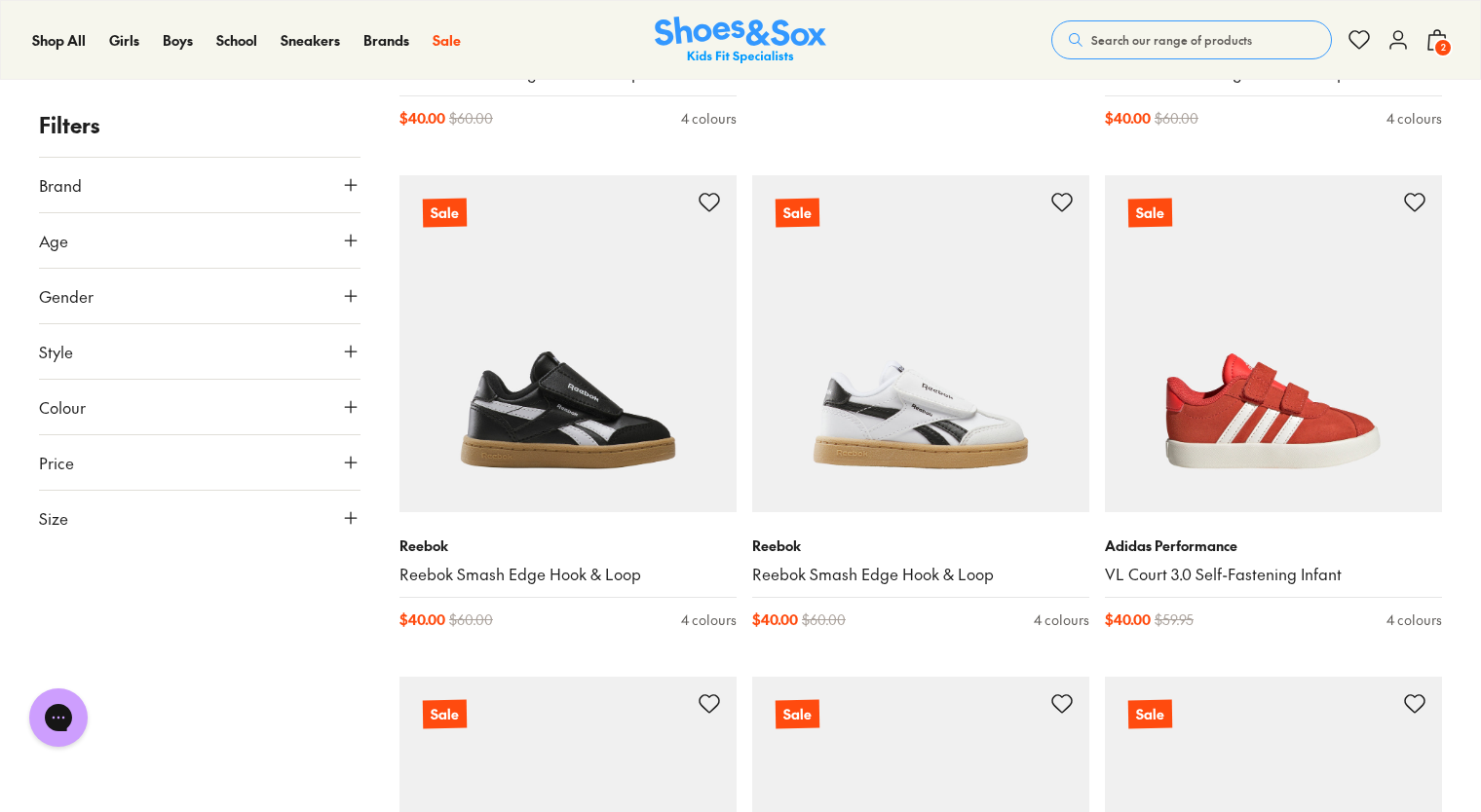
scroll to position [1239, 0]
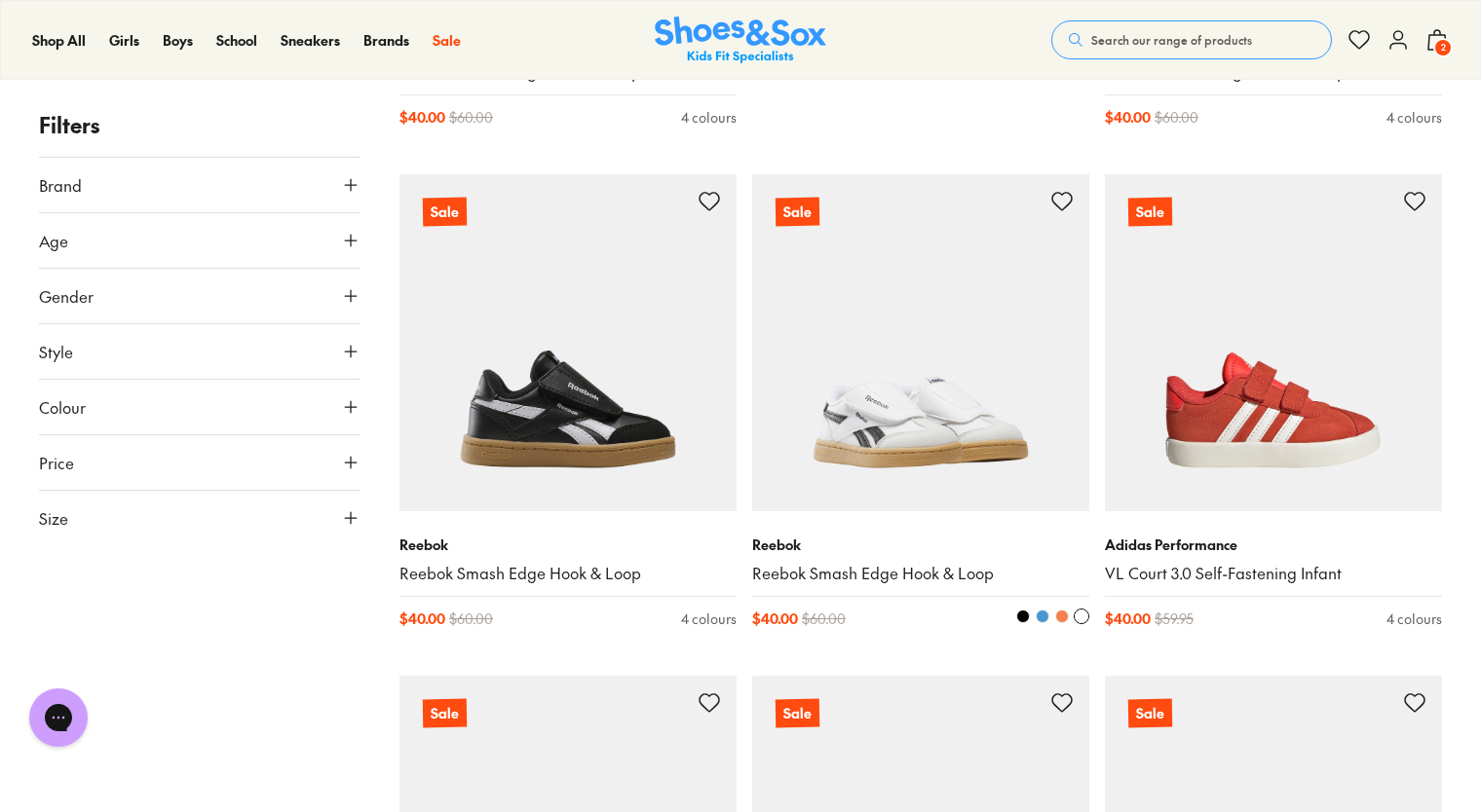
click at [900, 449] on img at bounding box center [920, 342] width 337 height 337
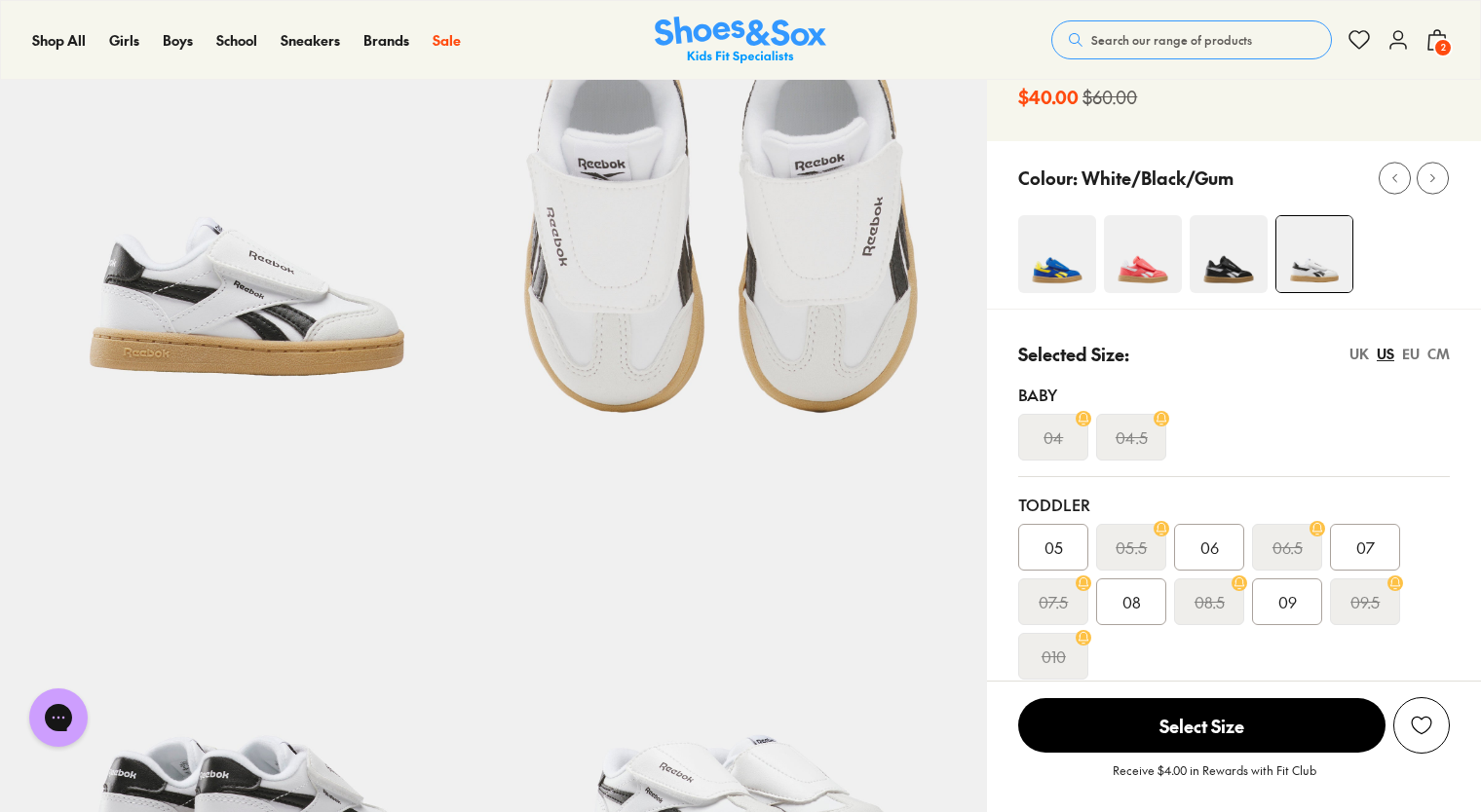
scroll to position [178, 0]
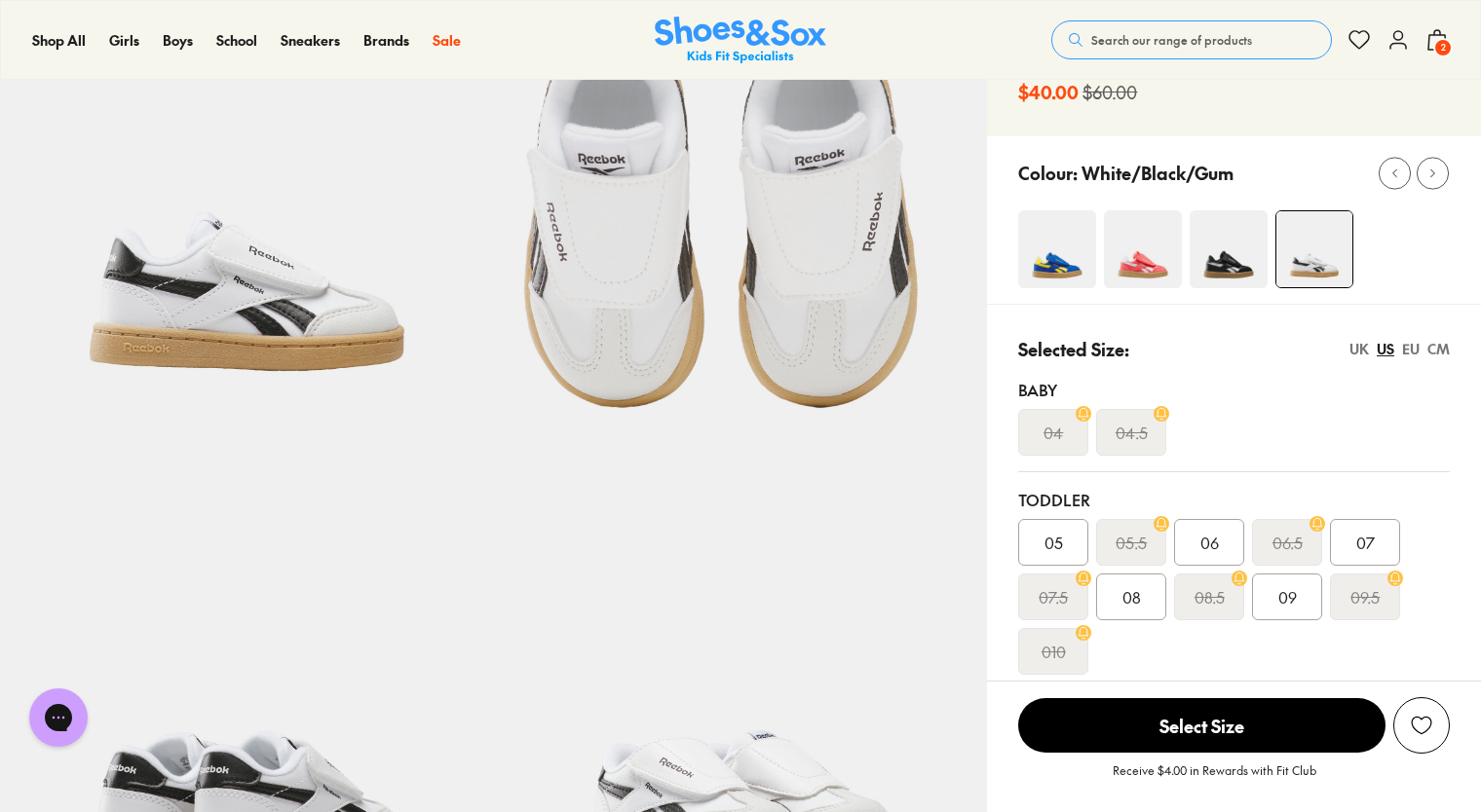
click at [1212, 248] on img at bounding box center [1229, 249] width 78 height 78
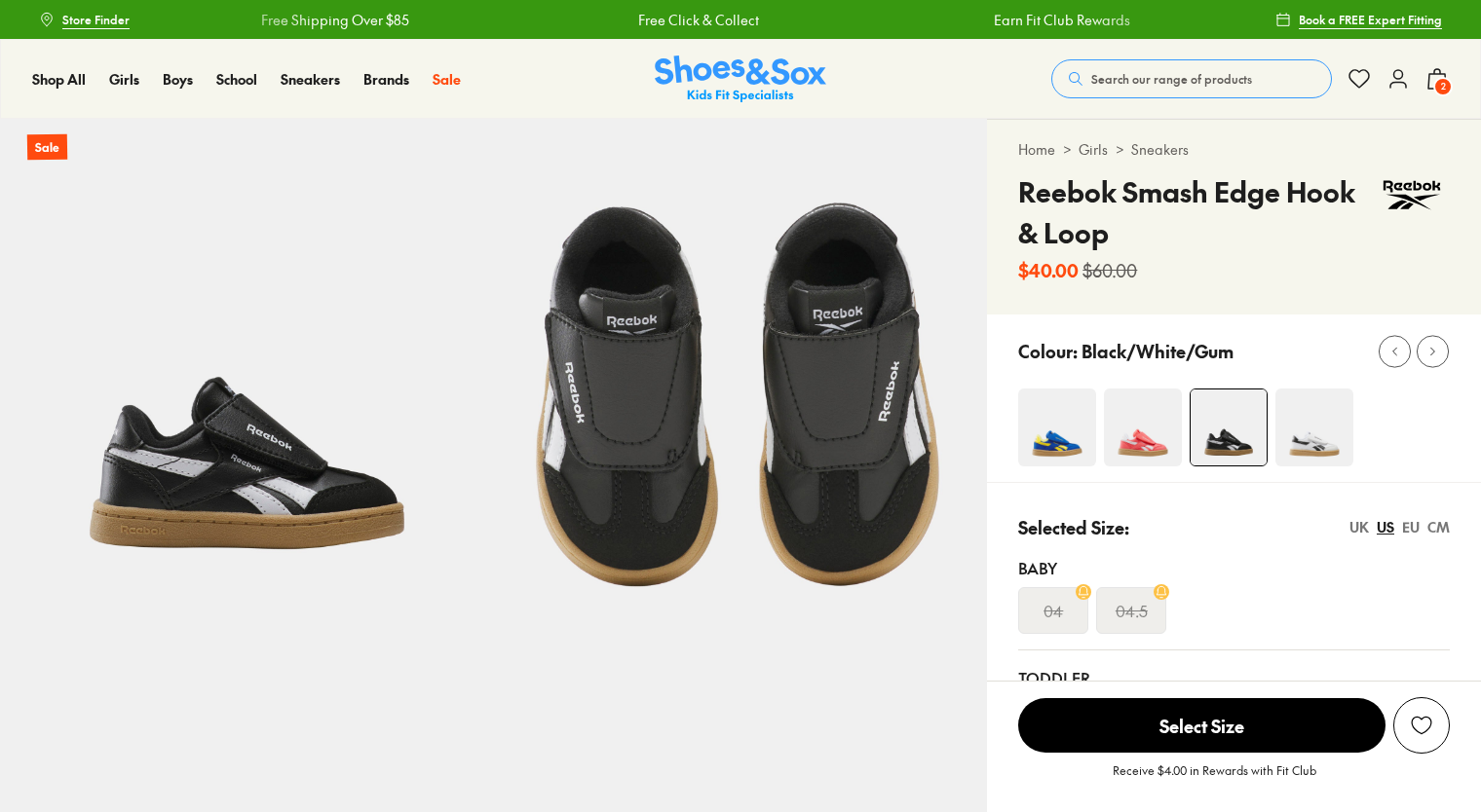
click at [1136, 417] on img at bounding box center [1143, 428] width 78 height 78
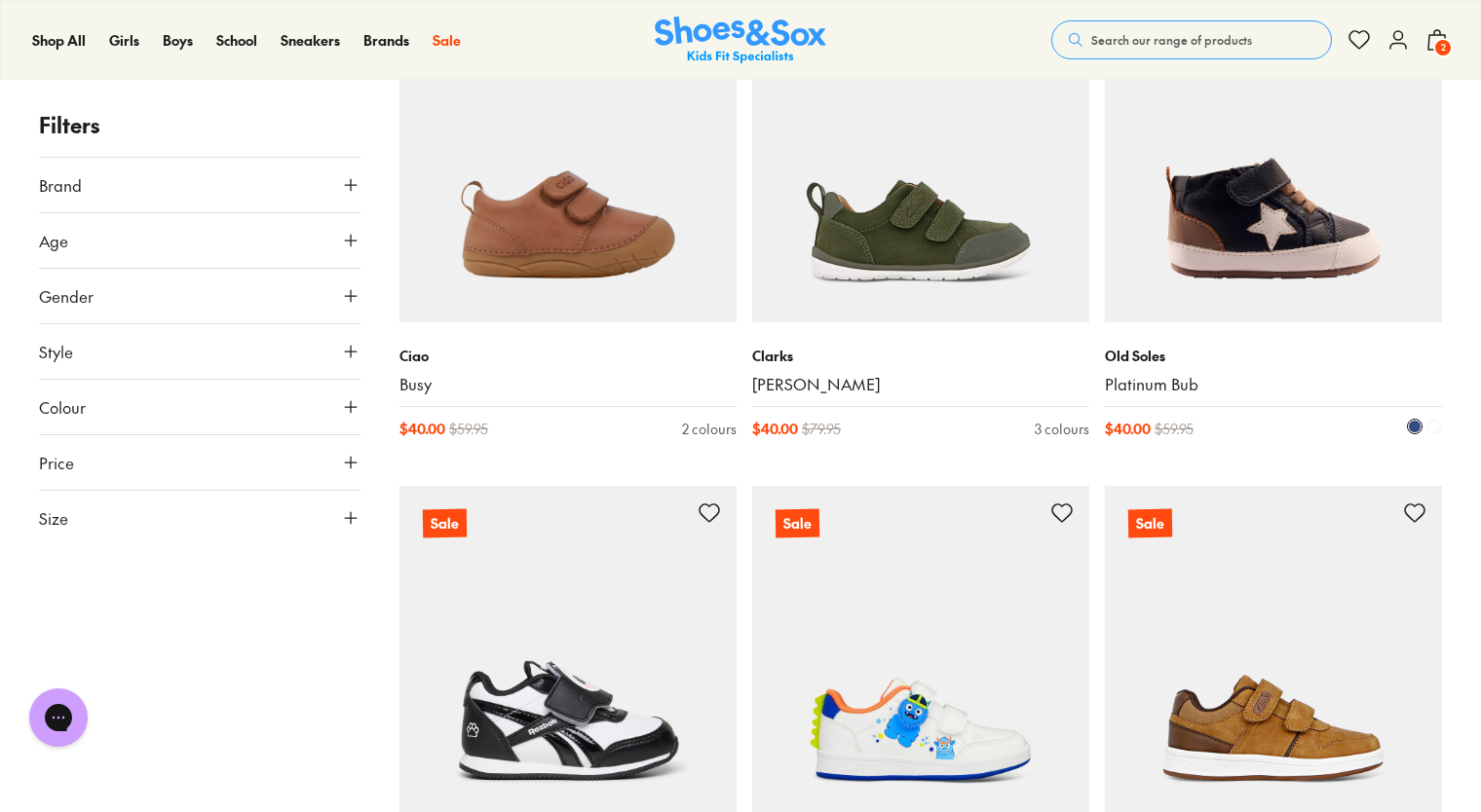
scroll to position [1931, 0]
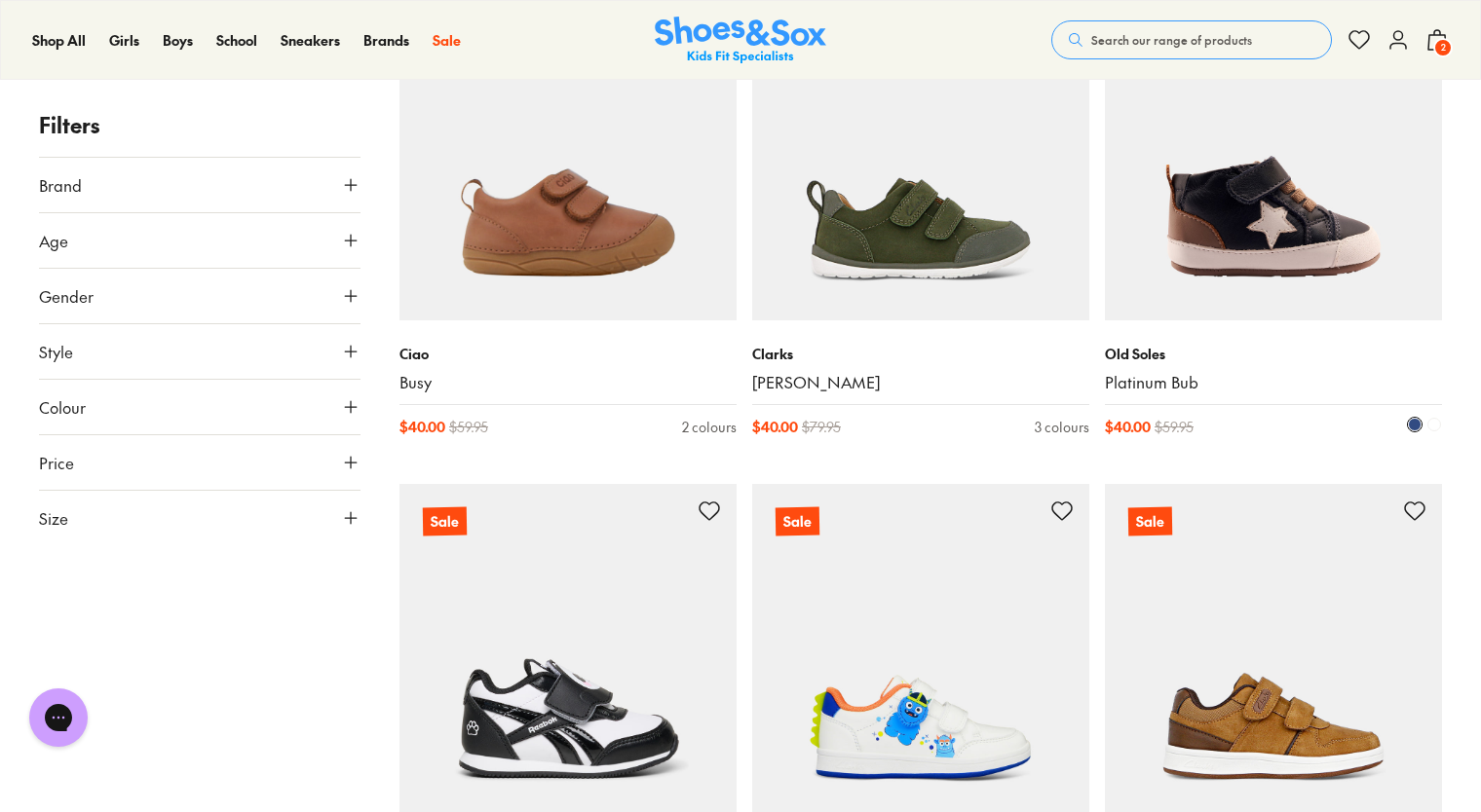
click at [1282, 259] on img at bounding box center [1273, 151] width 337 height 337
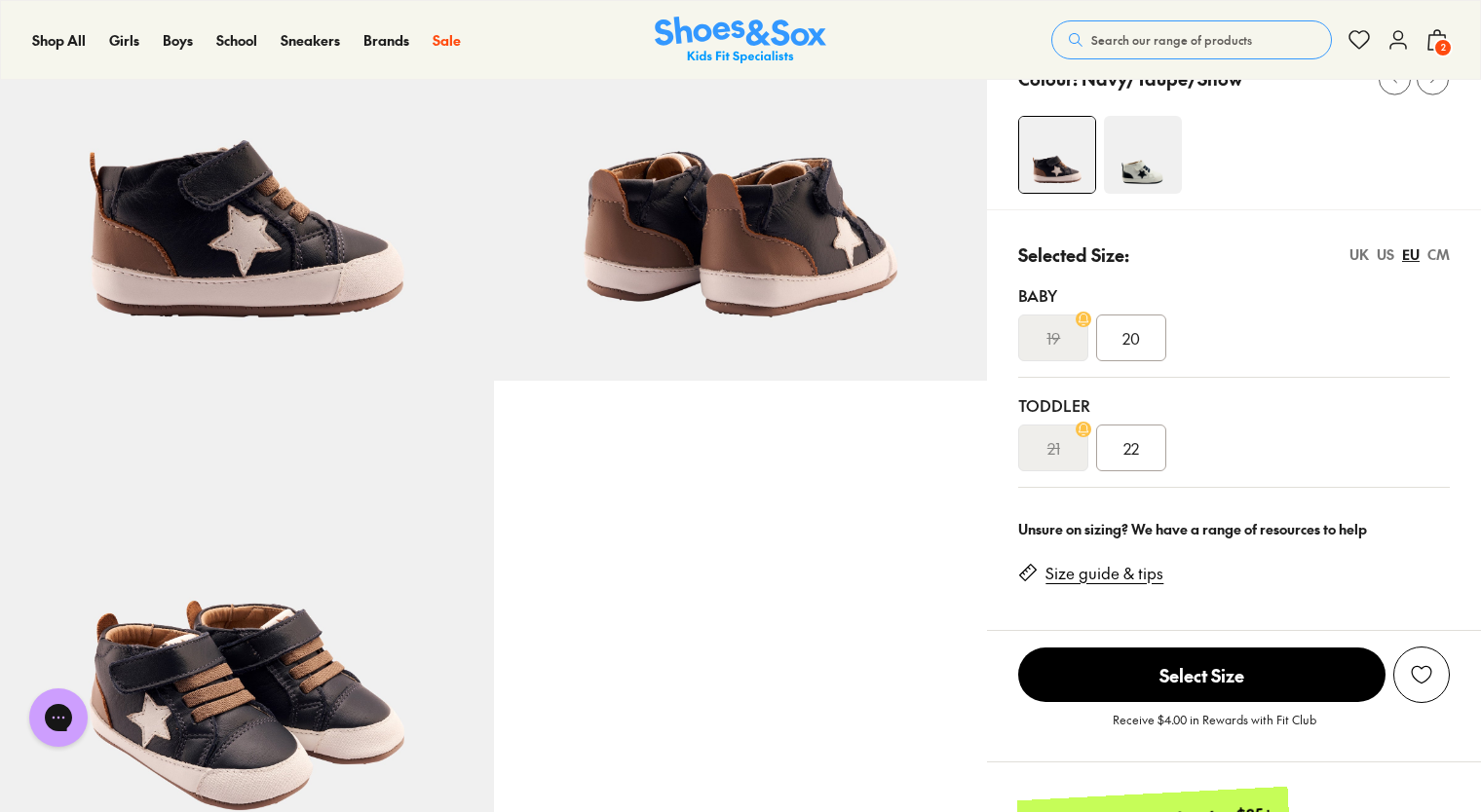
click at [1172, 161] on img at bounding box center [1143, 155] width 78 height 78
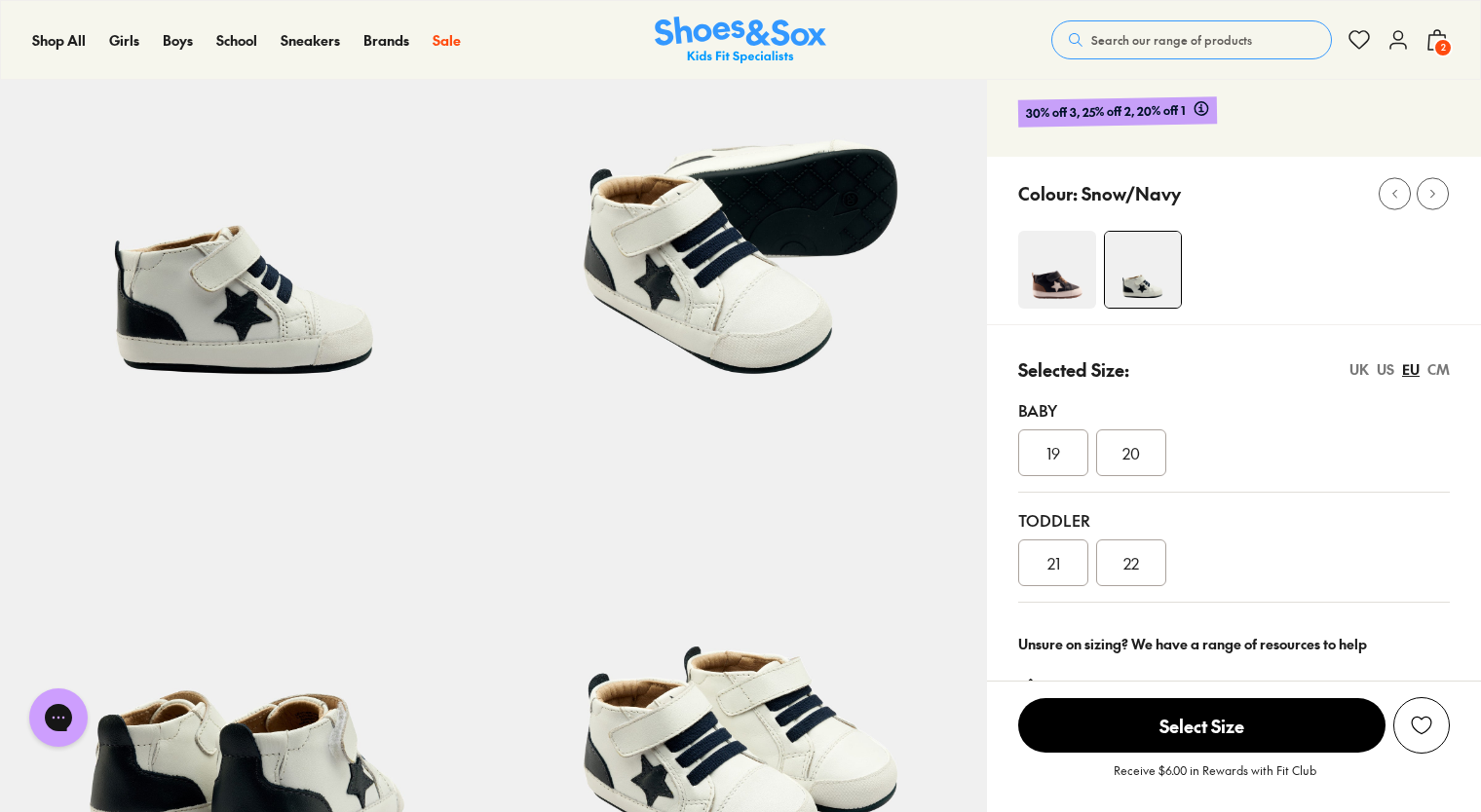
click at [1059, 429] on div "19" at bounding box center [1053, 452] width 70 height 47
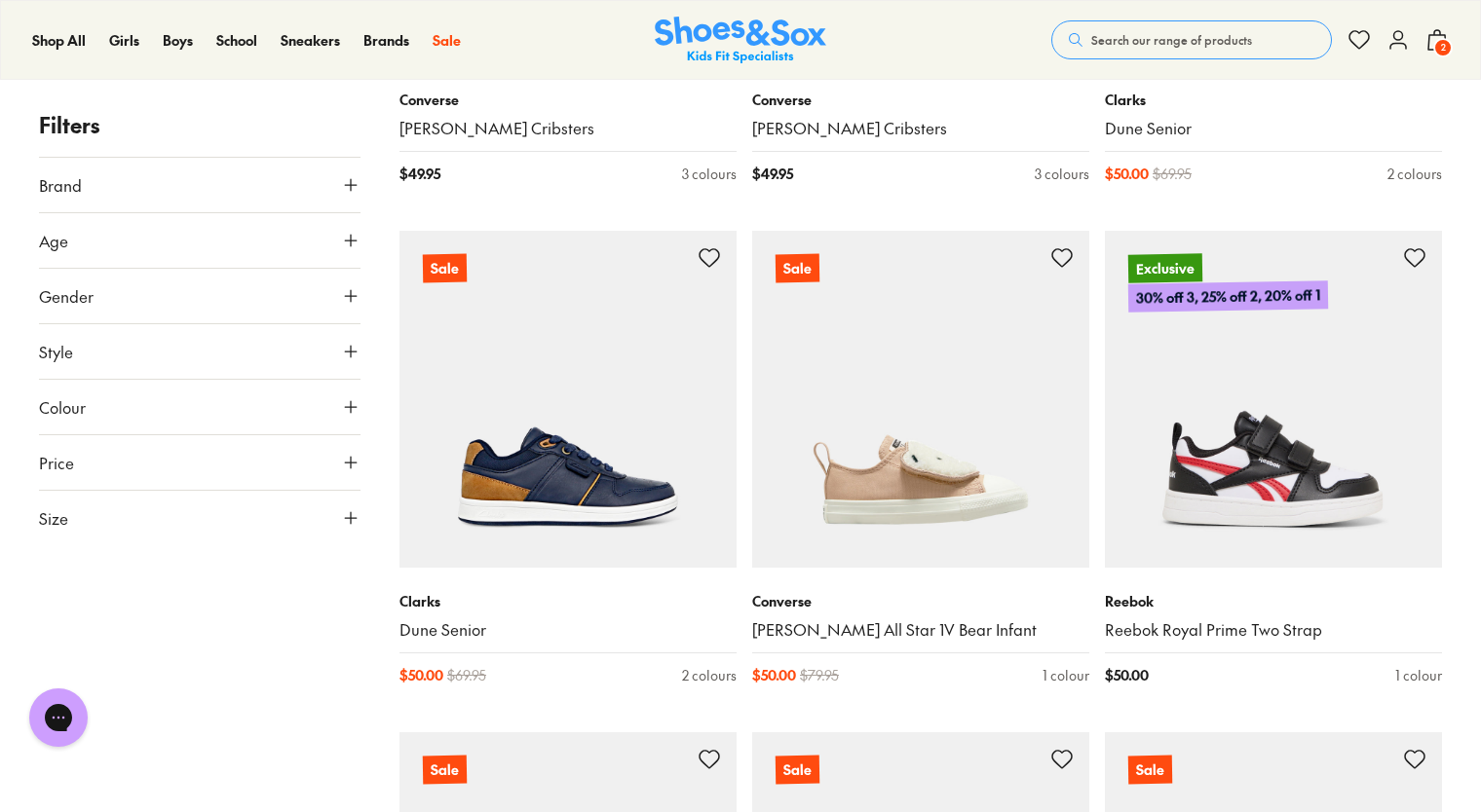
scroll to position [3715, 0]
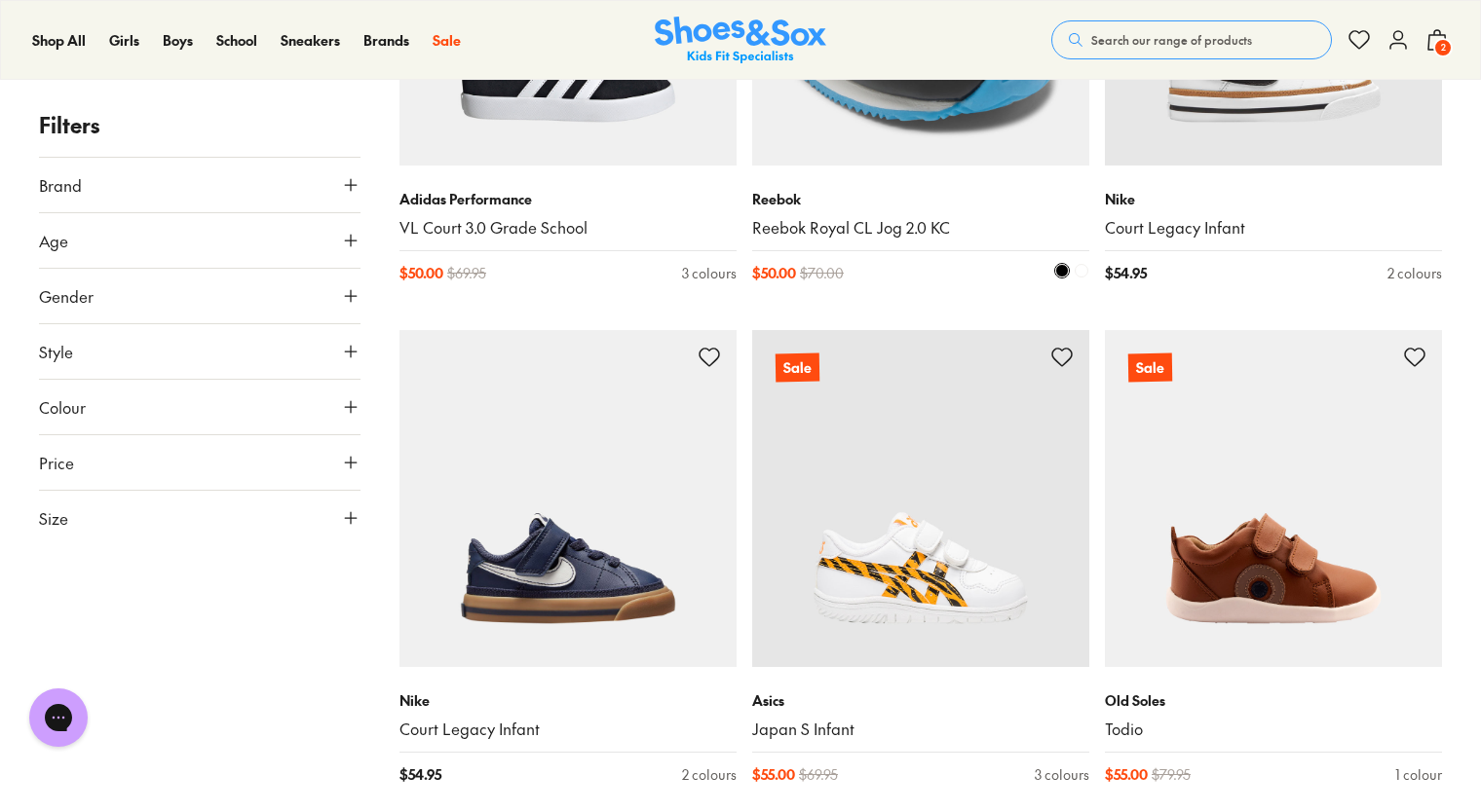
scroll to position [6607, 0]
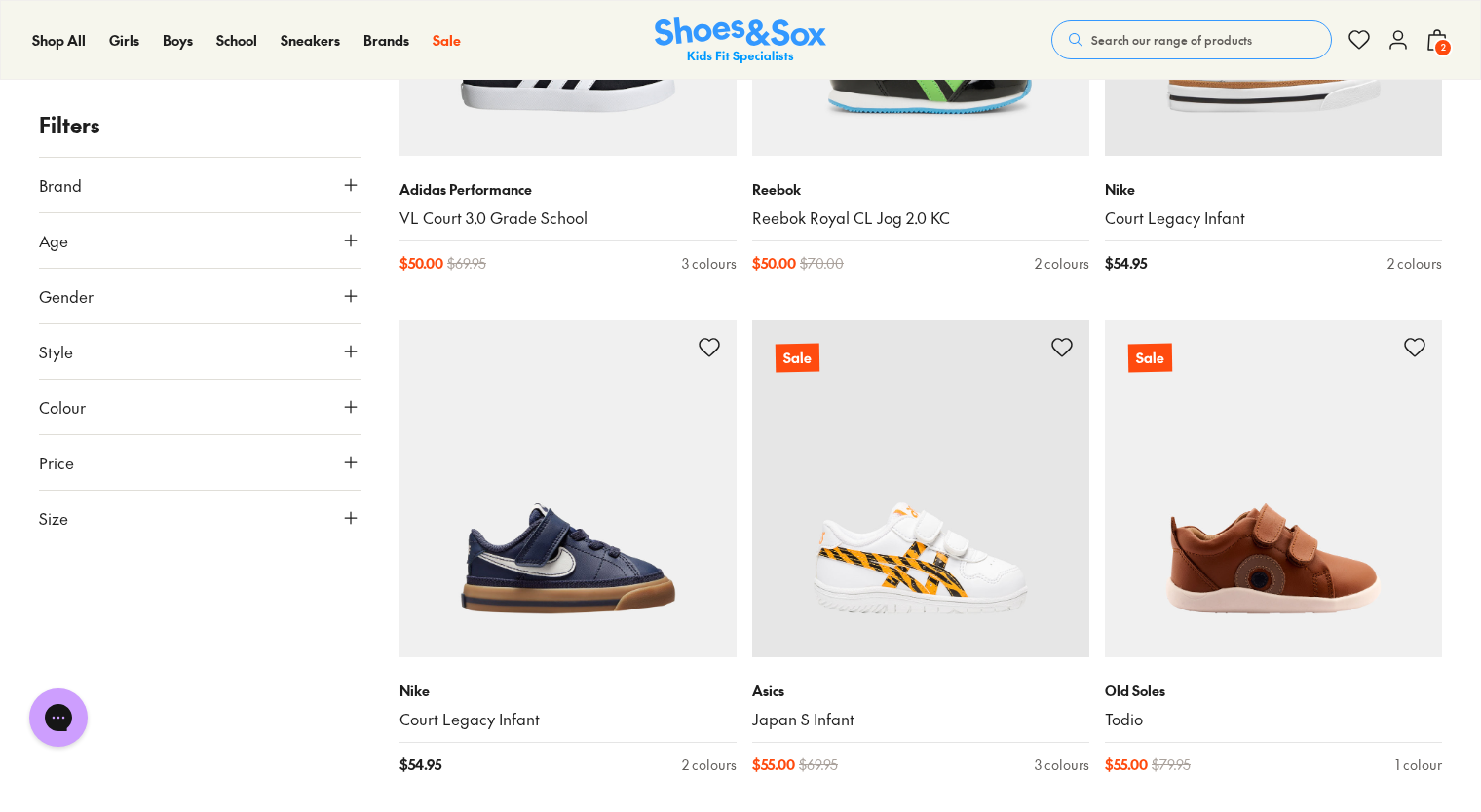
click at [355, 520] on icon at bounding box center [351, 518] width 20 height 20
click at [220, 596] on button "19" at bounding box center [210, 582] width 63 height 47
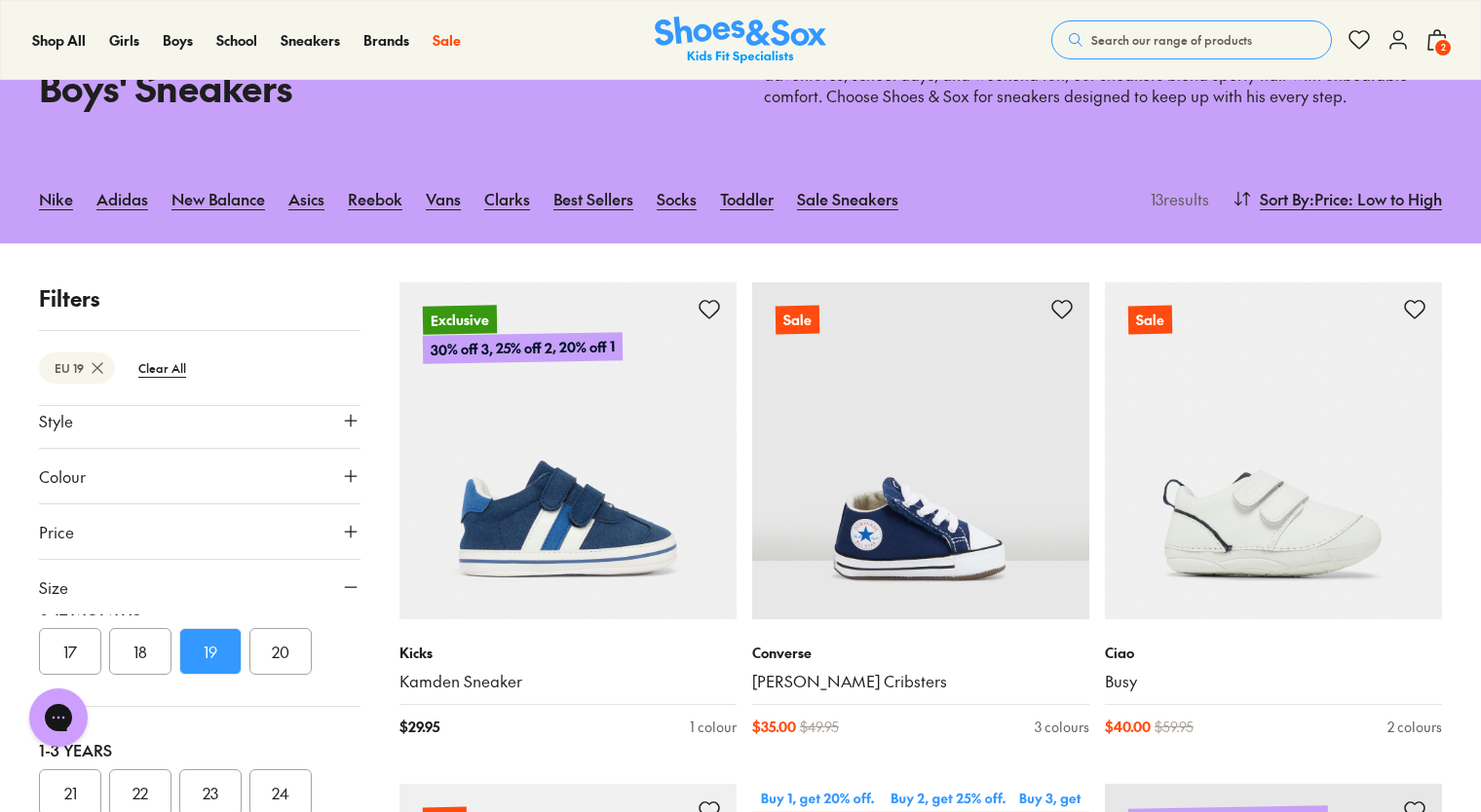
scroll to position [129, 0]
click at [281, 646] on button "20" at bounding box center [281, 651] width 63 height 47
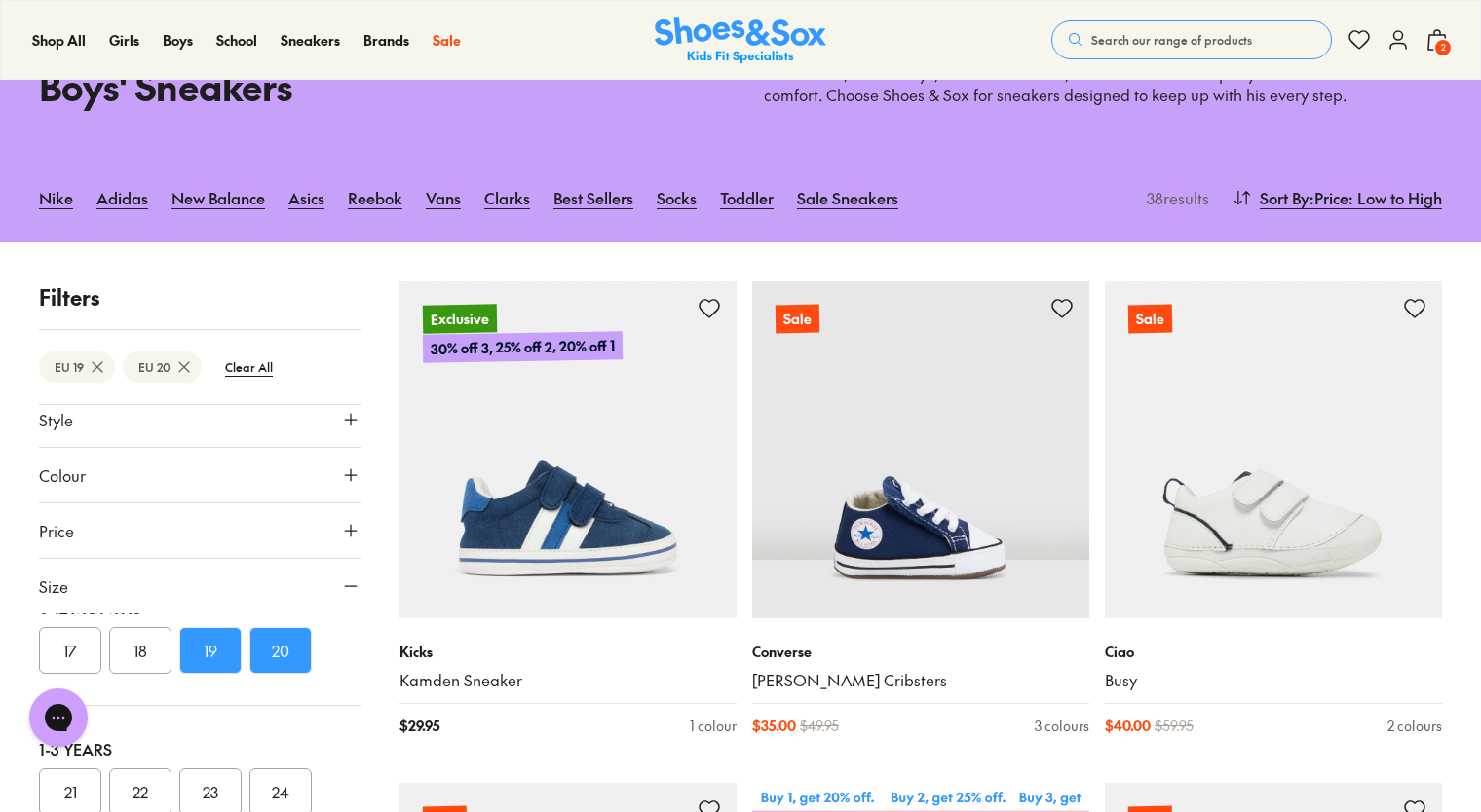
click at [148, 648] on button "18" at bounding box center [141, 651] width 63 height 47
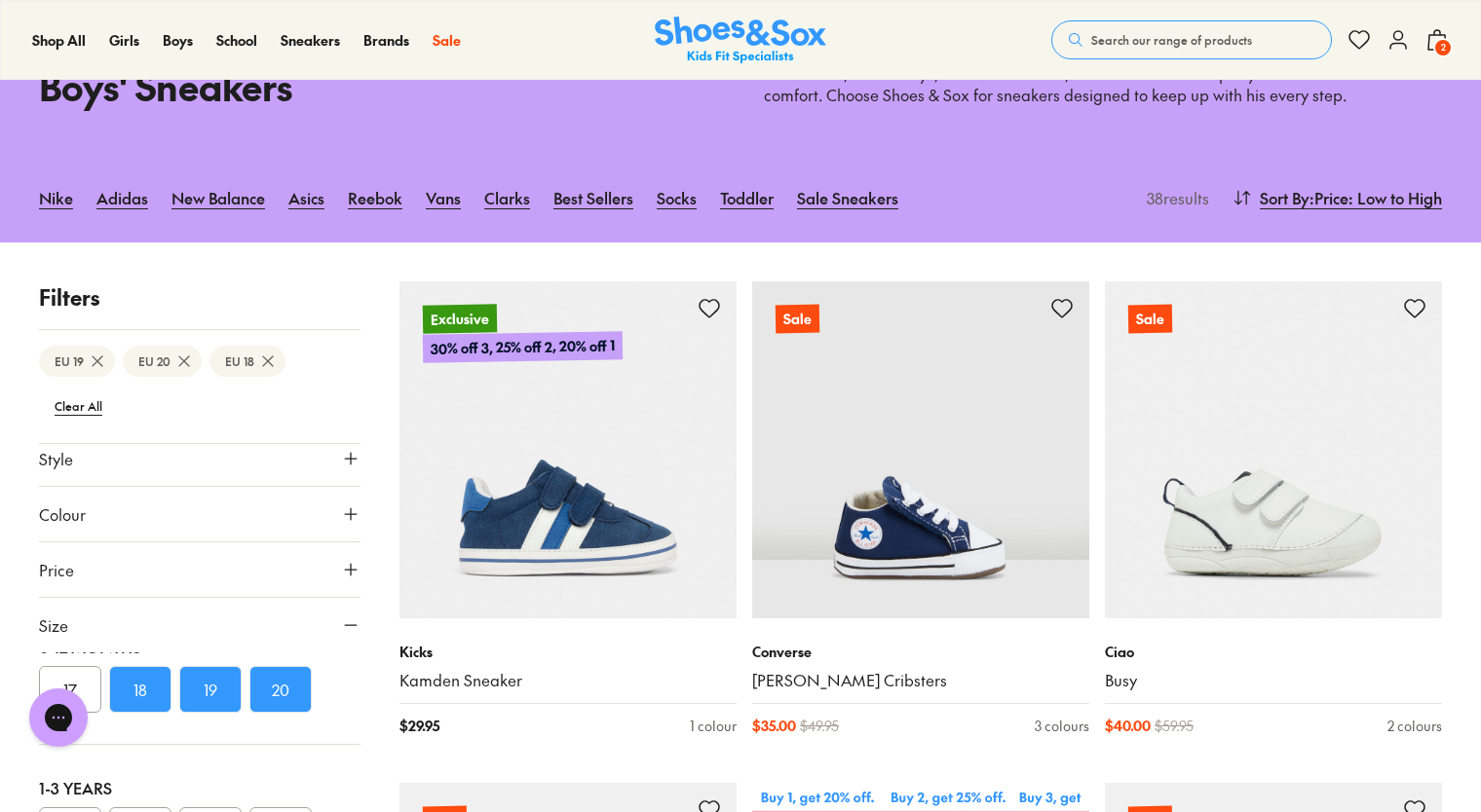
click at [284, 682] on button "20" at bounding box center [281, 690] width 63 height 47
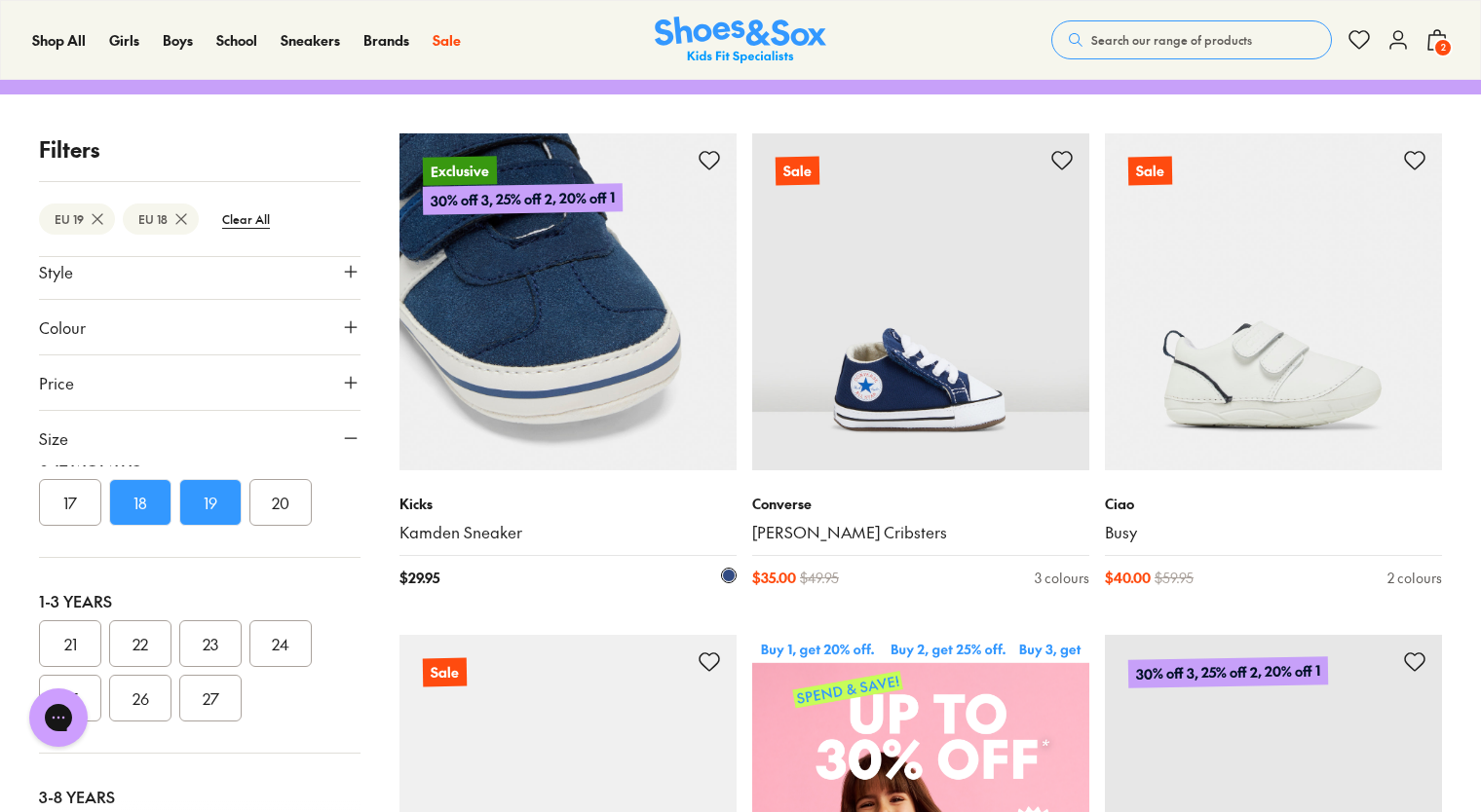
scroll to position [288, 0]
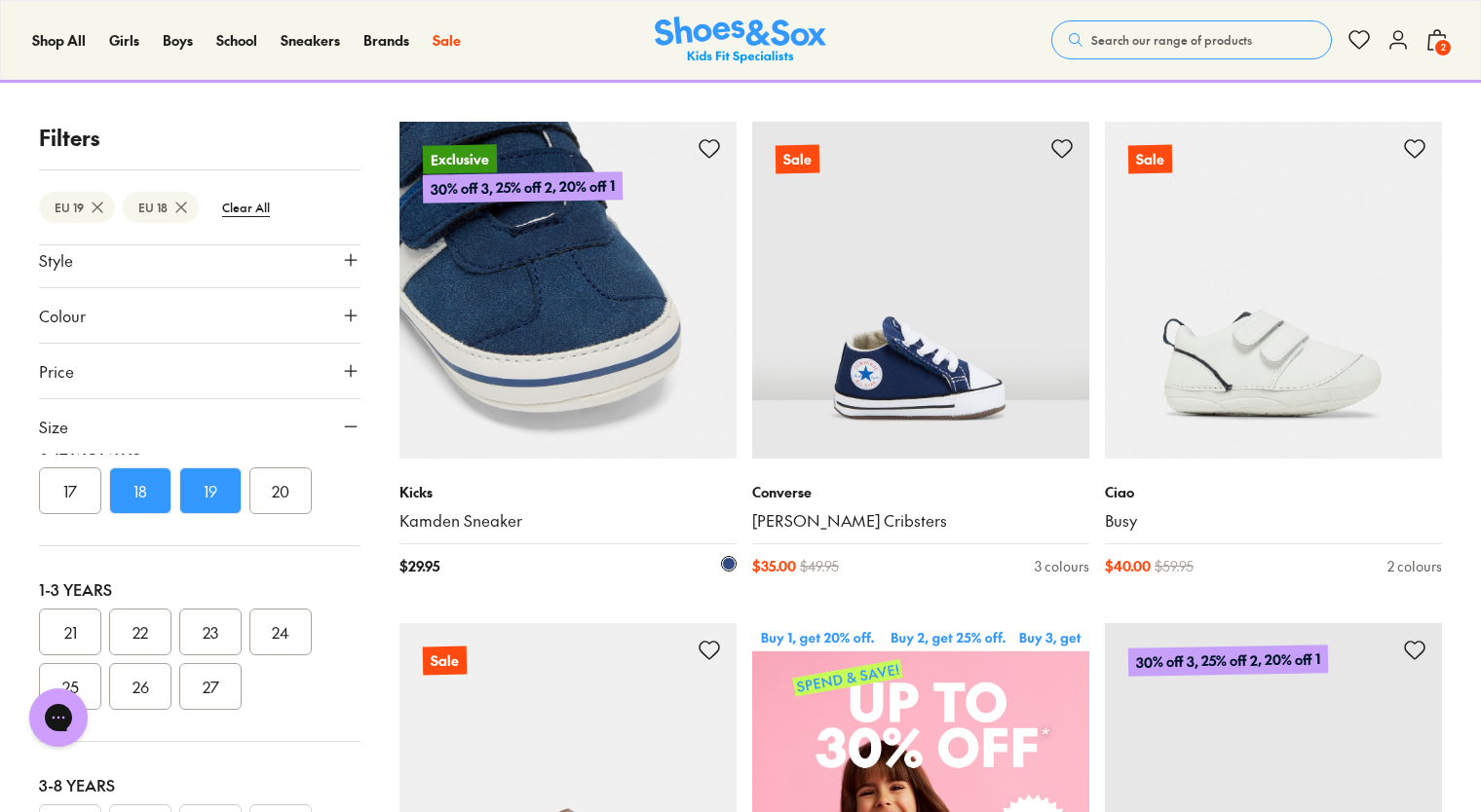
click at [519, 377] on img at bounding box center [568, 290] width 337 height 337
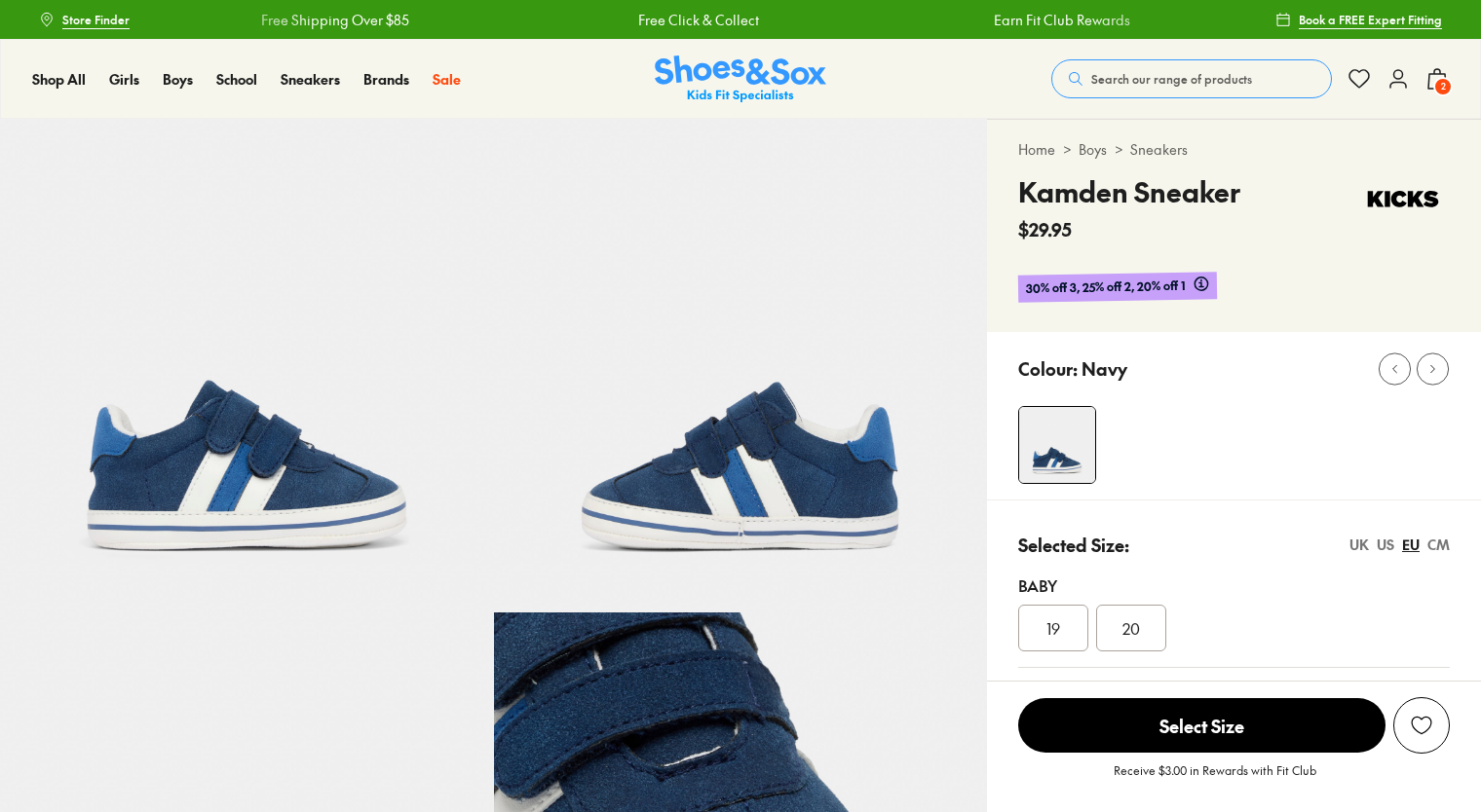
click at [1061, 621] on div "19" at bounding box center [1053, 628] width 70 height 47
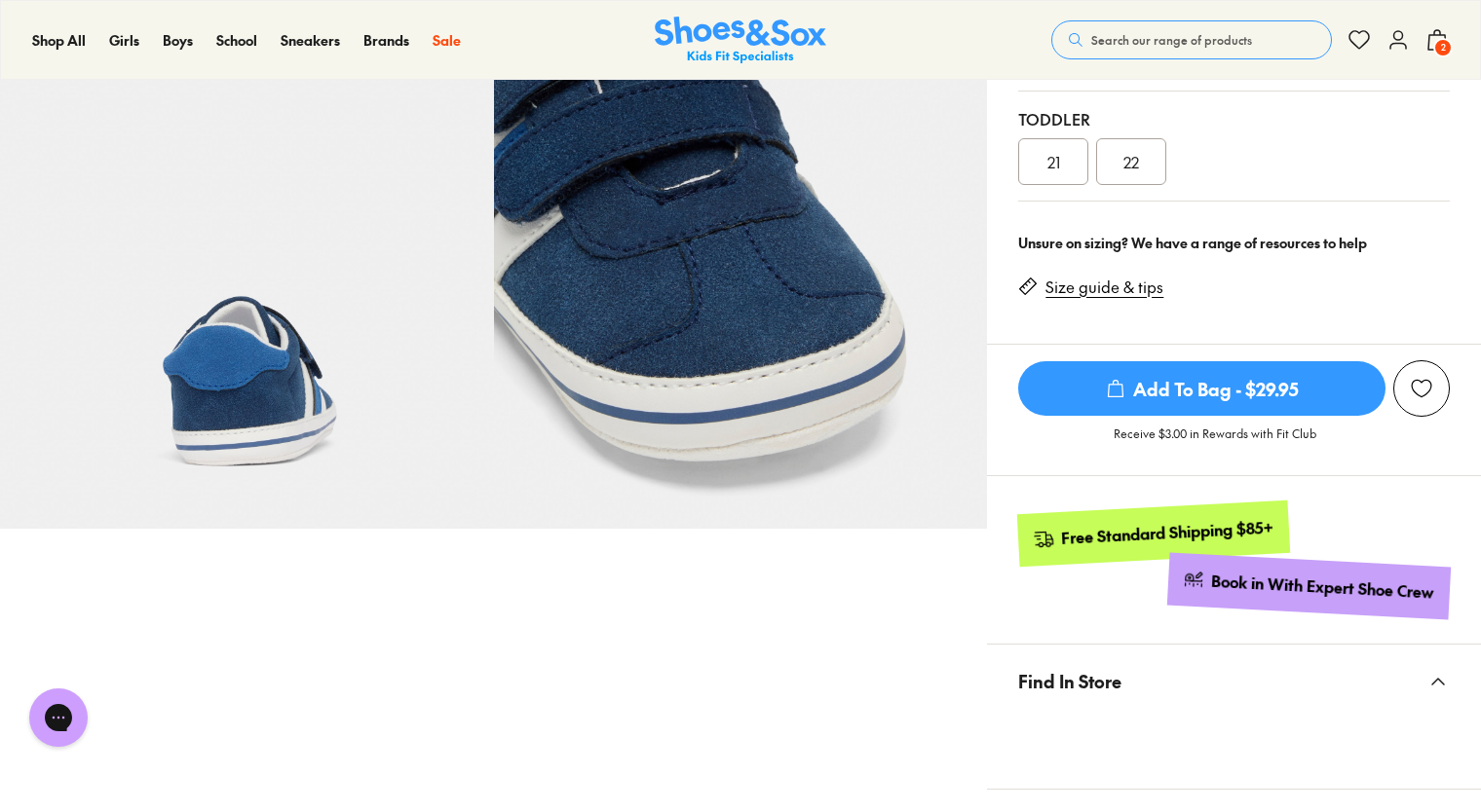
scroll to position [615, 0]
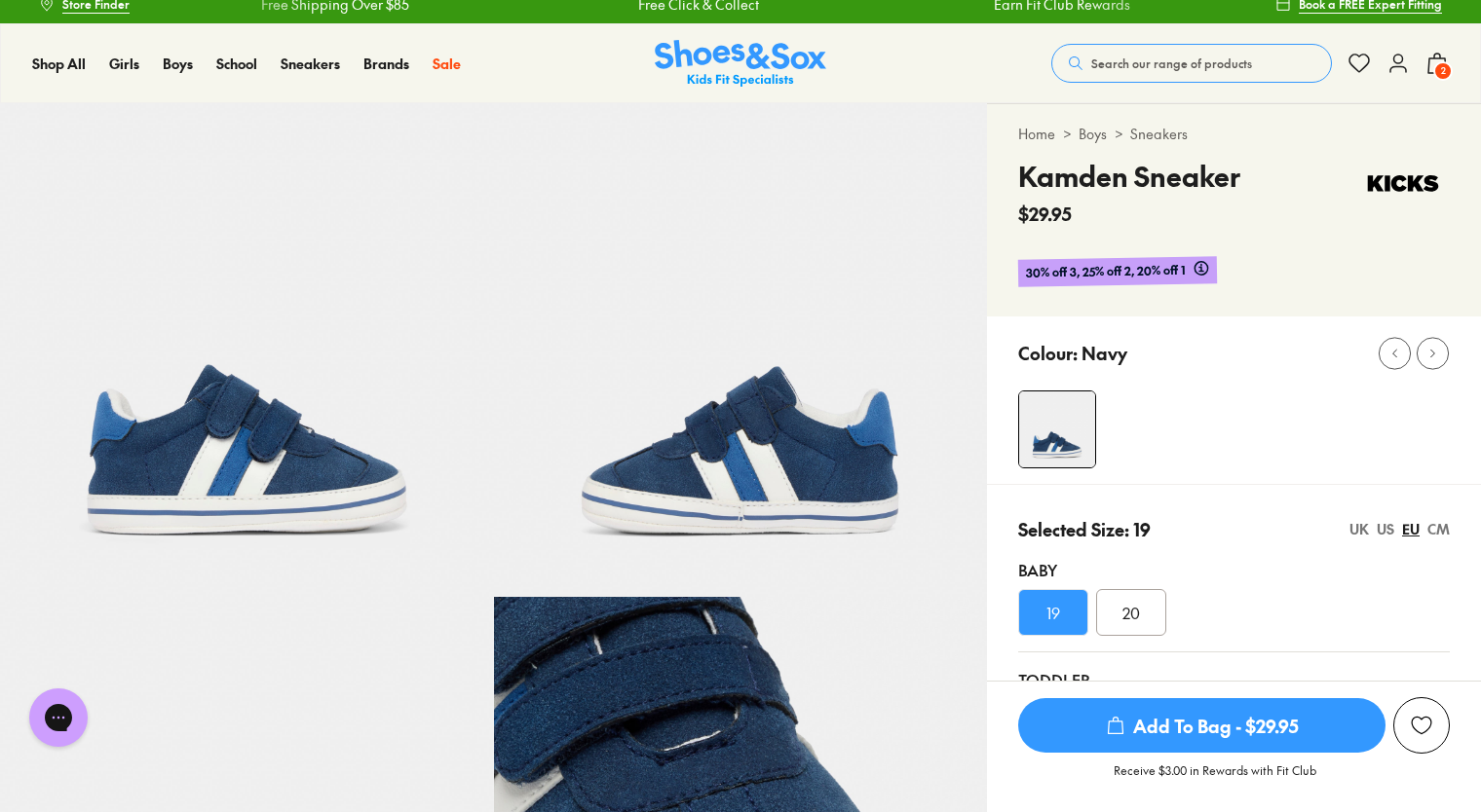
scroll to position [0, 0]
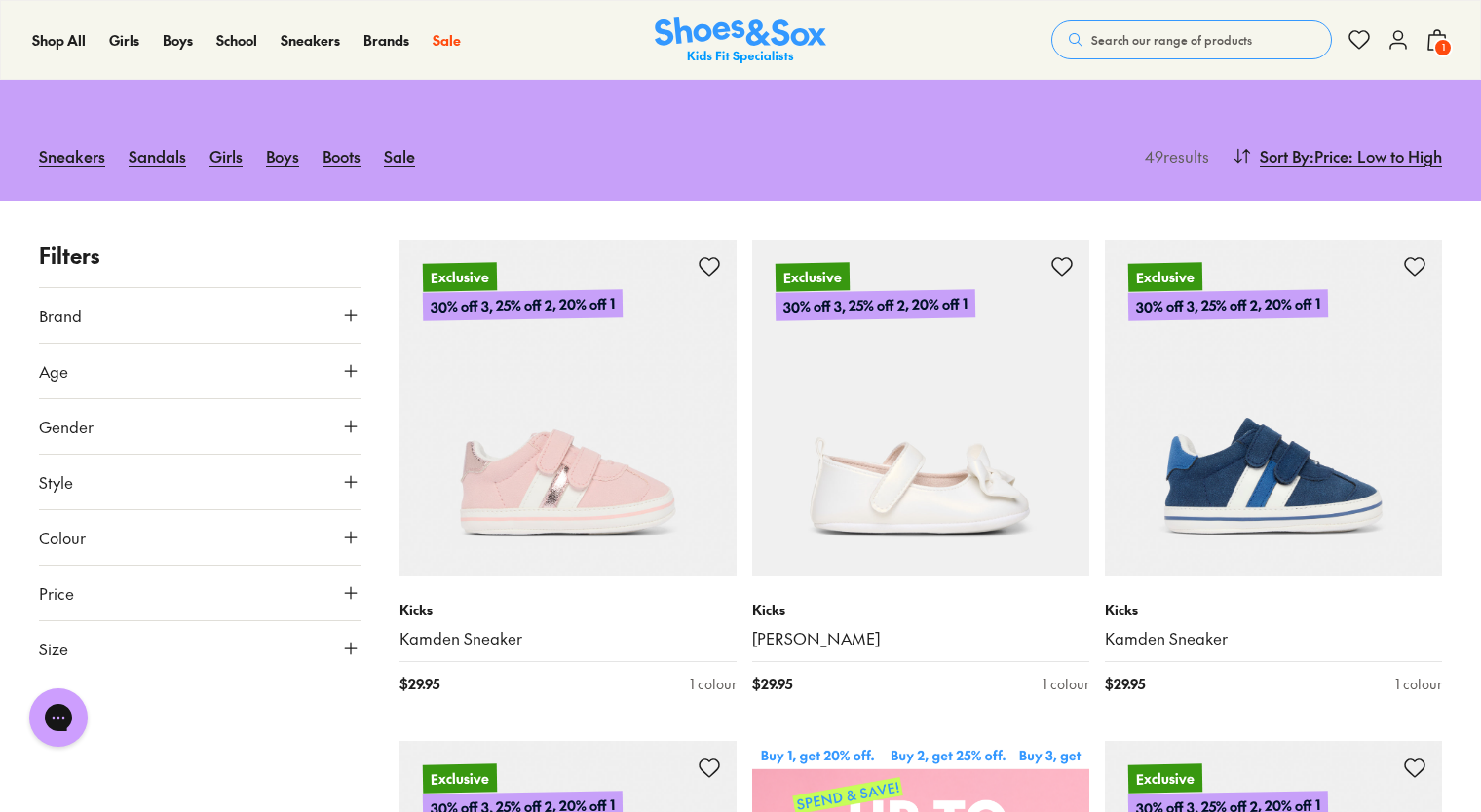
scroll to position [192, 0]
click at [1435, 48] on span "1" at bounding box center [1443, 48] width 20 height 20
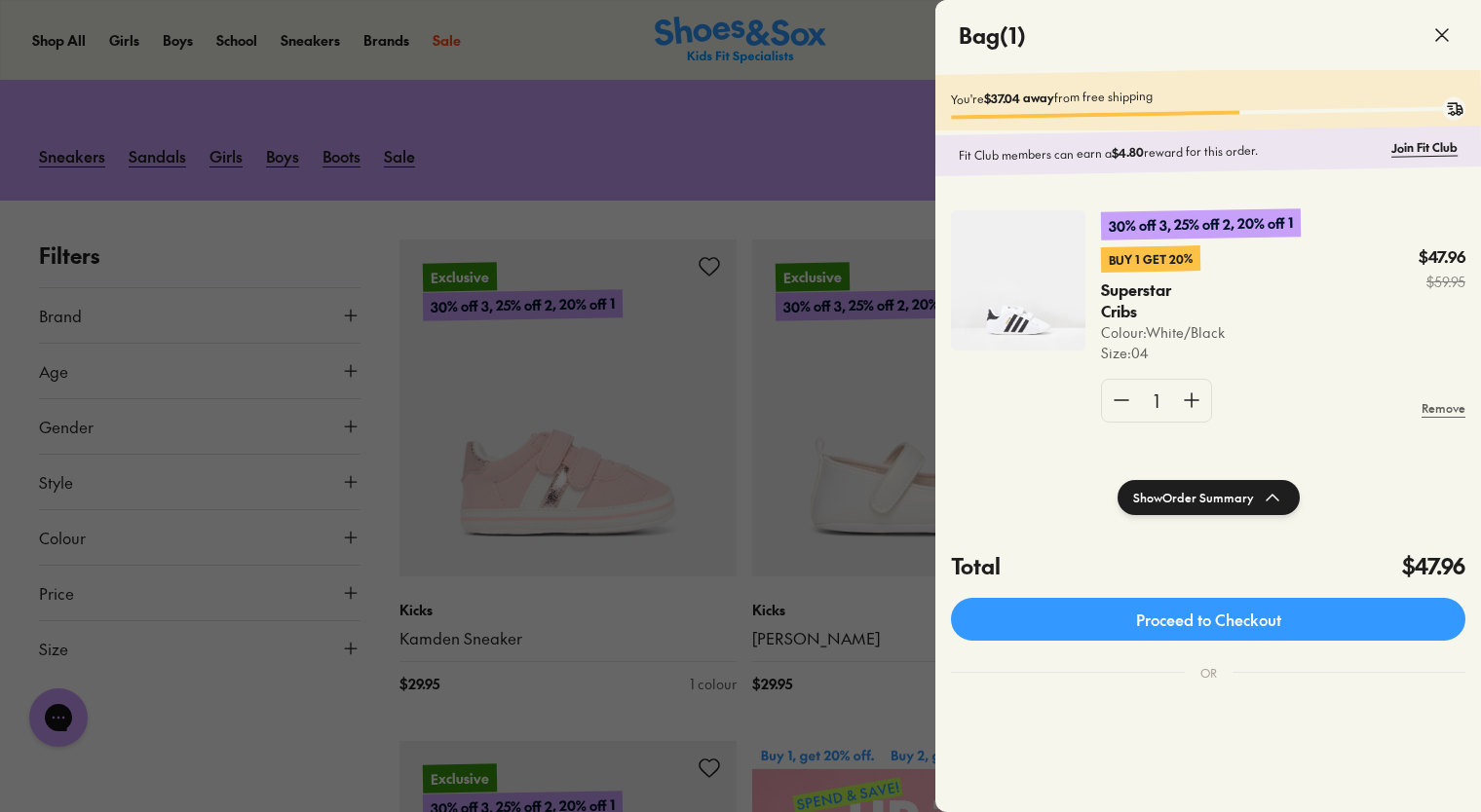
click at [1003, 305] on img at bounding box center [1019, 279] width 135 height 140
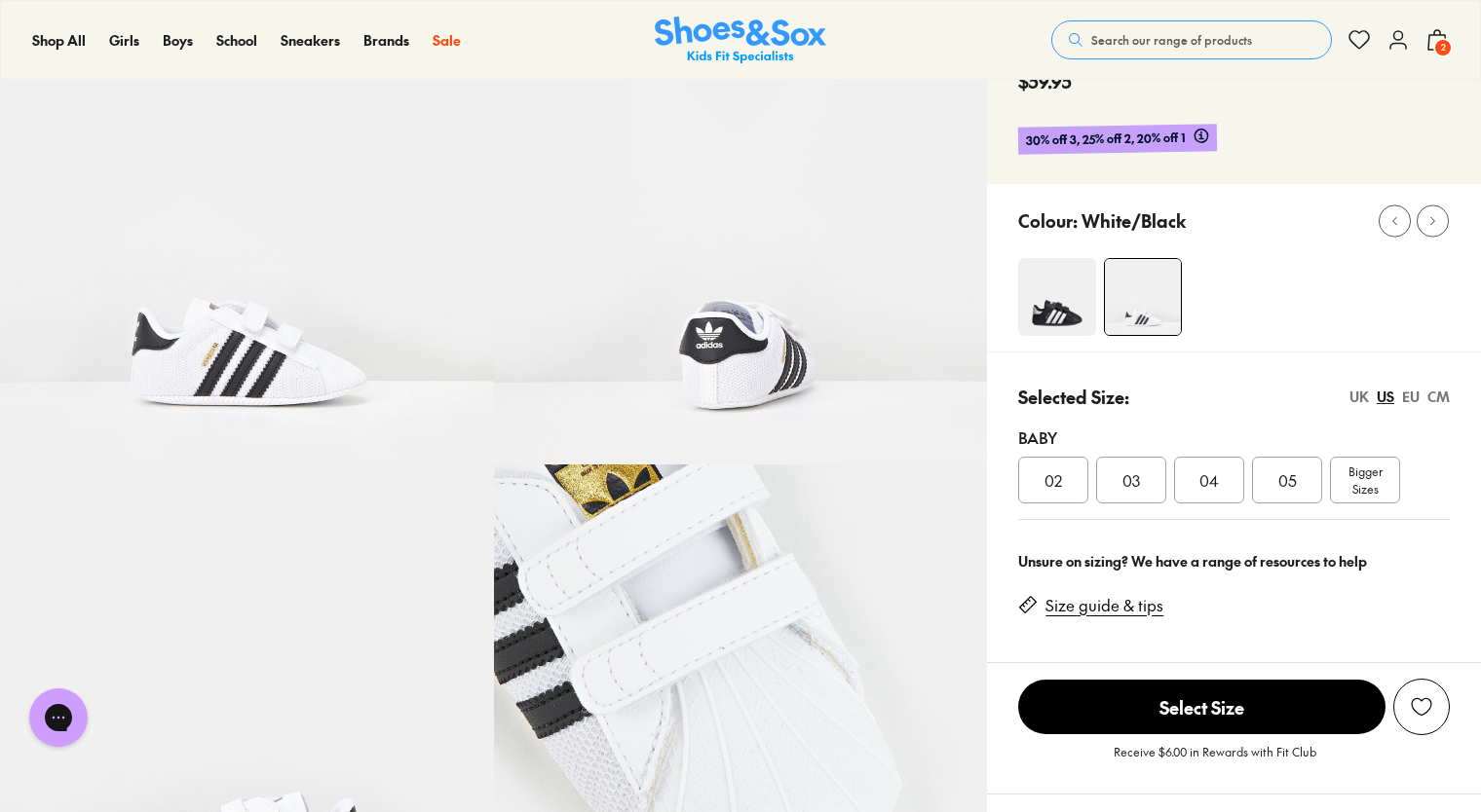
click at [1056, 283] on img at bounding box center [1057, 297] width 78 height 78
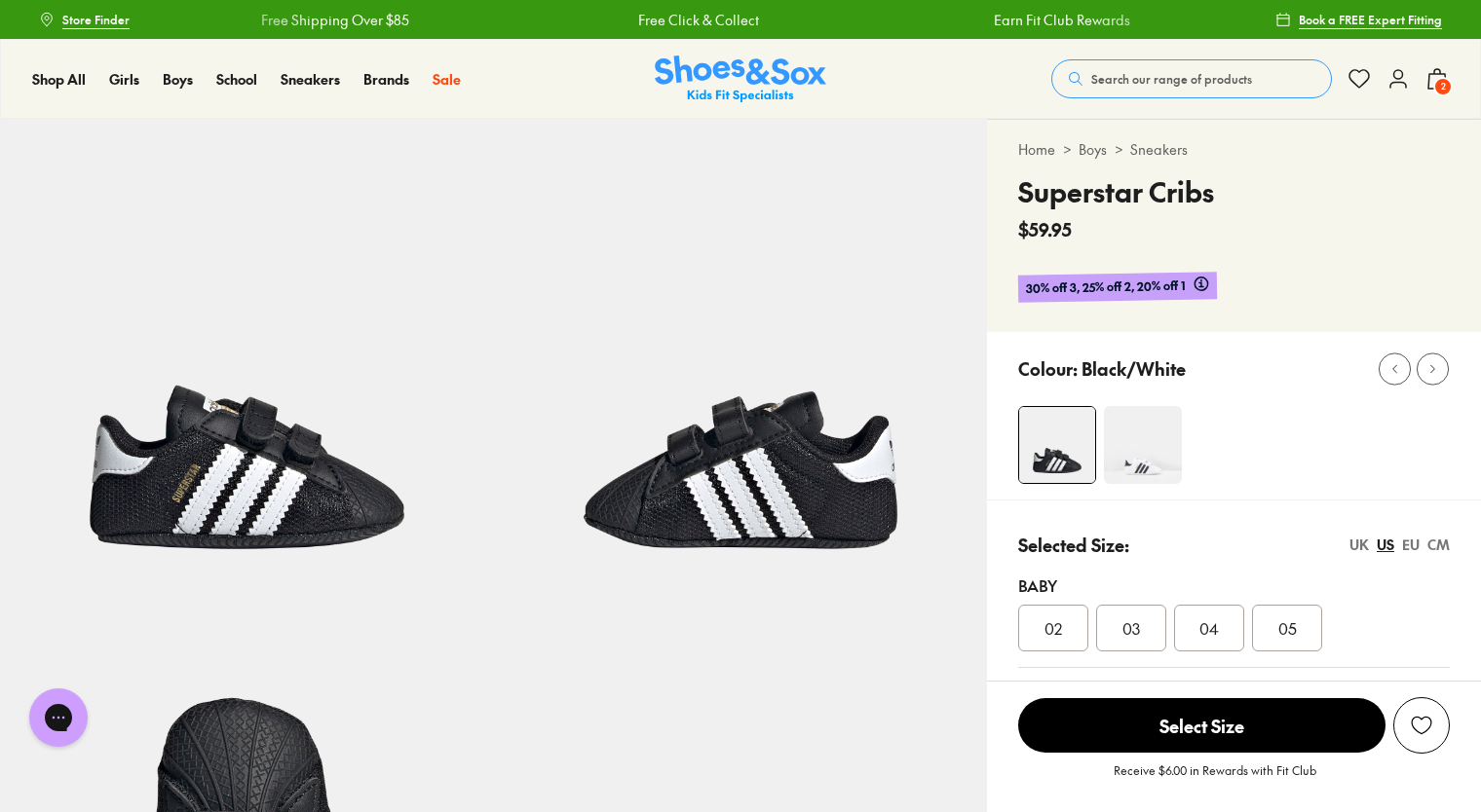
click at [1136, 636] on span "03" at bounding box center [1131, 628] width 18 height 23
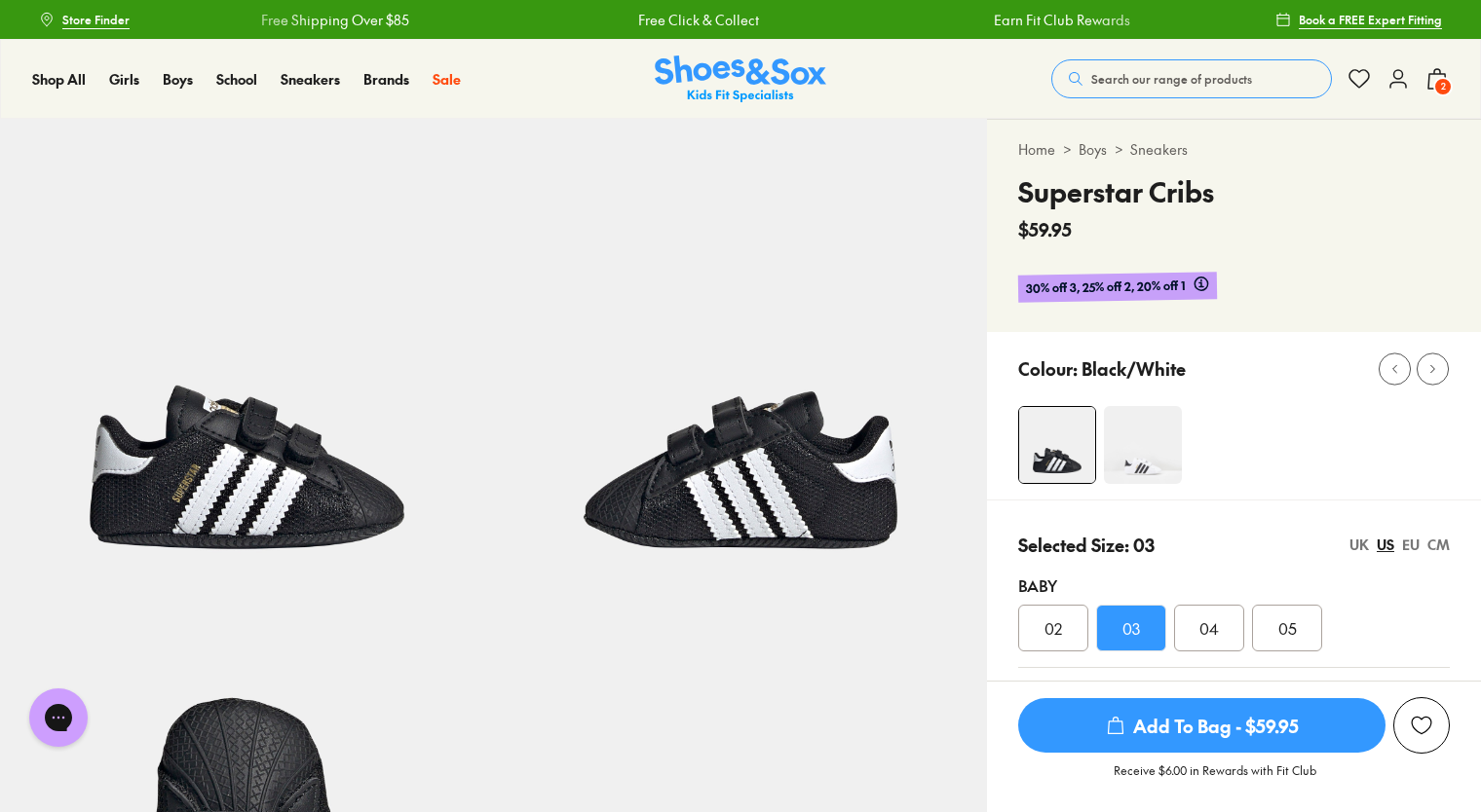
scroll to position [171, 0]
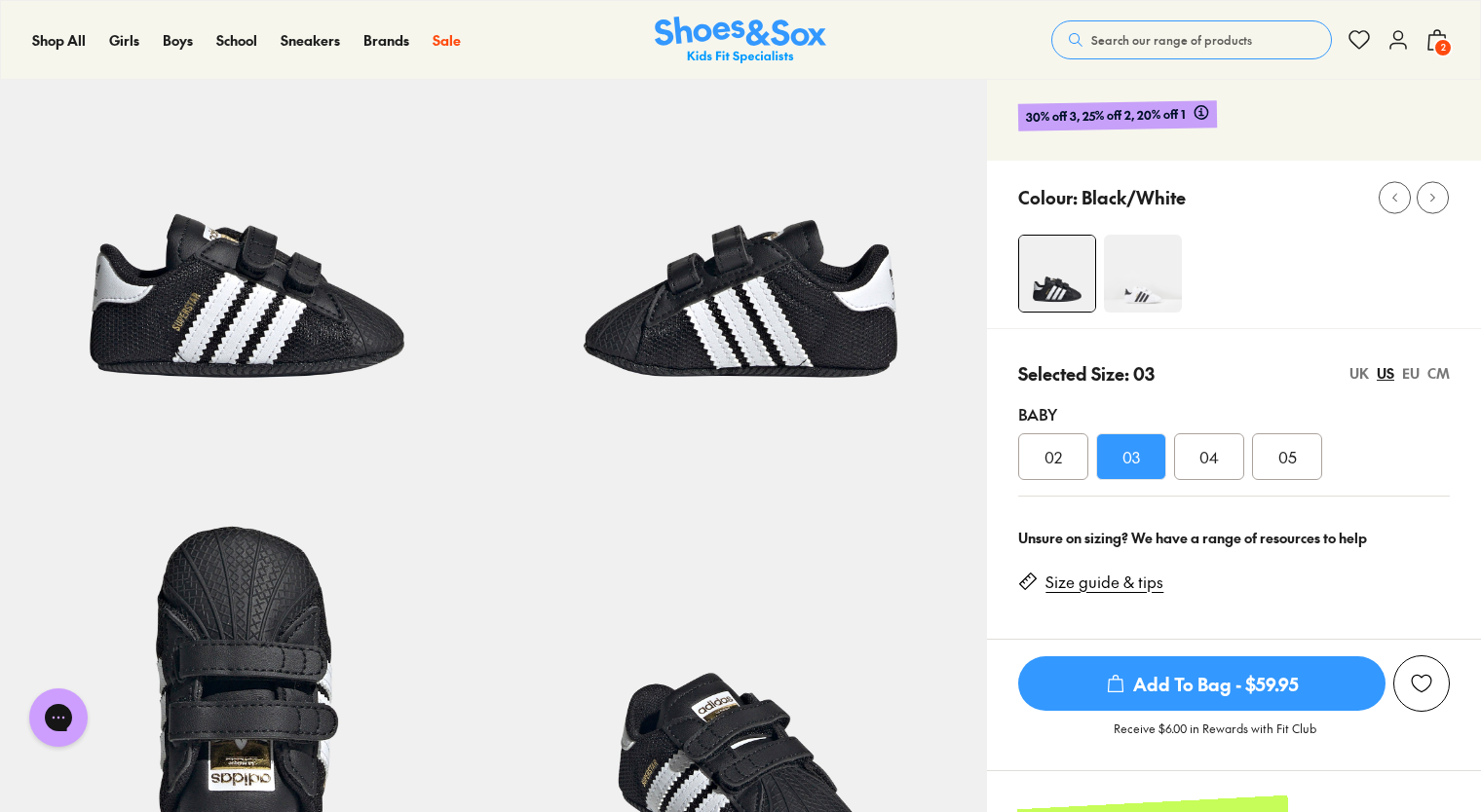
click at [1438, 374] on div "CM" at bounding box center [1438, 373] width 22 height 21
click at [1410, 367] on div "EU" at bounding box center [1411, 373] width 18 height 21
click at [1162, 296] on img at bounding box center [1143, 274] width 78 height 78
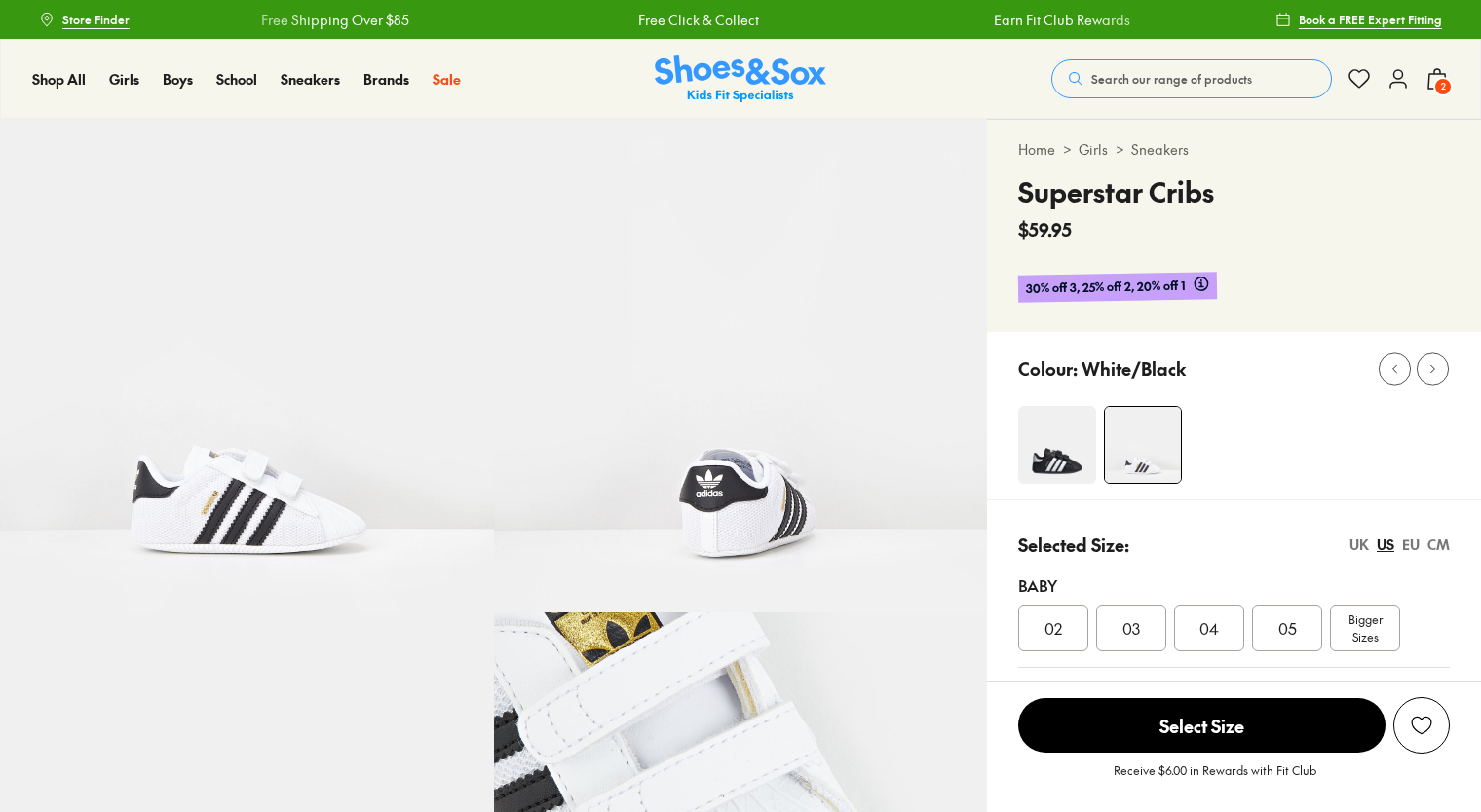
click at [1413, 542] on div "EU" at bounding box center [1411, 544] width 18 height 21
click at [1209, 621] on span "19" at bounding box center [1209, 628] width 14 height 23
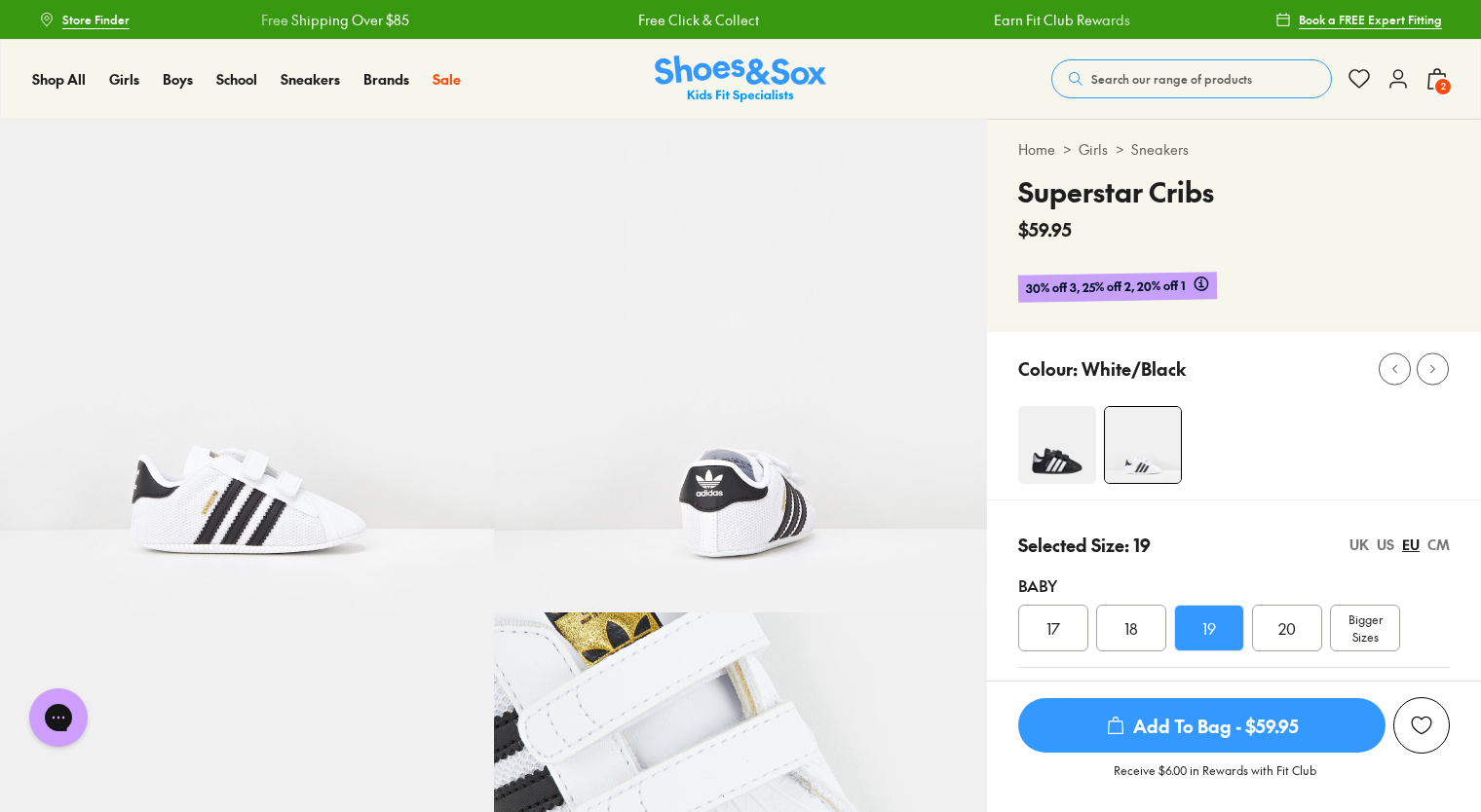
click at [1389, 547] on div "US" at bounding box center [1385, 544] width 18 height 21
click at [1438, 541] on div "CM" at bounding box center [1438, 544] width 22 height 21
click at [1407, 543] on div "EU" at bounding box center [1411, 544] width 18 height 21
click at [1174, 727] on span "Add To Bag - $59.95" at bounding box center [1201, 725] width 368 height 55
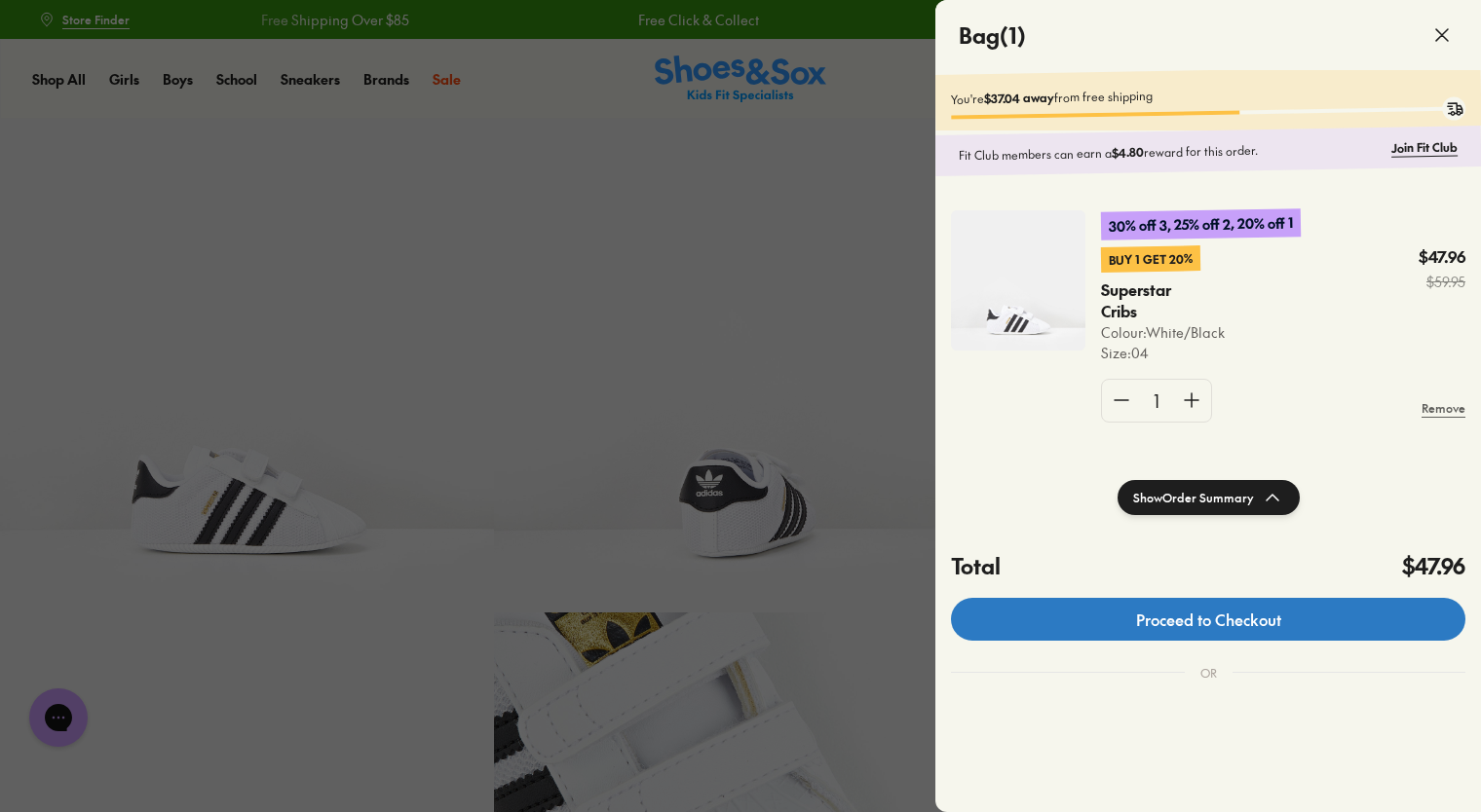
click at [1148, 630] on link "Proceed to Checkout" at bounding box center [1208, 620] width 514 height 43
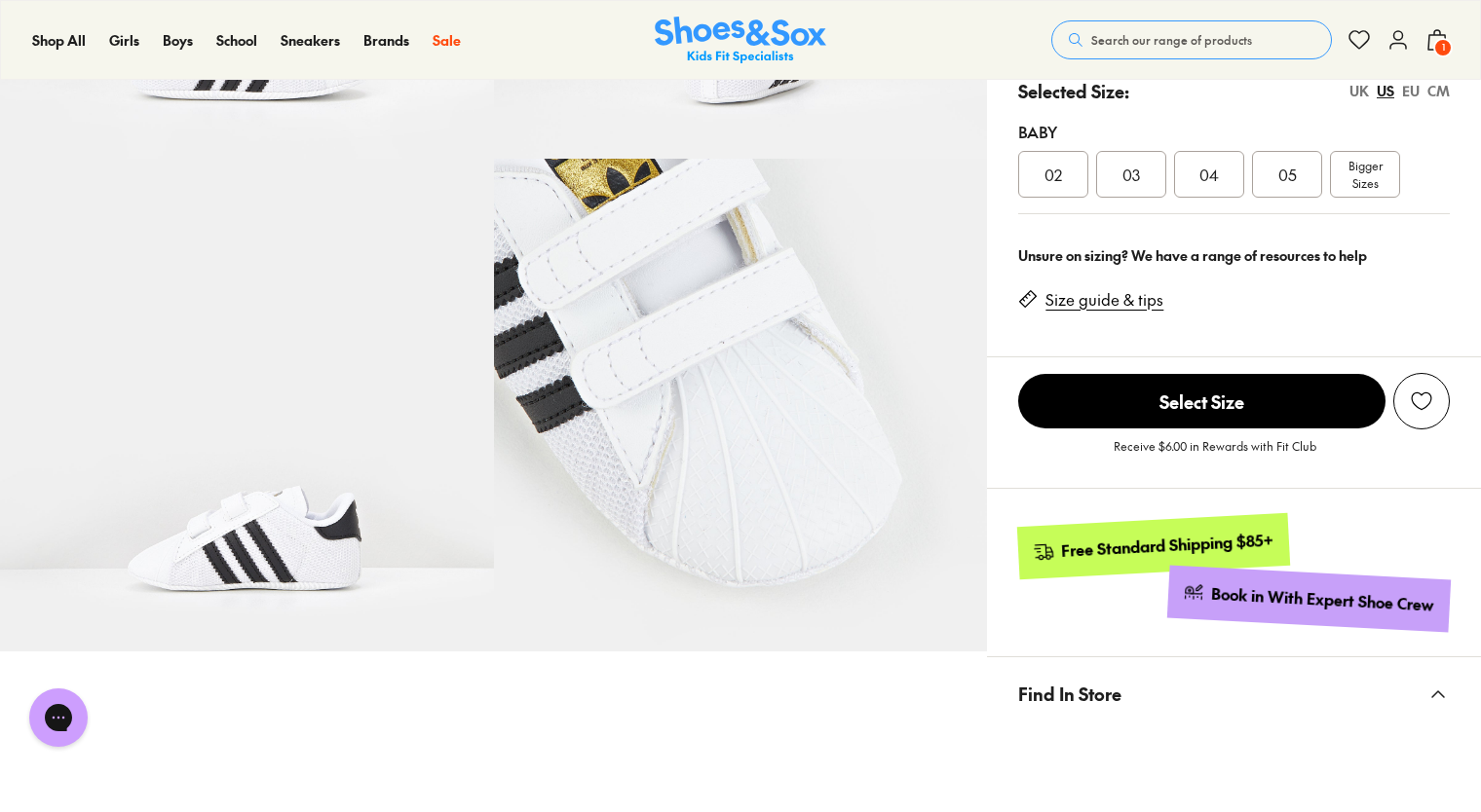
scroll to position [451, 0]
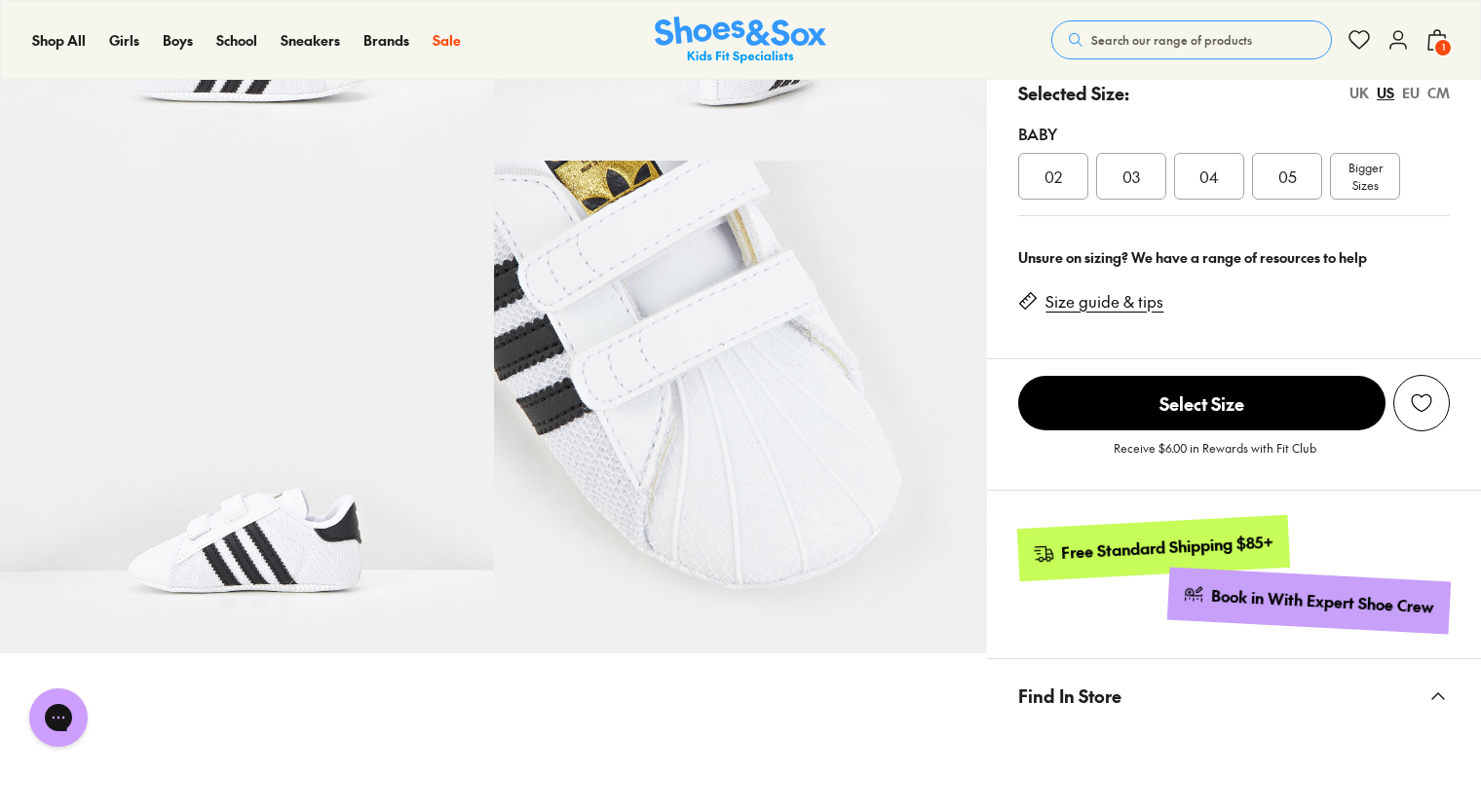
click at [1438, 33] on icon at bounding box center [1437, 40] width 23 height 23
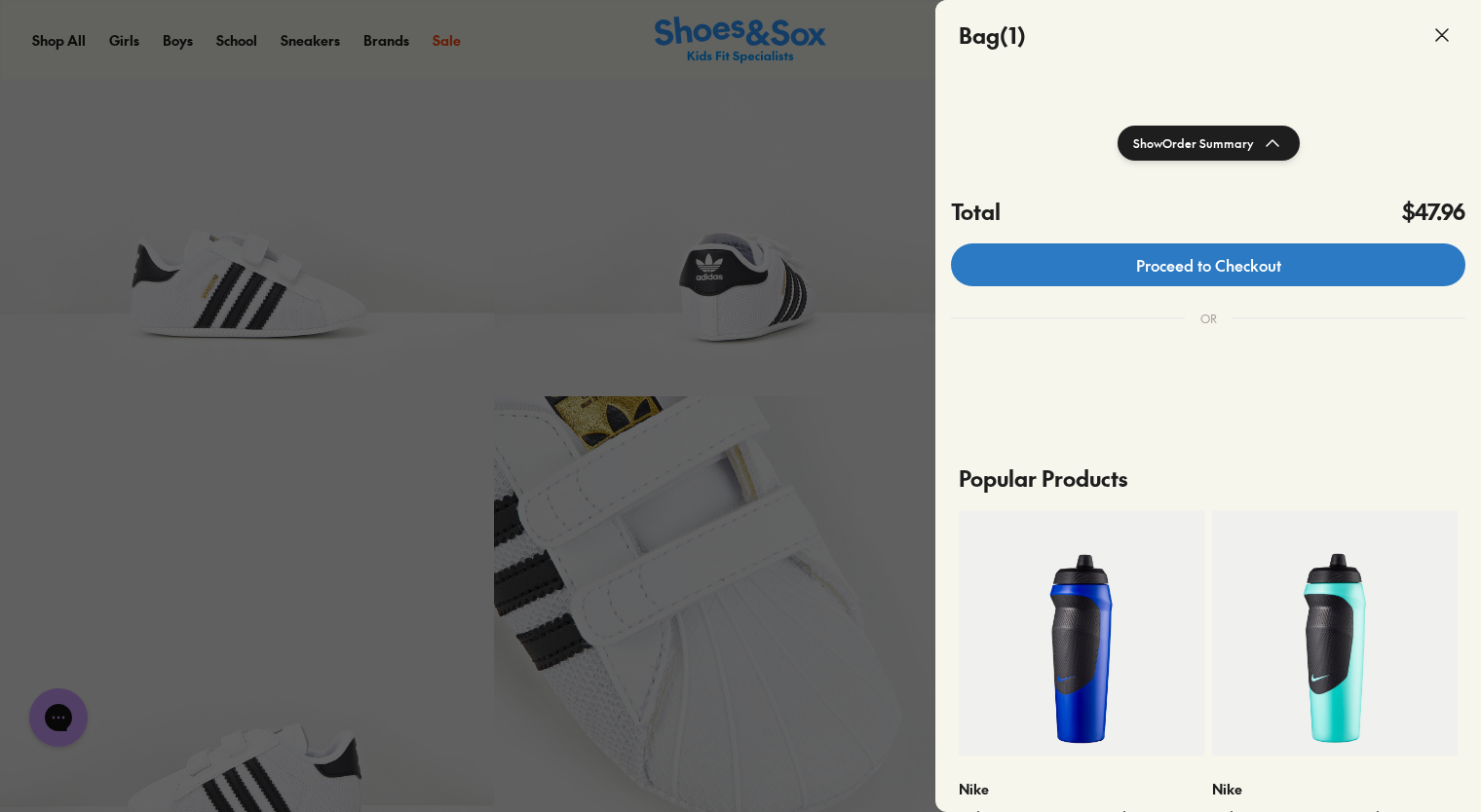
scroll to position [357, 0]
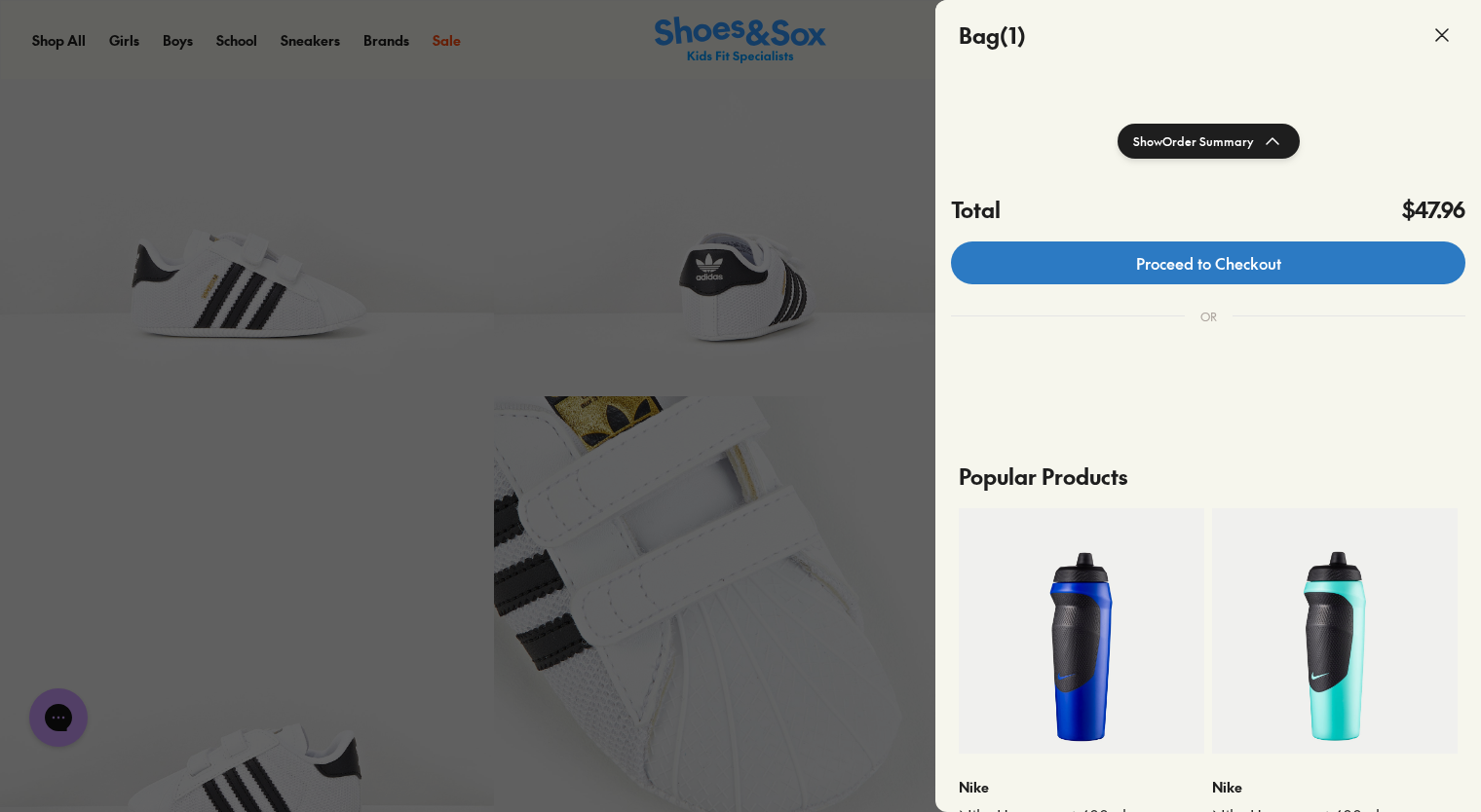
click at [1199, 278] on link "Proceed to Checkout" at bounding box center [1208, 263] width 514 height 43
